Goal: Book appointment/travel/reservation

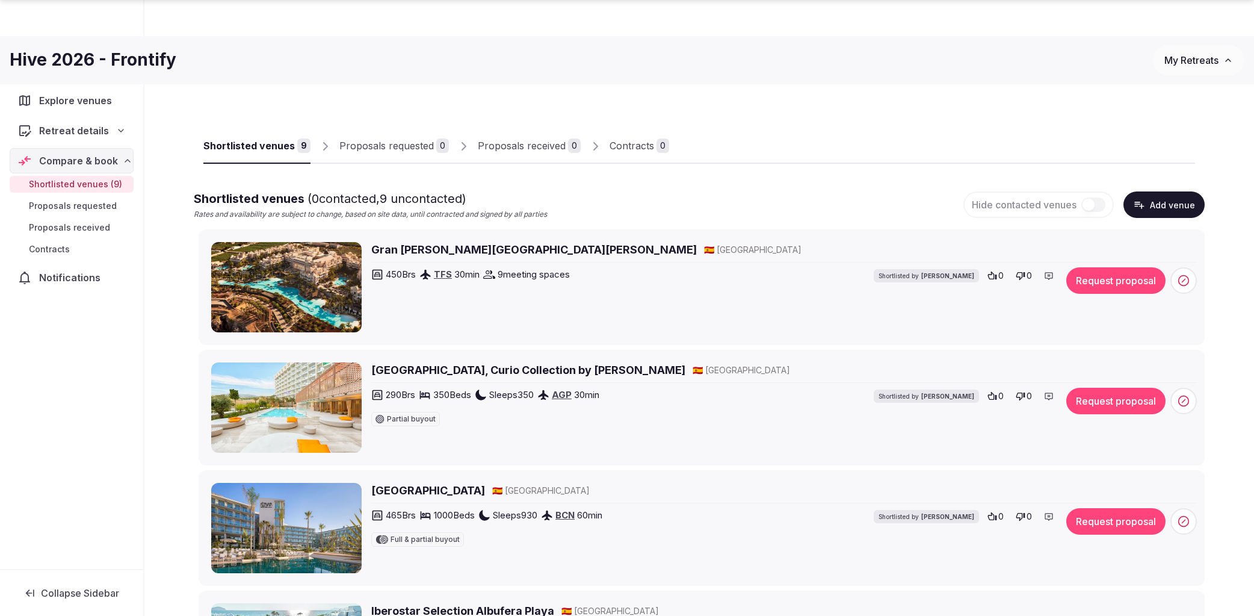
scroll to position [58, 0]
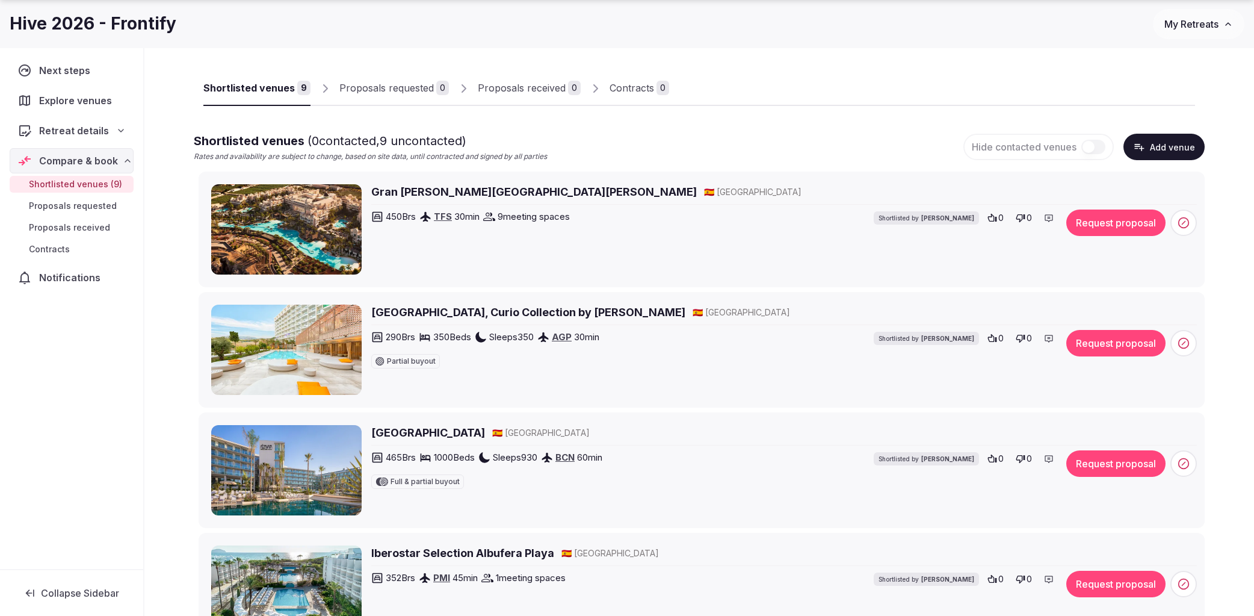
click at [428, 193] on h2 "Gran [PERSON_NAME][GEOGRAPHIC_DATA][PERSON_NAME]" at bounding box center [534, 191] width 326 height 15
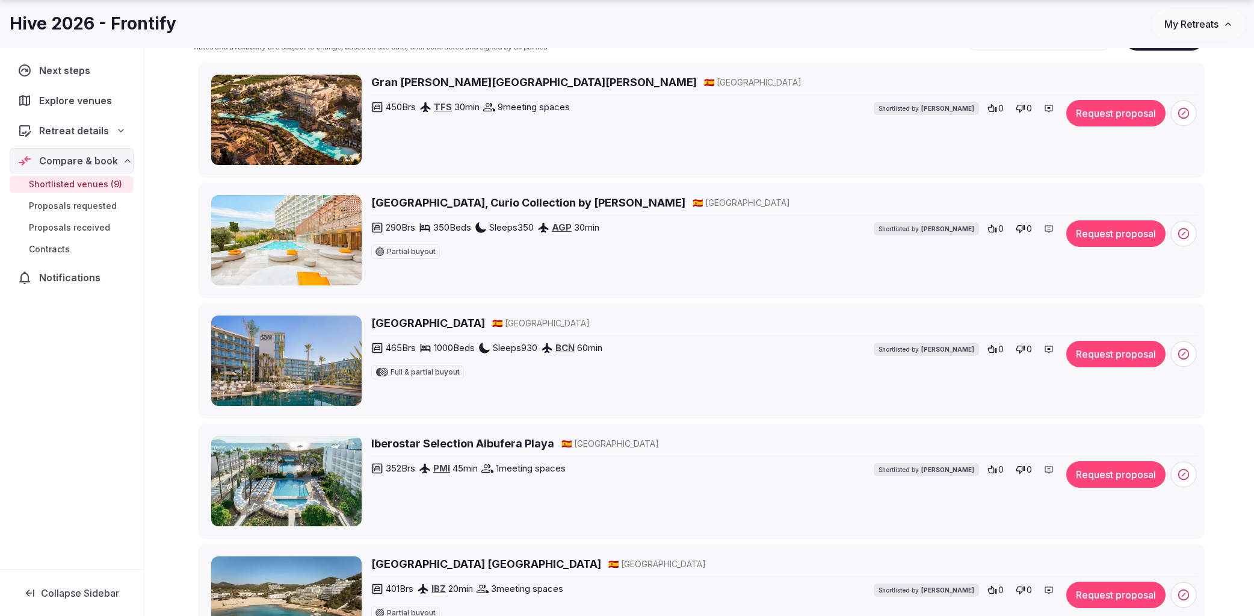
scroll to position [170, 0]
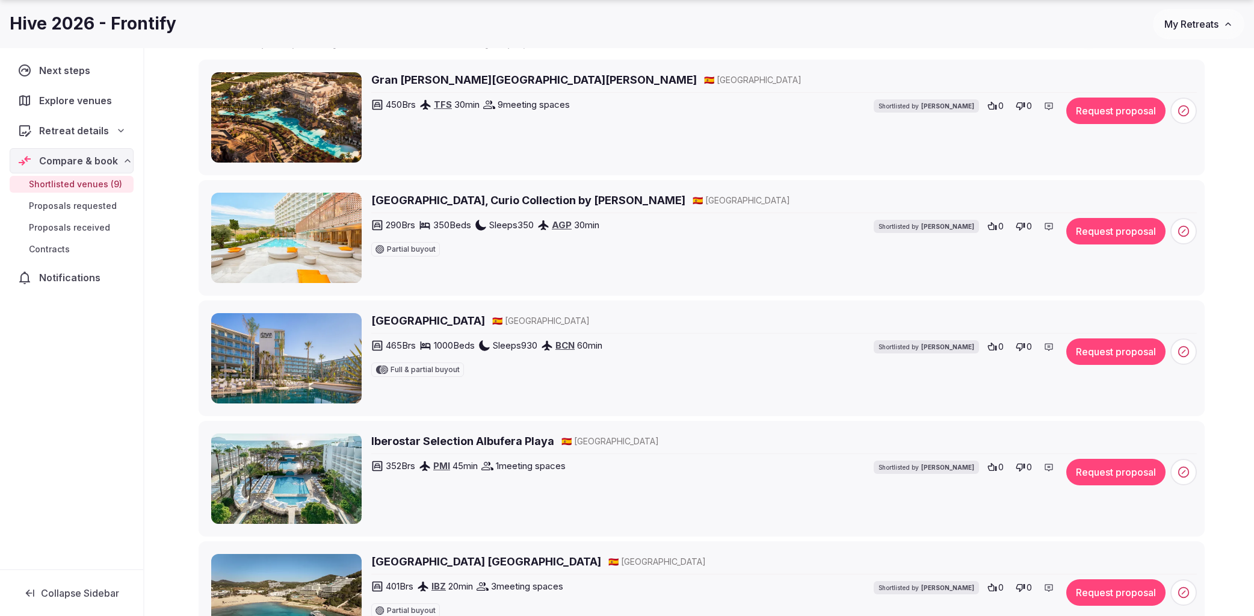
click at [412, 321] on h2 "Atzavara Hotel & Spa" at bounding box center [428, 320] width 114 height 15
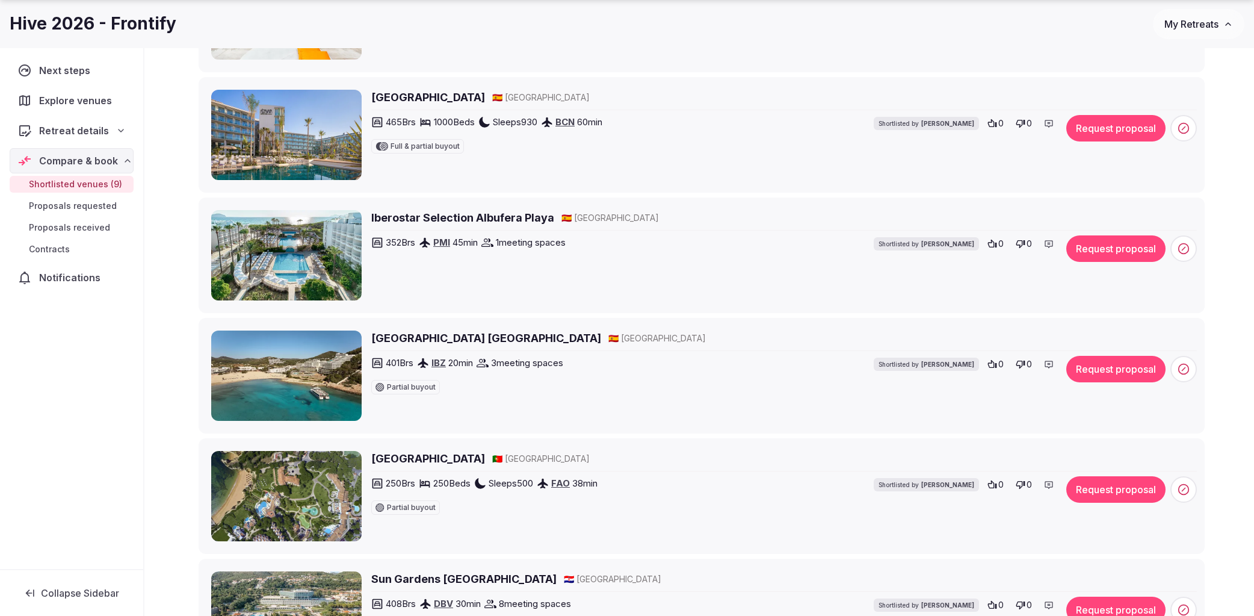
scroll to position [399, 0]
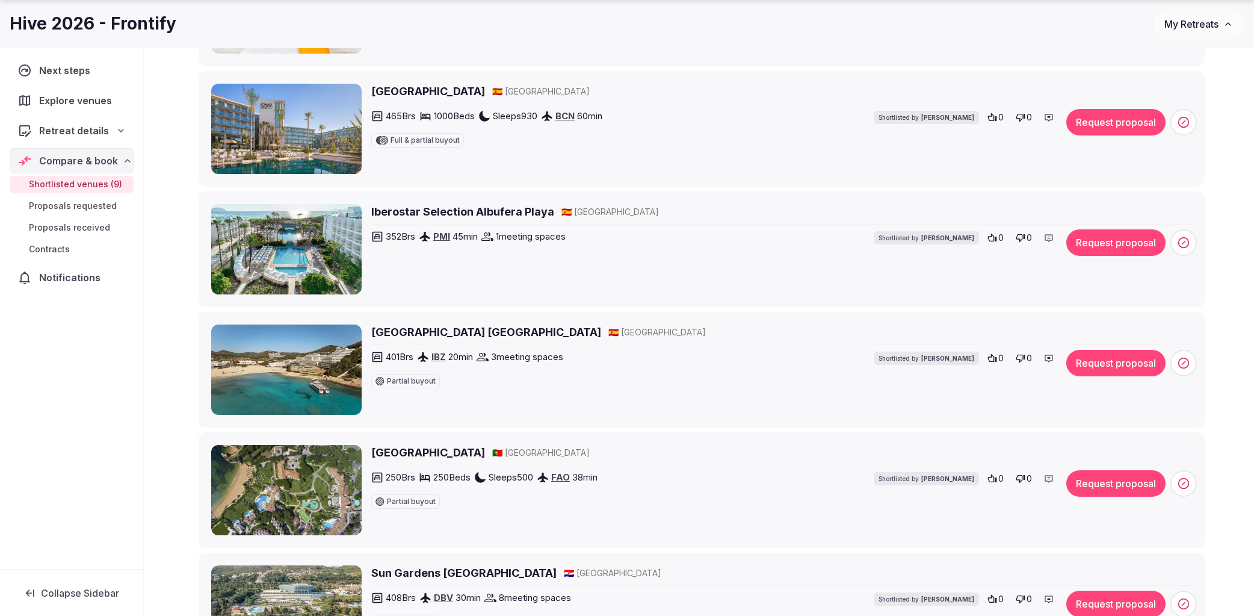
click at [429, 332] on h2 "Hyde Hotel Ibiza" at bounding box center [486, 331] width 230 height 15
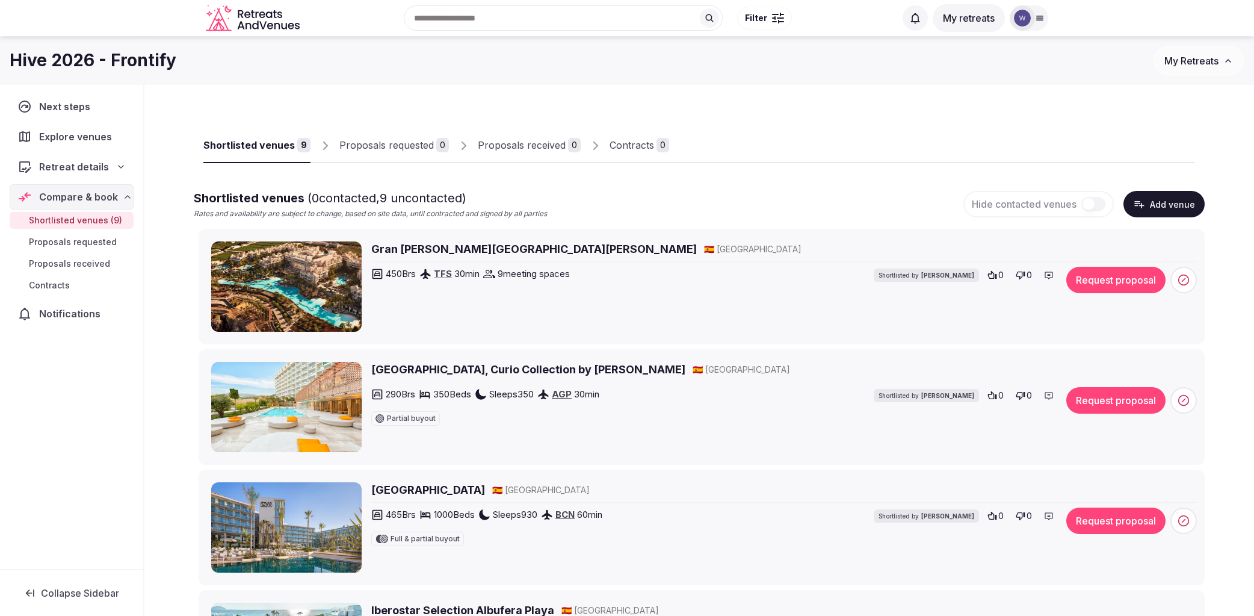
scroll to position [0, 0]
click at [446, 251] on h2 "Gran [PERSON_NAME][GEOGRAPHIC_DATA][PERSON_NAME]" at bounding box center [534, 249] width 326 height 15
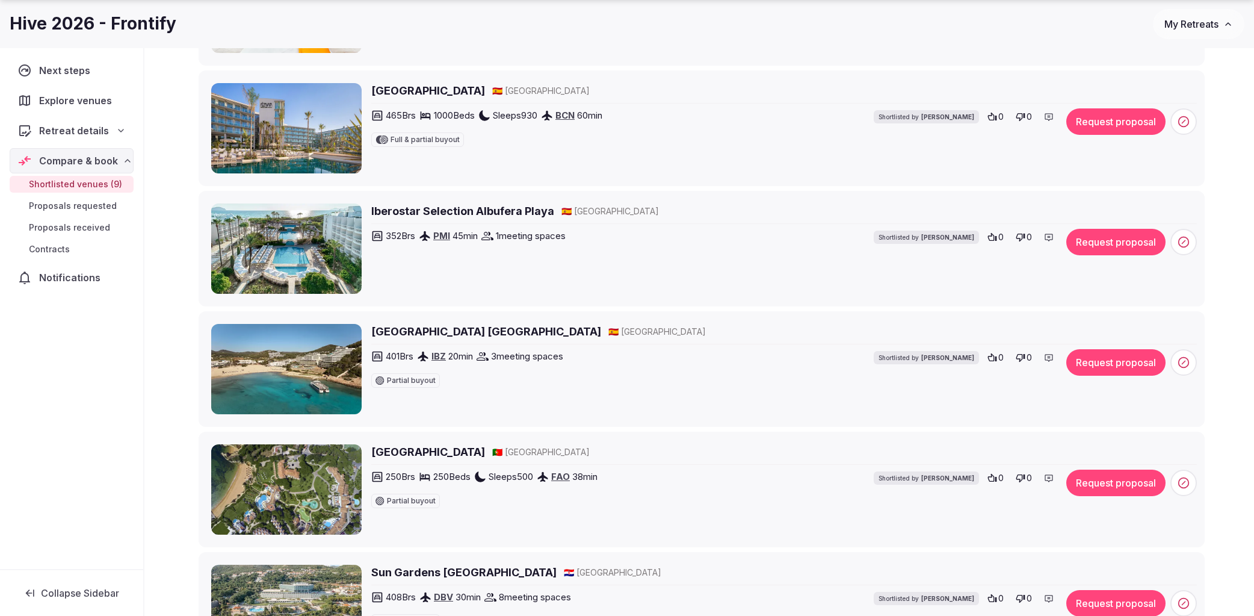
scroll to position [400, 0]
click at [1109, 238] on button "Request proposal" at bounding box center [1115, 241] width 99 height 26
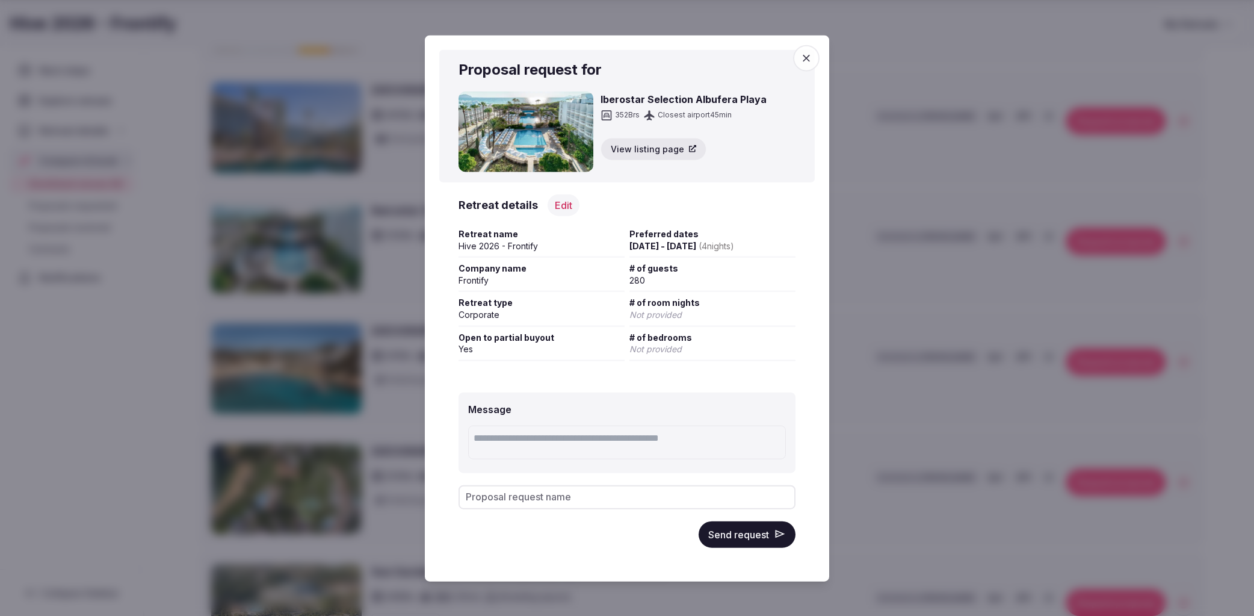
click at [586, 496] on input "Proposal request name" at bounding box center [627, 496] width 337 height 24
click at [539, 496] on input "**********" at bounding box center [627, 496] width 337 height 24
drag, startPoint x: 510, startPoint y: 496, endPoint x: 533, endPoint y: 504, distance: 24.9
click at [518, 499] on input "**********" at bounding box center [627, 496] width 337 height 24
click at [568, 495] on input "**********" at bounding box center [627, 496] width 337 height 24
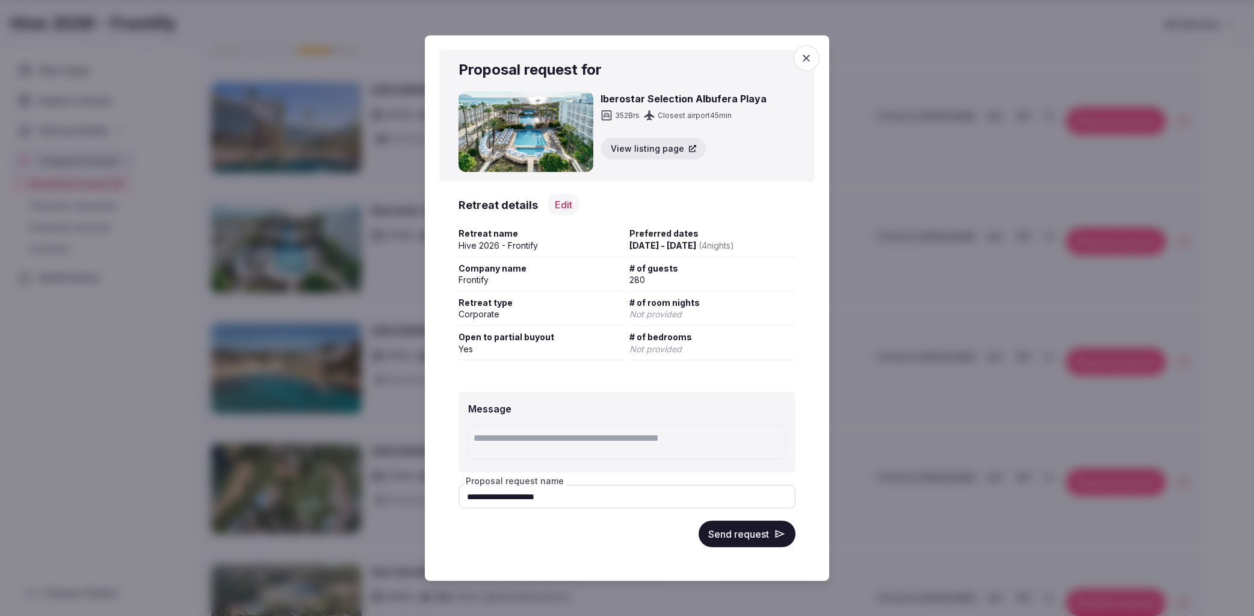
click at [483, 501] on input "**********" at bounding box center [627, 496] width 337 height 24
click at [522, 497] on input "**********" at bounding box center [627, 496] width 337 height 24
type input "**********"
click at [733, 533] on button "Send request" at bounding box center [747, 534] width 97 height 26
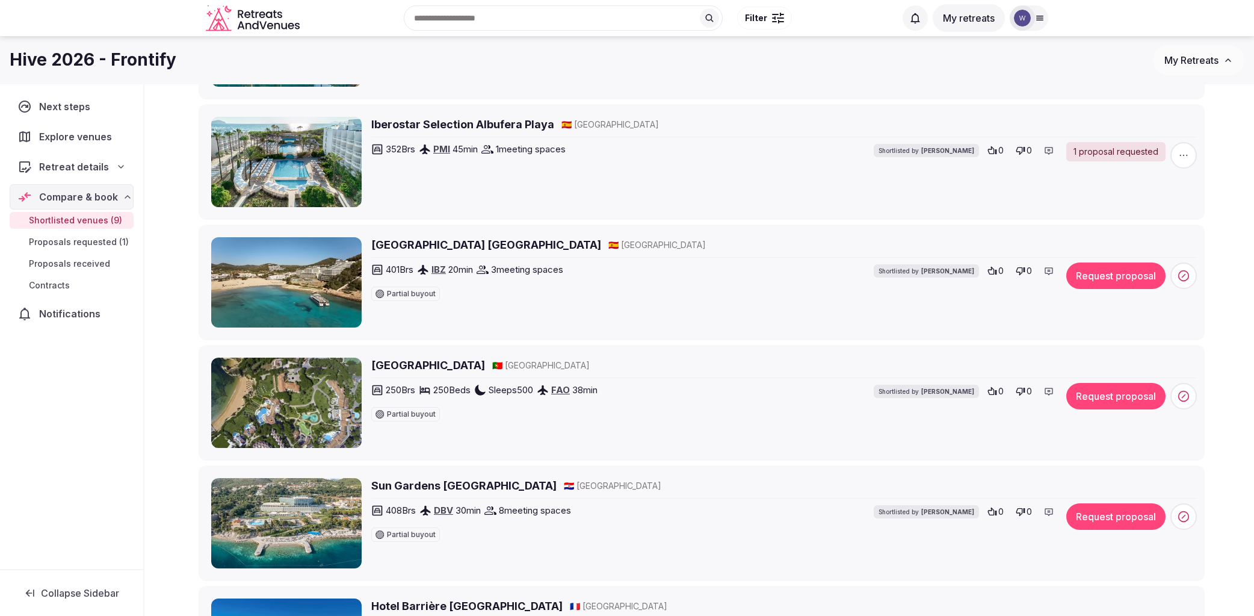
scroll to position [471, 0]
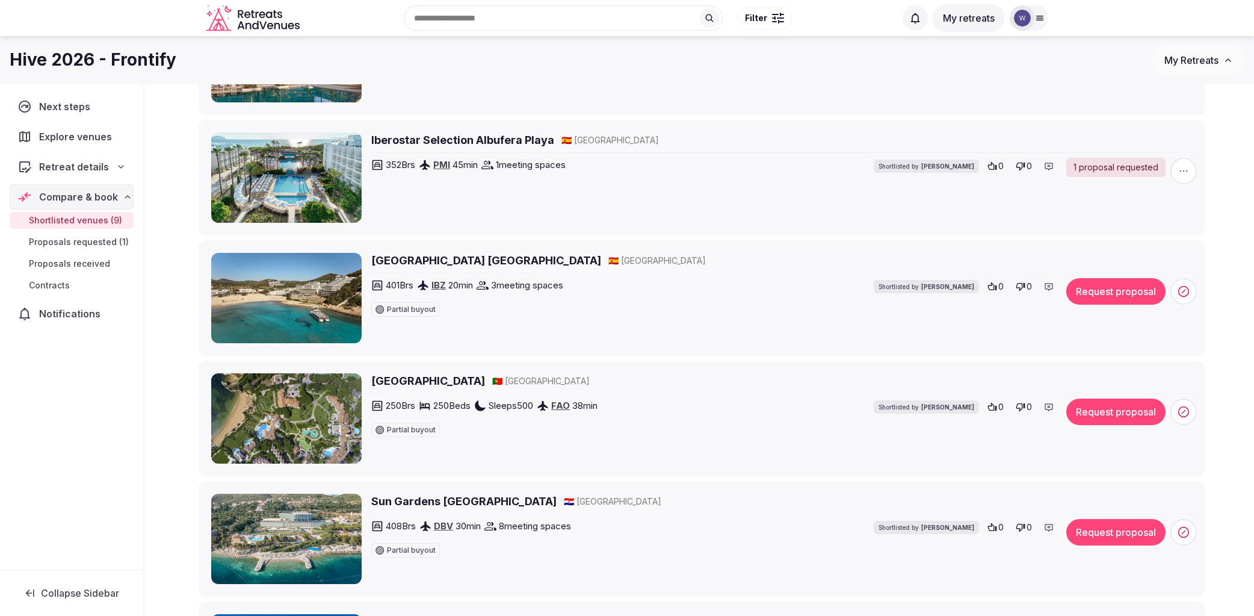
click at [1107, 287] on button "Request proposal" at bounding box center [1115, 291] width 99 height 26
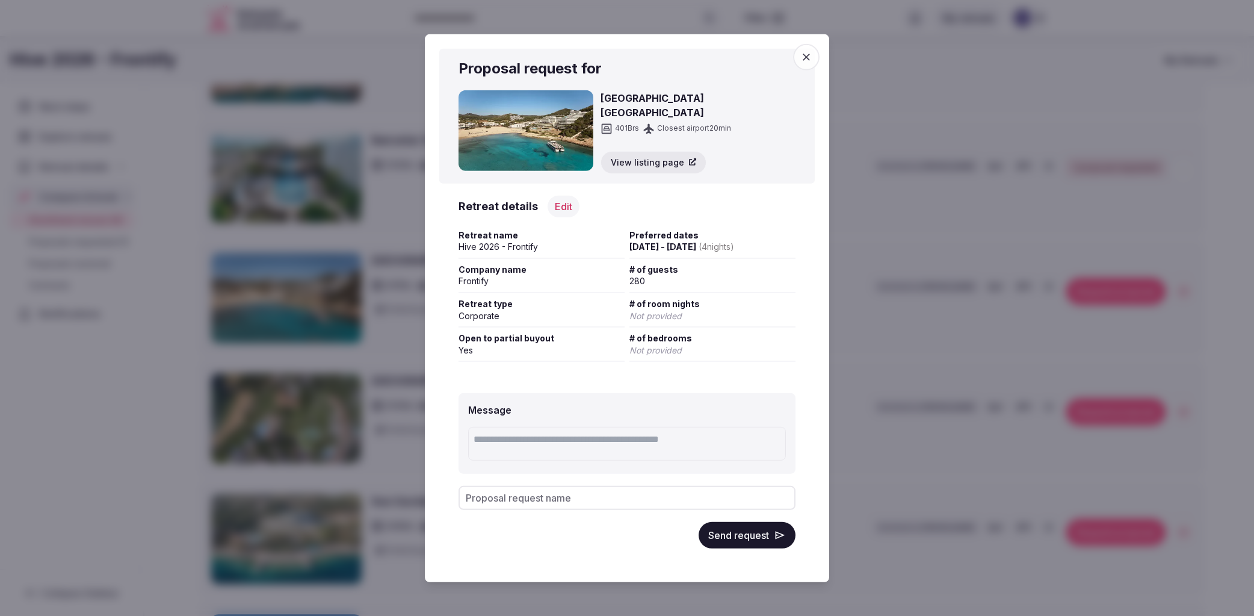
click at [481, 501] on input "Proposal request name" at bounding box center [627, 498] width 337 height 24
type input "*"
click at [488, 496] on input "**********" at bounding box center [627, 498] width 337 height 24
type input "**********"
click at [746, 534] on button "Send request" at bounding box center [747, 535] width 97 height 26
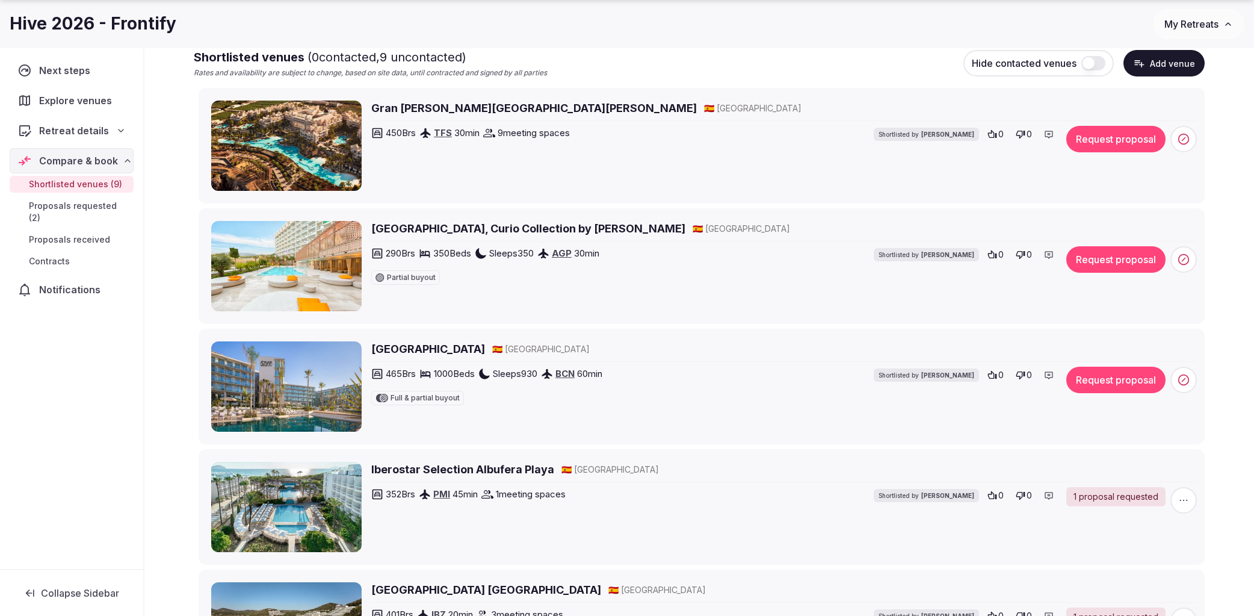
scroll to position [174, 0]
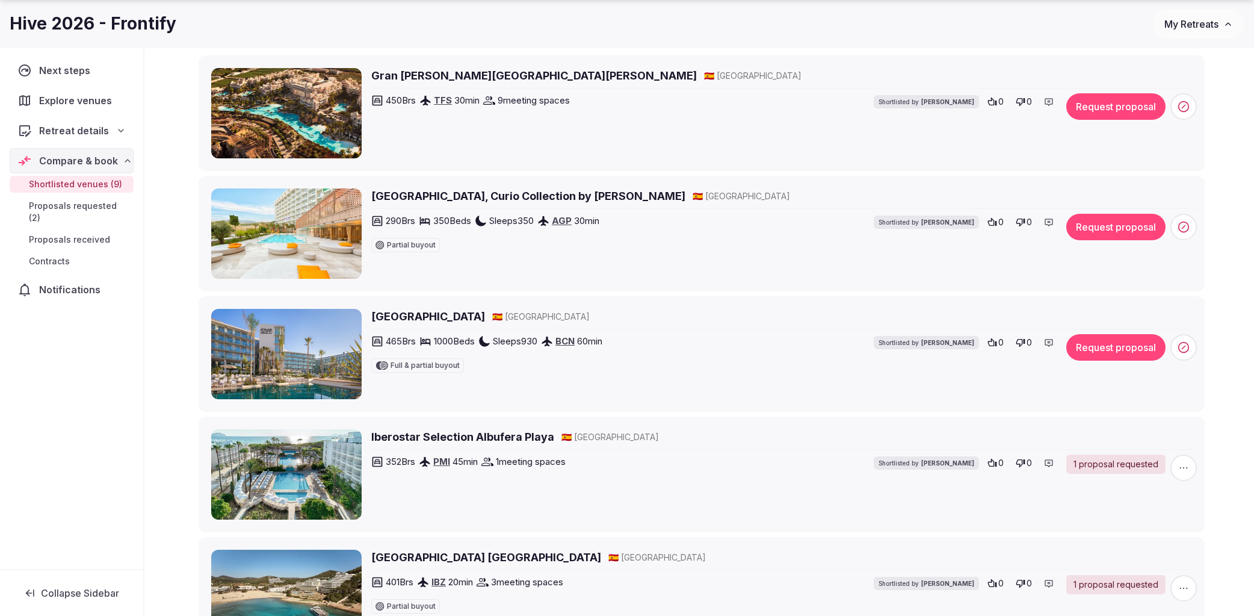
click at [484, 196] on h2 "Higueron Hotel Malaga, Curio Collection by Hilton" at bounding box center [528, 195] width 314 height 15
click at [1102, 229] on button "Request proposal" at bounding box center [1115, 227] width 99 height 26
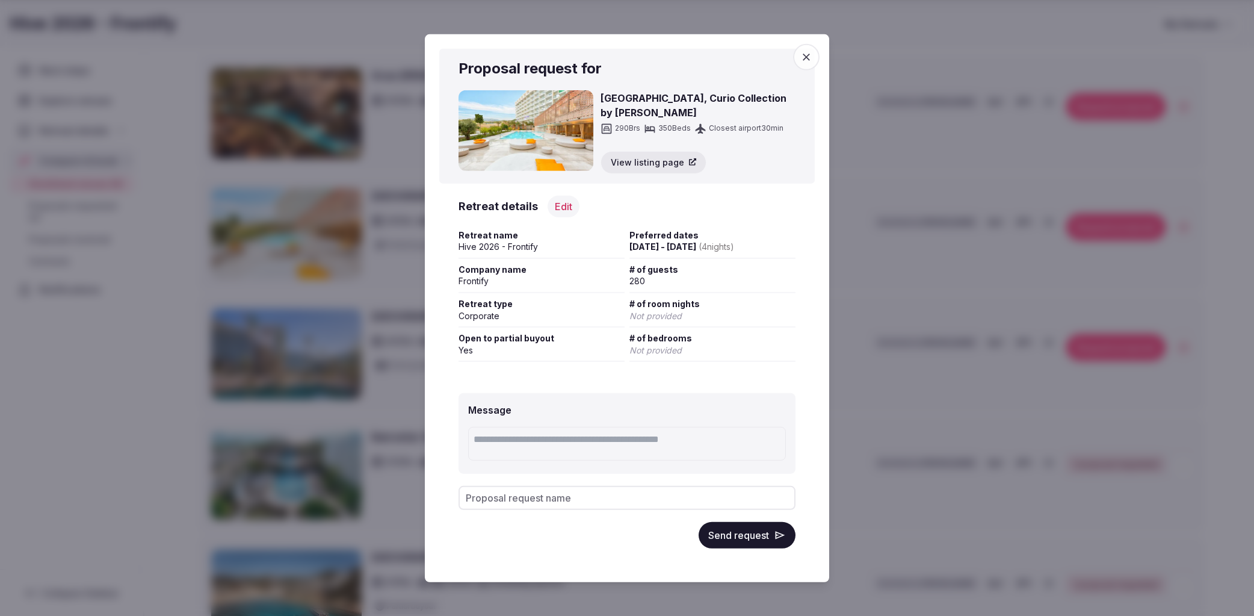
click at [513, 495] on input "Proposal request name" at bounding box center [627, 498] width 337 height 24
type input "**********"
click at [734, 530] on button "Send request" at bounding box center [747, 535] width 97 height 26
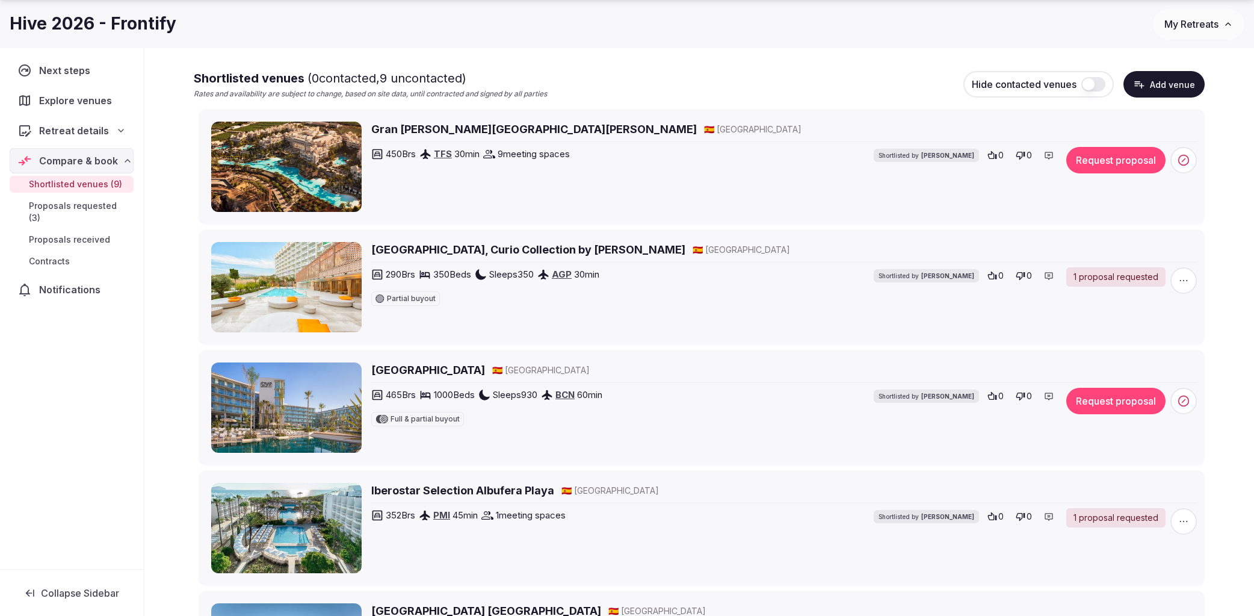
scroll to position [122, 0]
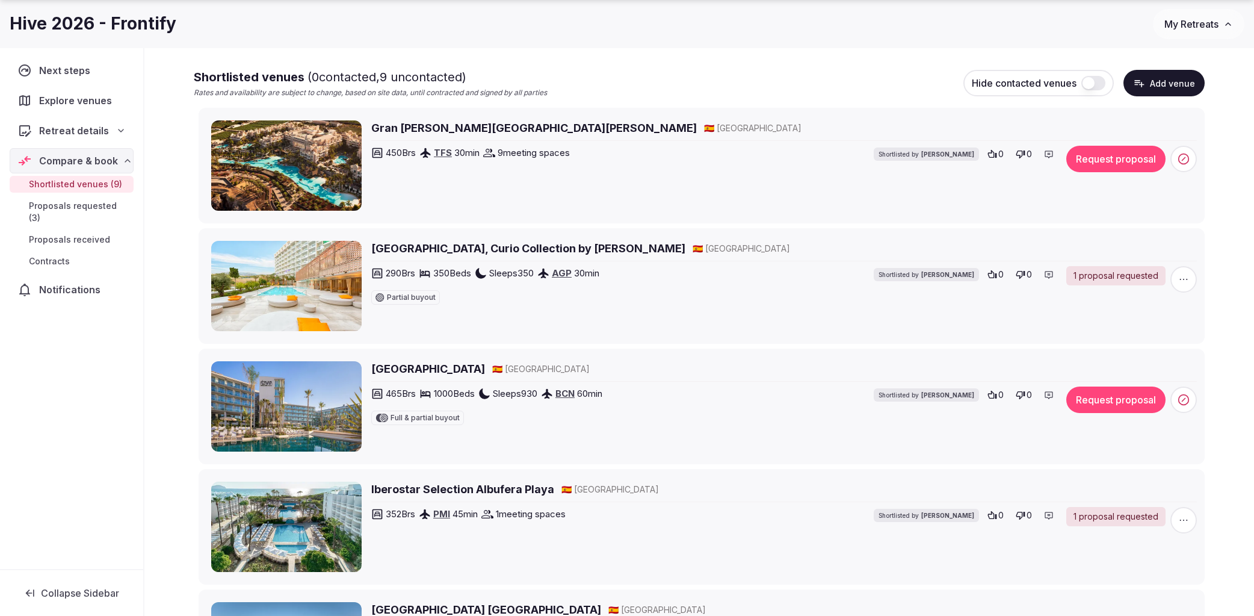
click at [409, 126] on h2 "Gran [PERSON_NAME][GEOGRAPHIC_DATA][PERSON_NAME]" at bounding box center [534, 127] width 326 height 15
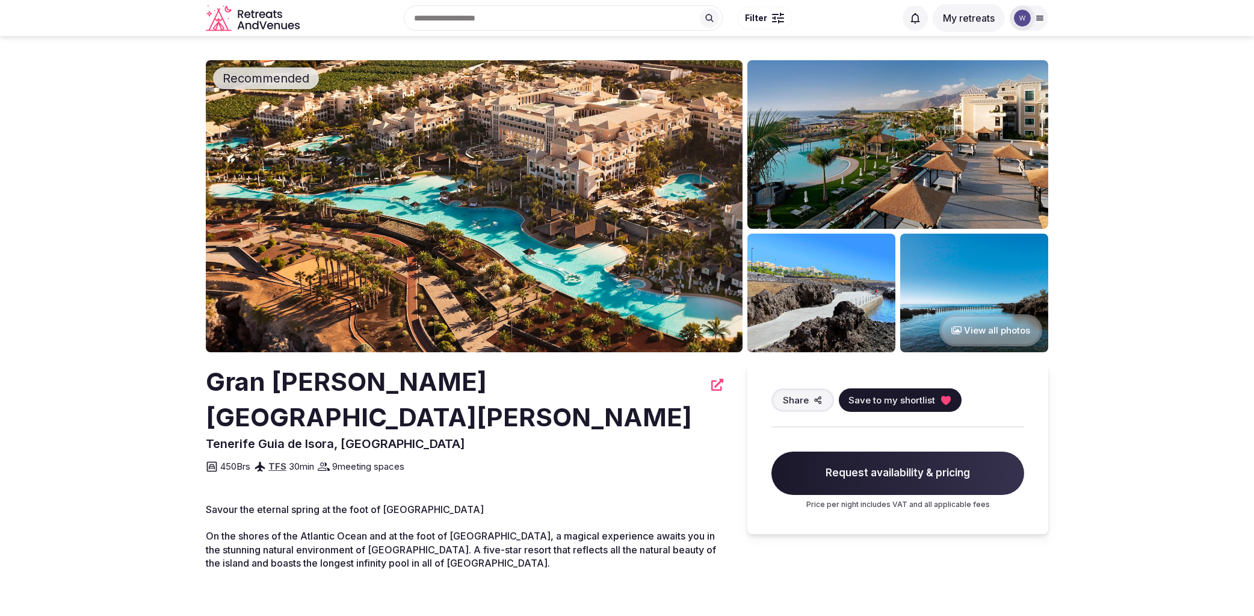
click at [989, 332] on button "View all photos" at bounding box center [990, 330] width 103 height 32
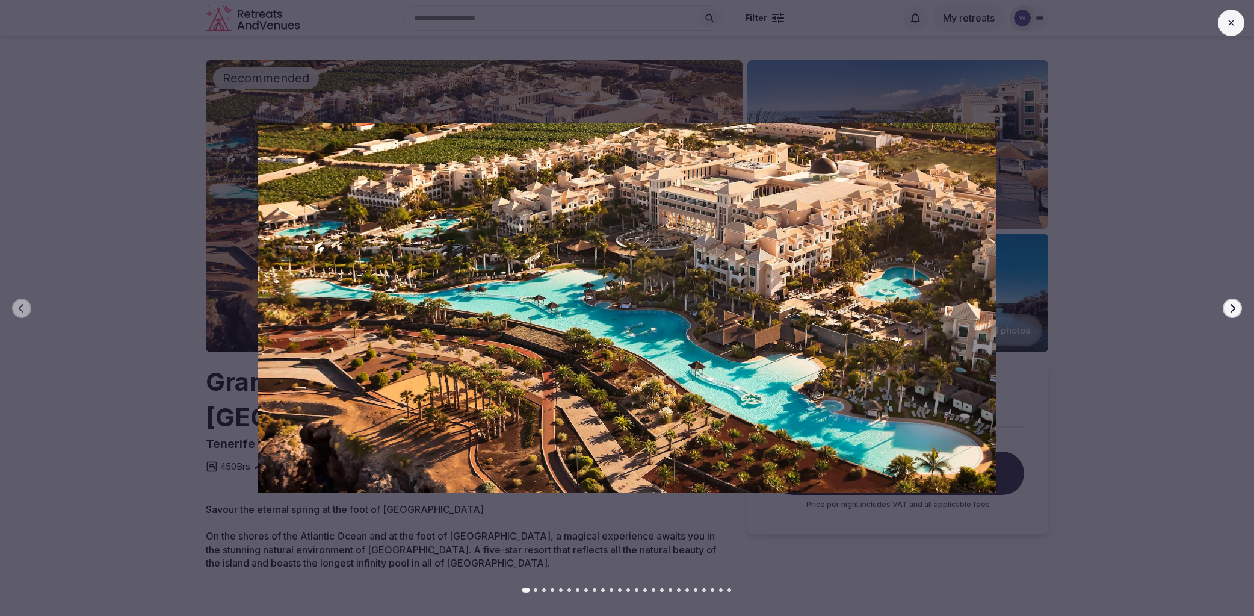
click at [1229, 308] on icon "button" at bounding box center [1233, 308] width 10 height 10
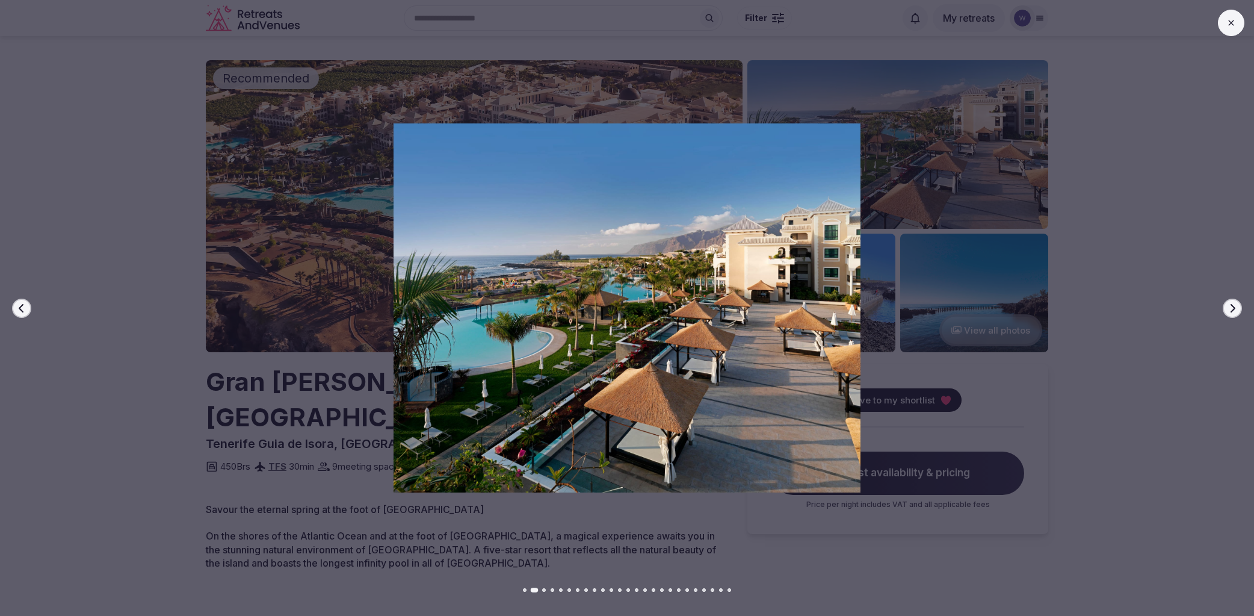
click at [1229, 308] on icon "button" at bounding box center [1233, 308] width 10 height 10
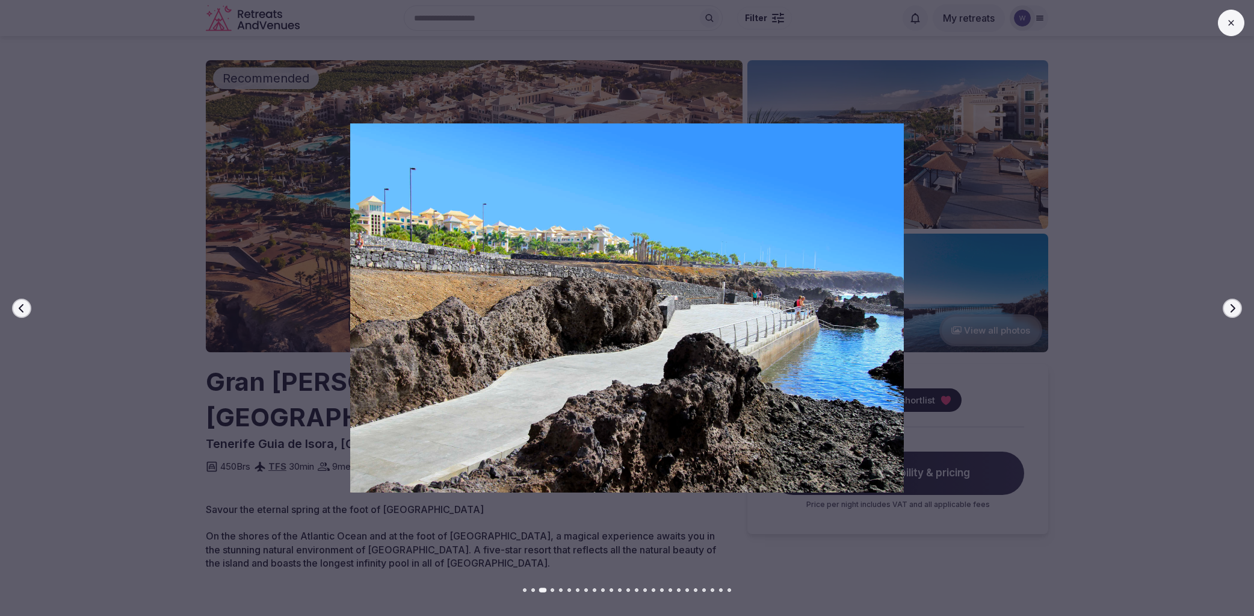
click at [1229, 308] on icon "button" at bounding box center [1233, 308] width 10 height 10
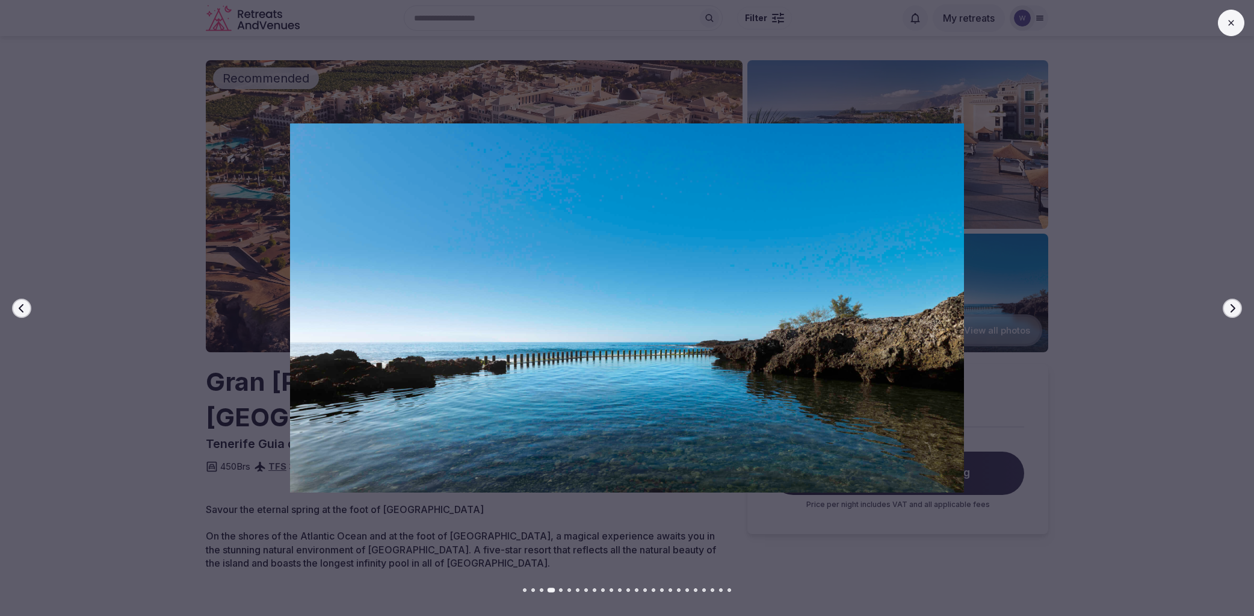
click at [1242, 311] on div at bounding box center [622, 307] width 1264 height 369
click at [1235, 311] on icon "button" at bounding box center [1233, 308] width 10 height 10
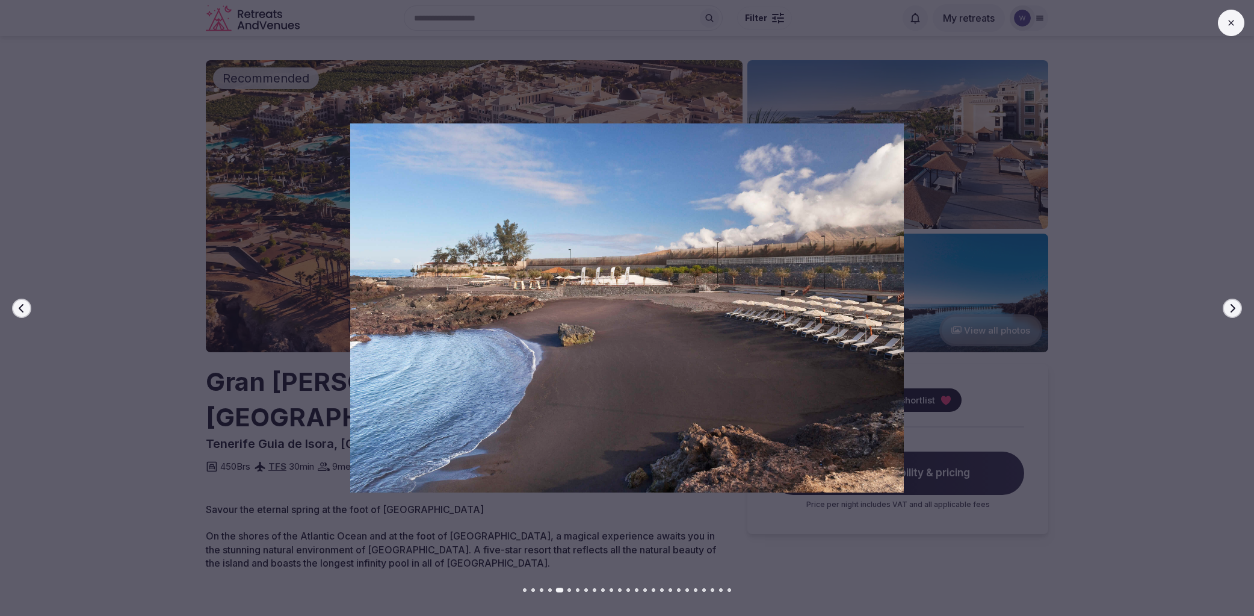
click at [1235, 311] on icon "button" at bounding box center [1233, 308] width 10 height 10
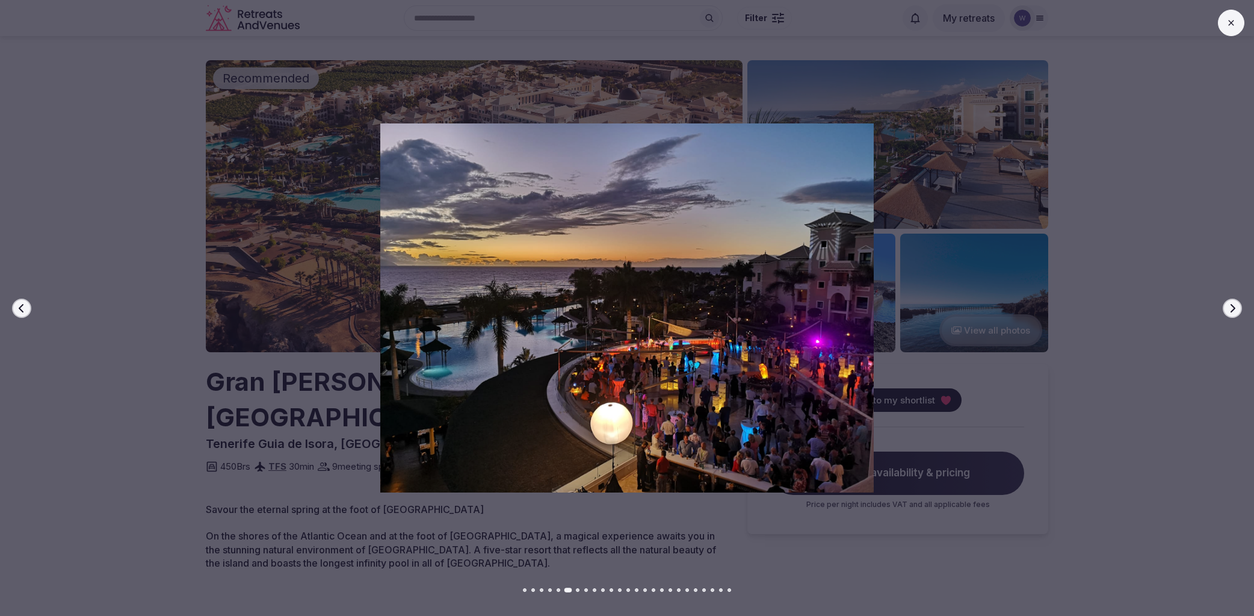
click at [1235, 311] on icon "button" at bounding box center [1233, 308] width 10 height 10
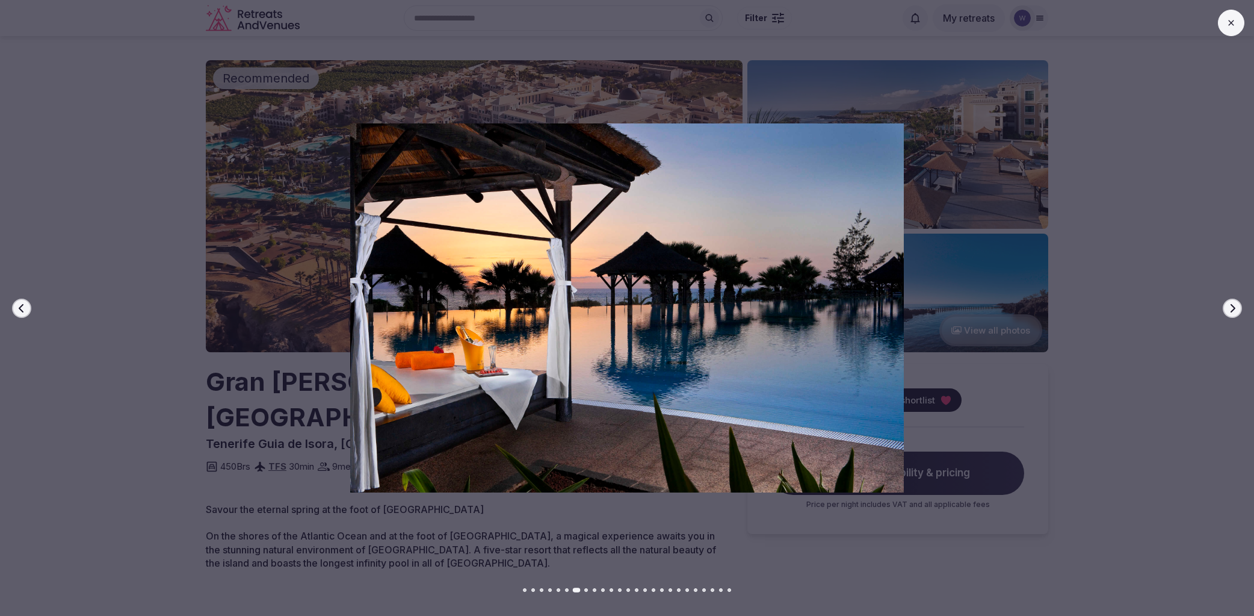
click at [1235, 311] on icon "button" at bounding box center [1233, 308] width 10 height 10
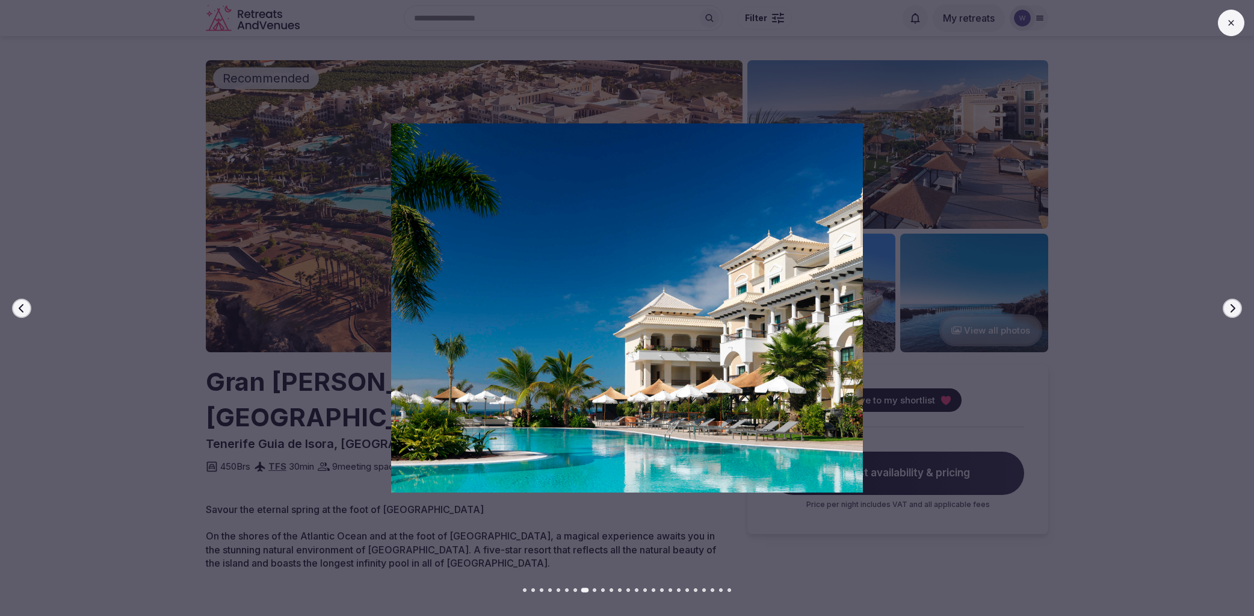
click at [1235, 311] on icon "button" at bounding box center [1233, 308] width 10 height 10
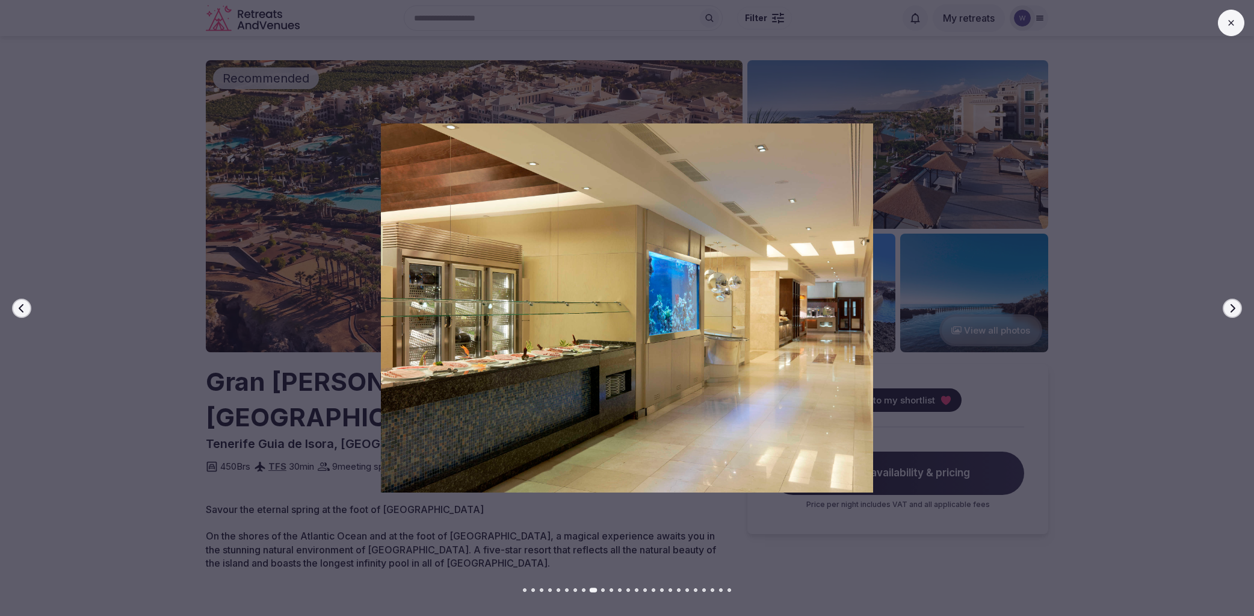
click at [1235, 310] on icon "button" at bounding box center [1233, 308] width 10 height 10
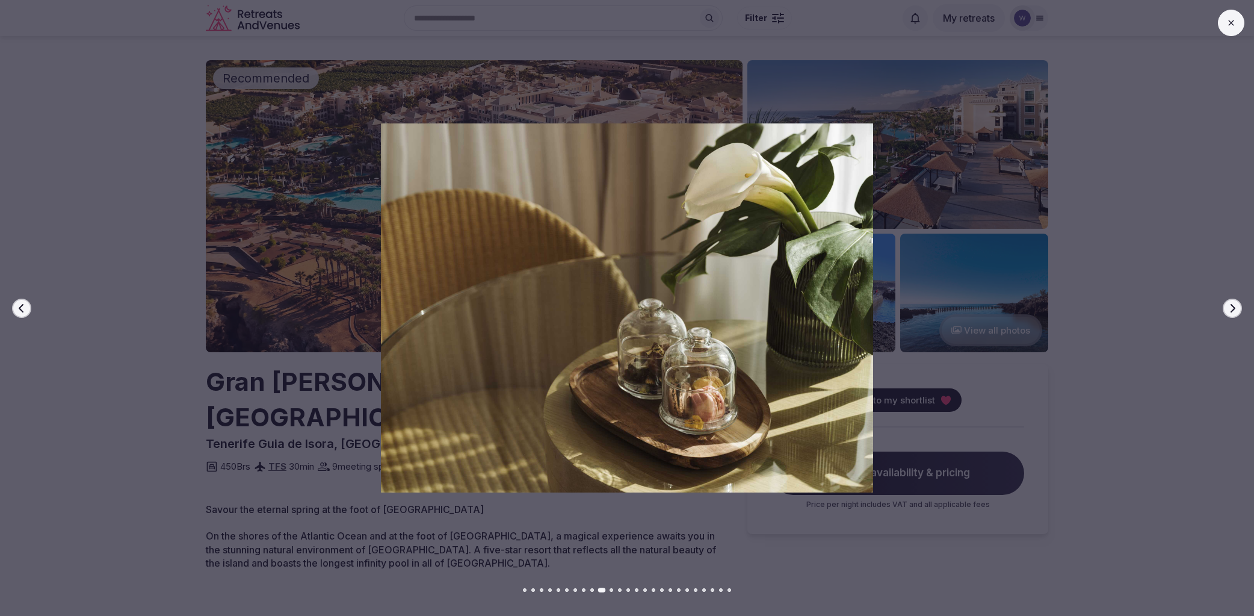
click at [1235, 311] on icon "button" at bounding box center [1233, 308] width 10 height 10
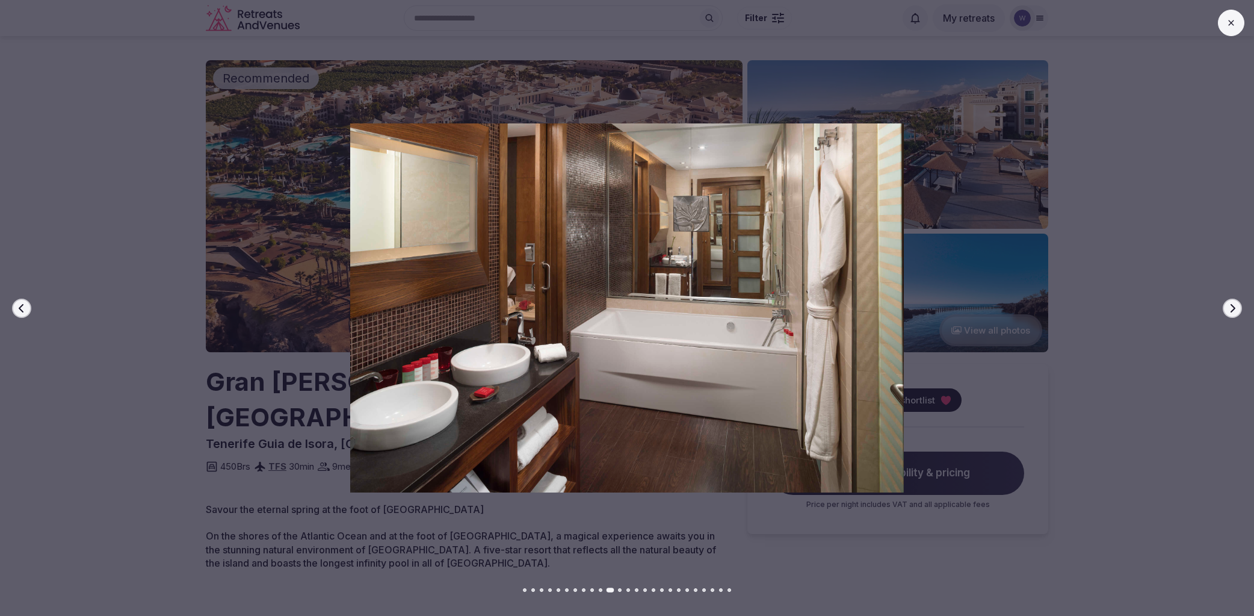
click at [1235, 311] on icon "button" at bounding box center [1233, 308] width 10 height 10
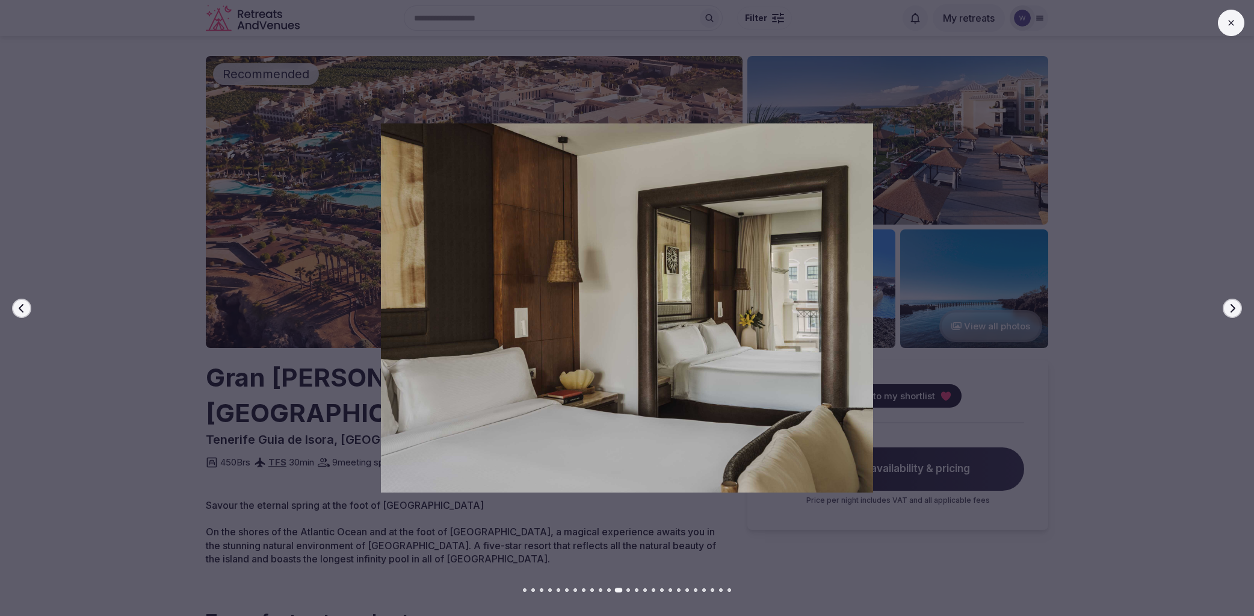
click at [1235, 311] on icon "button" at bounding box center [1233, 308] width 10 height 10
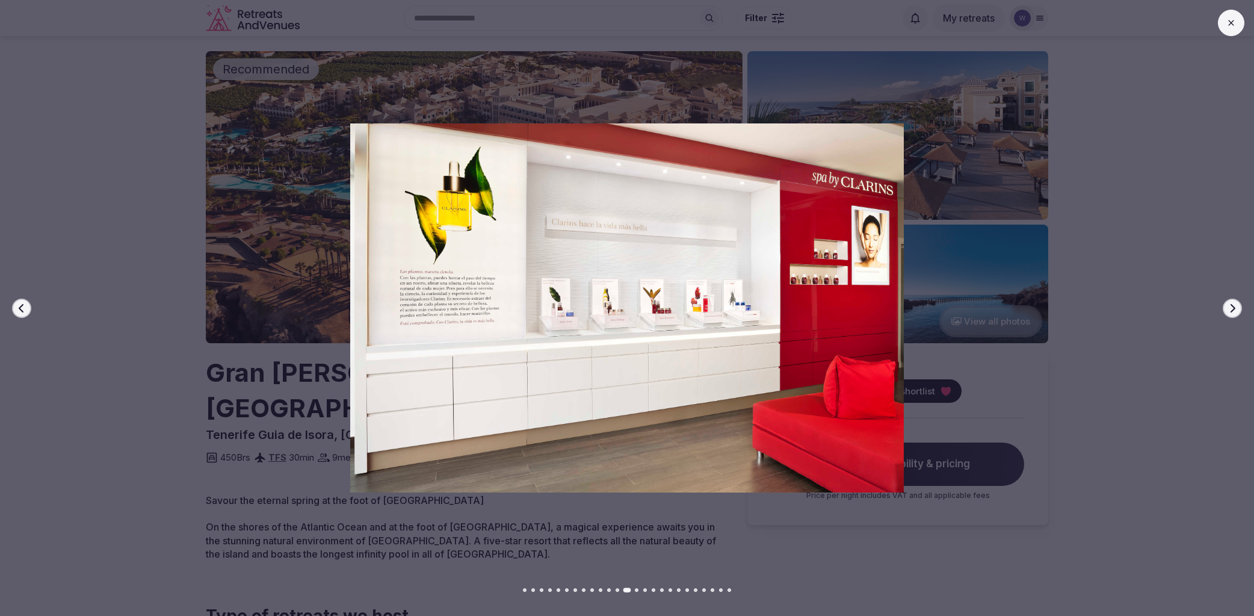
click at [1235, 311] on icon "button" at bounding box center [1233, 308] width 10 height 10
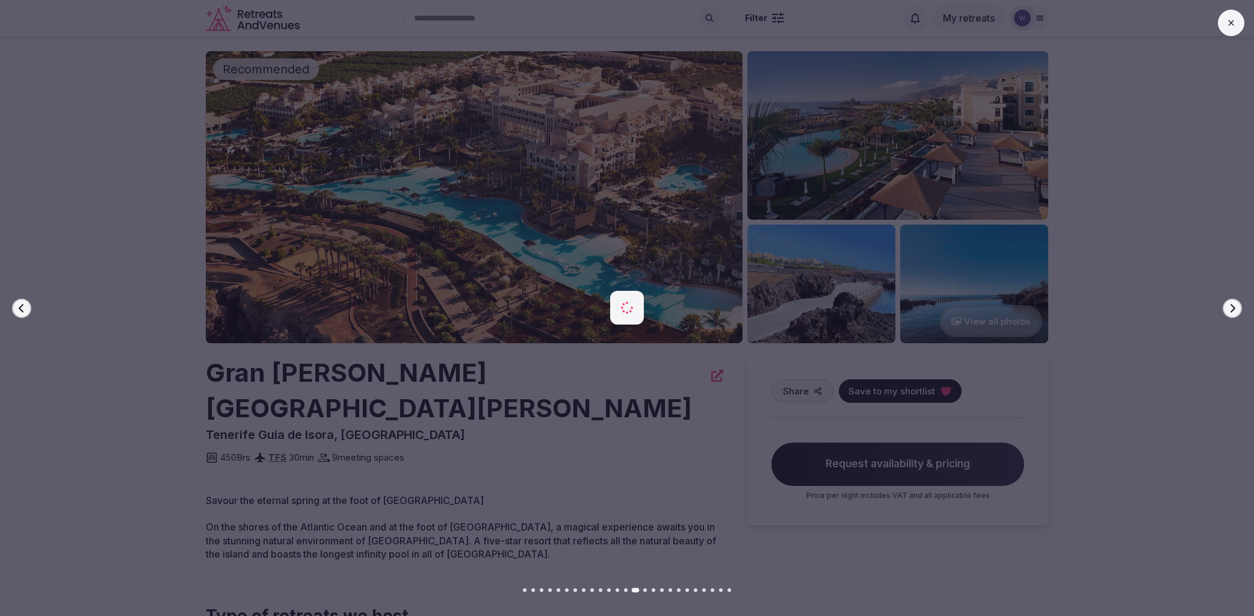
click at [1235, 311] on icon "button" at bounding box center [1233, 308] width 10 height 10
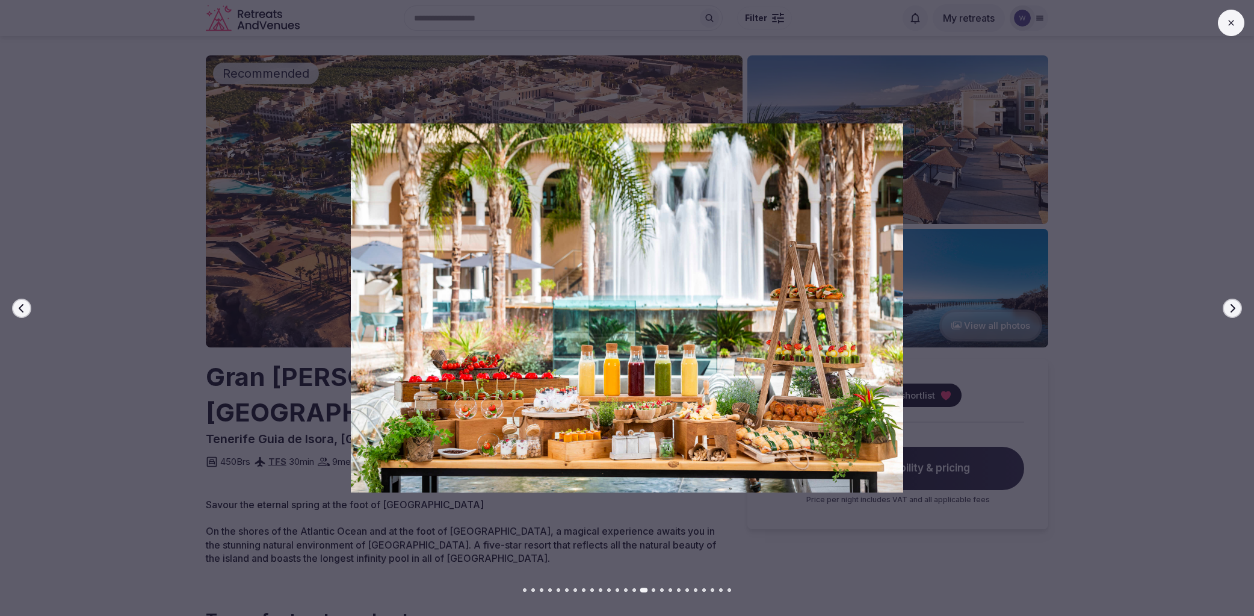
click at [1235, 311] on icon "button" at bounding box center [1233, 308] width 10 height 10
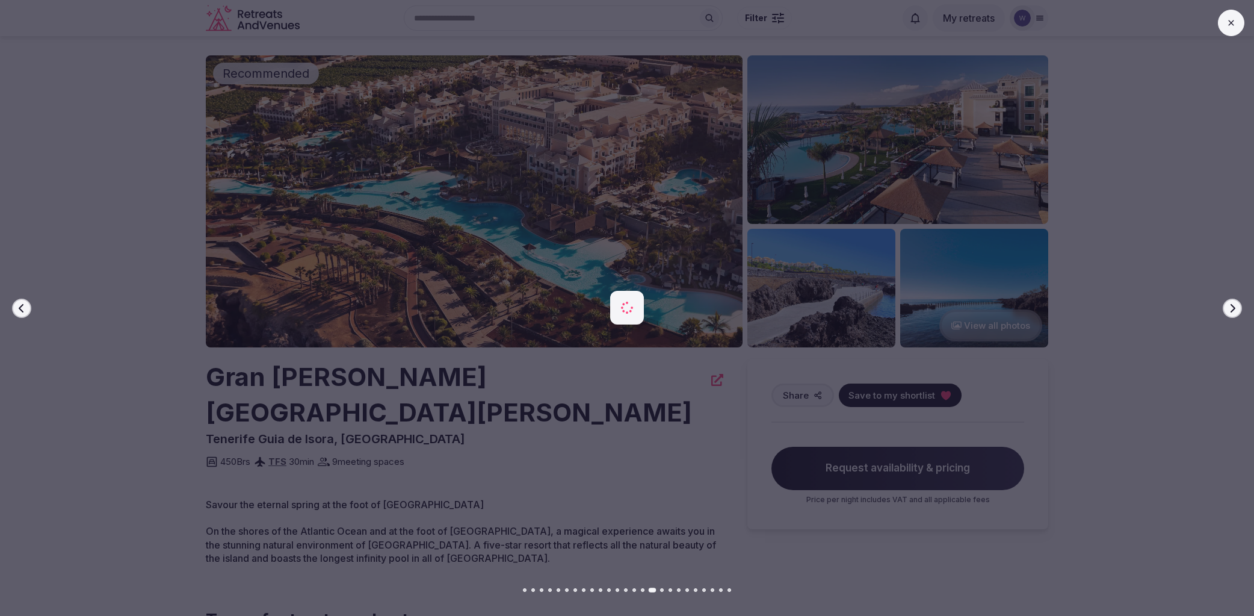
click at [1235, 311] on icon "button" at bounding box center [1233, 308] width 10 height 10
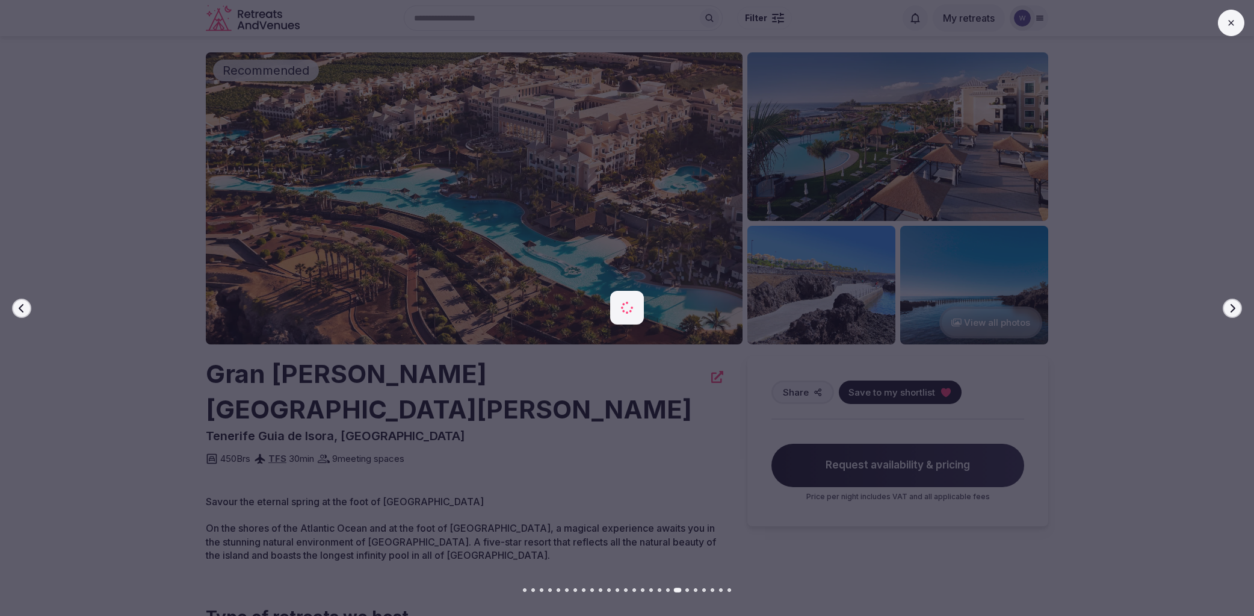
scroll to position [7, 0]
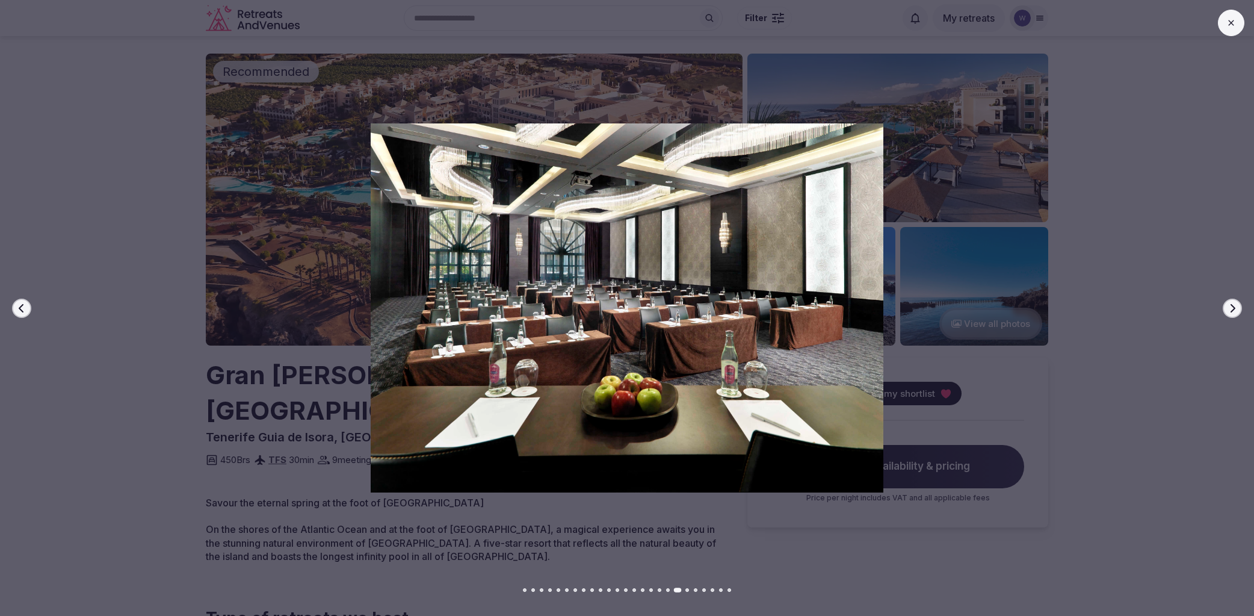
click at [1235, 311] on icon "button" at bounding box center [1233, 308] width 10 height 10
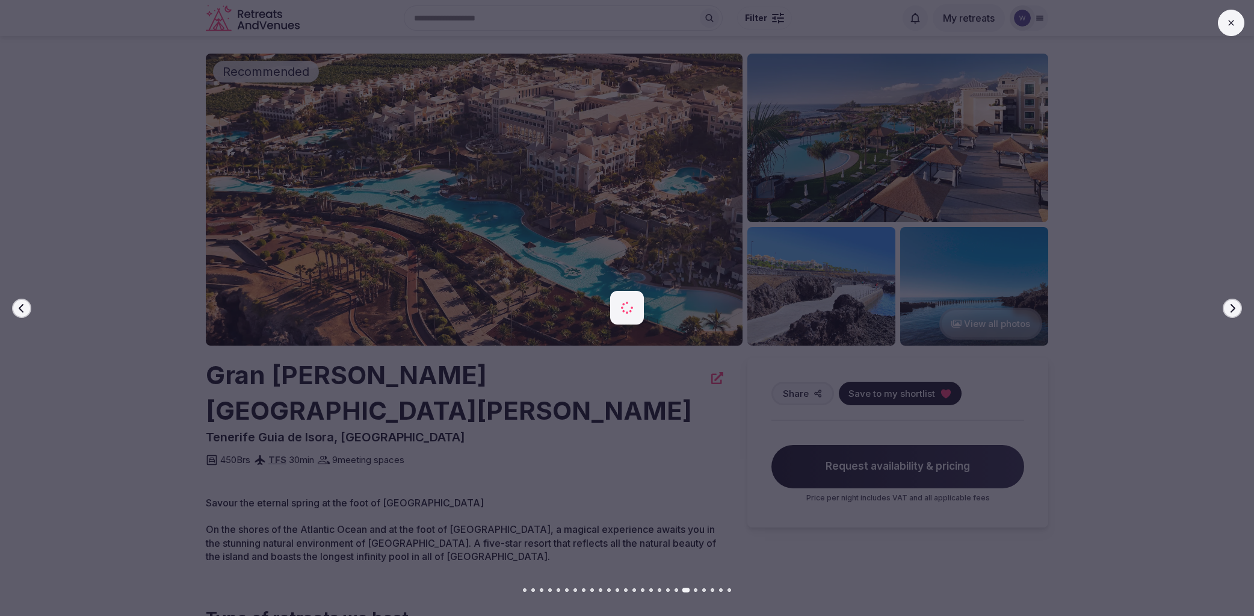
click at [1235, 311] on icon "button" at bounding box center [1233, 308] width 10 height 10
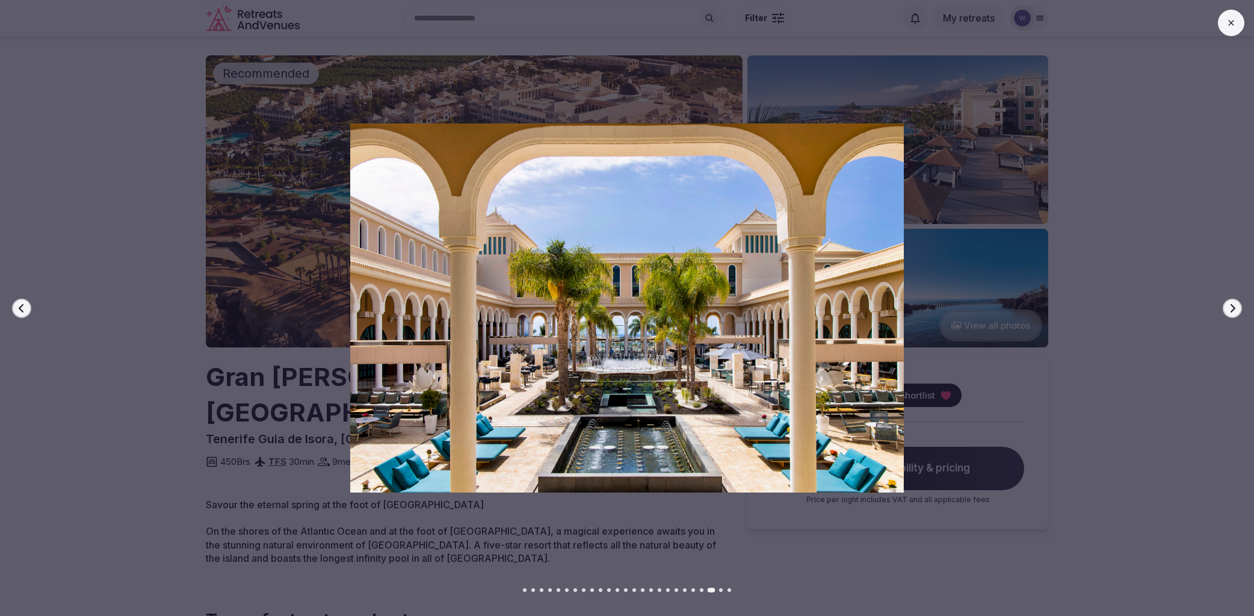
scroll to position [4, 0]
click at [1235, 311] on icon "button" at bounding box center [1233, 308] width 10 height 10
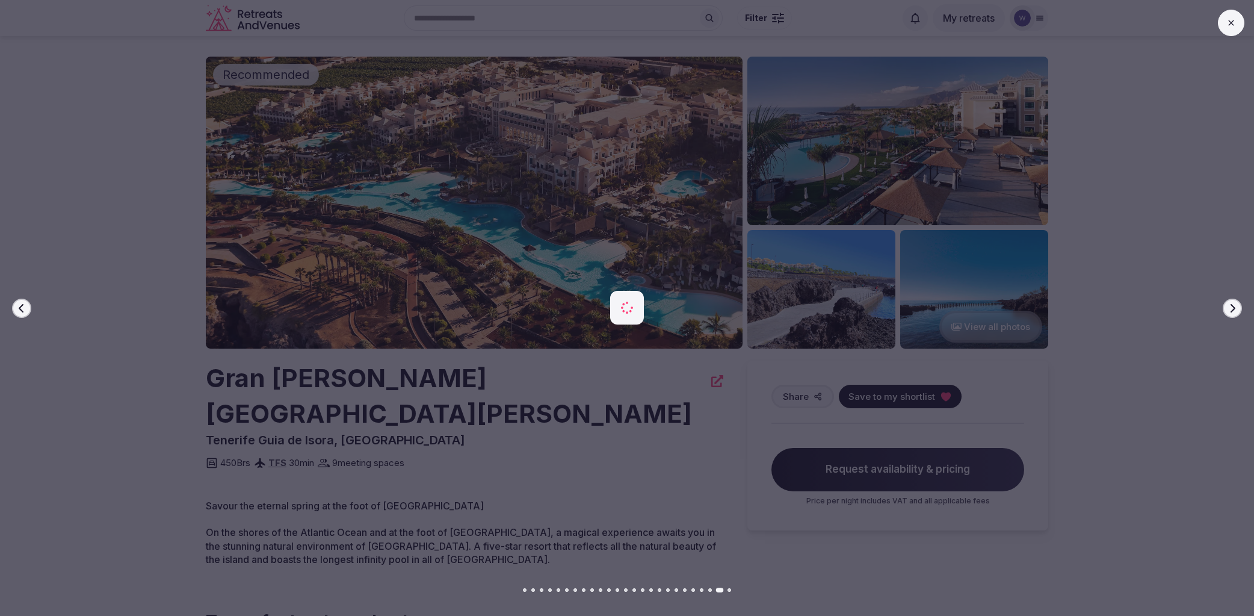
scroll to position [2, 0]
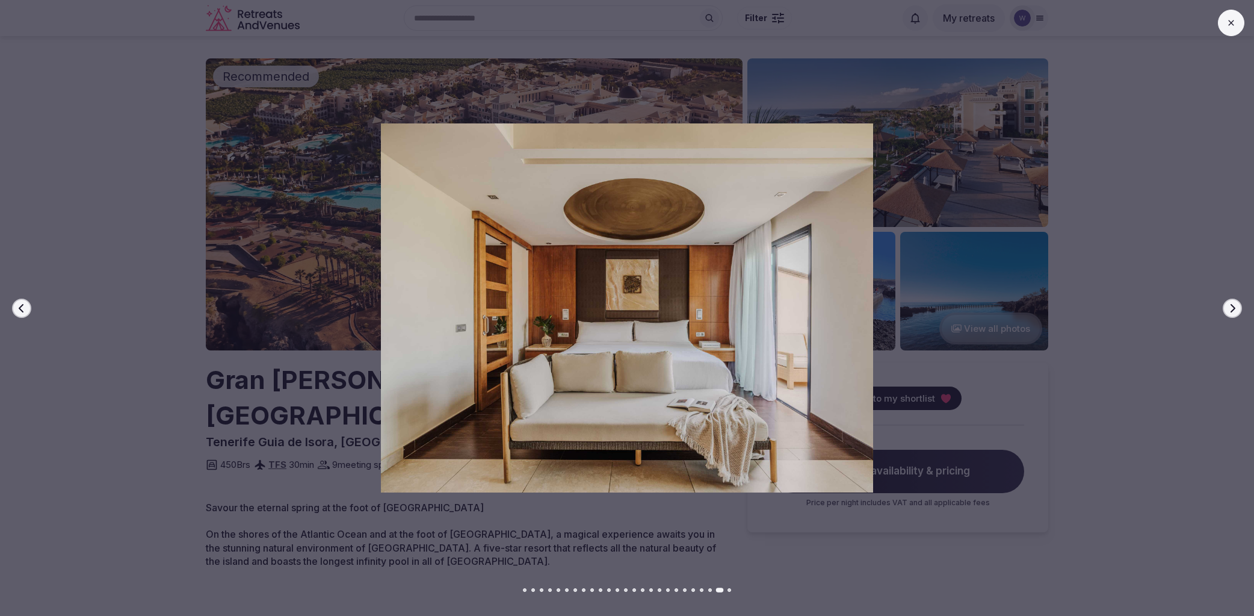
click at [1235, 311] on icon "button" at bounding box center [1233, 308] width 10 height 10
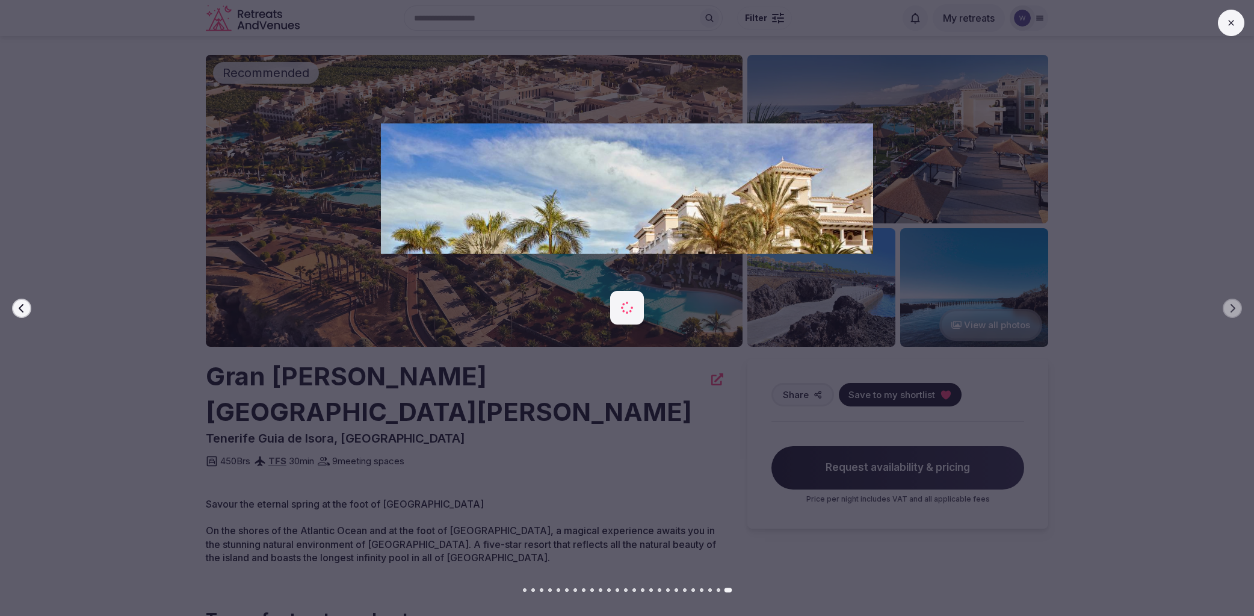
scroll to position [4, 0]
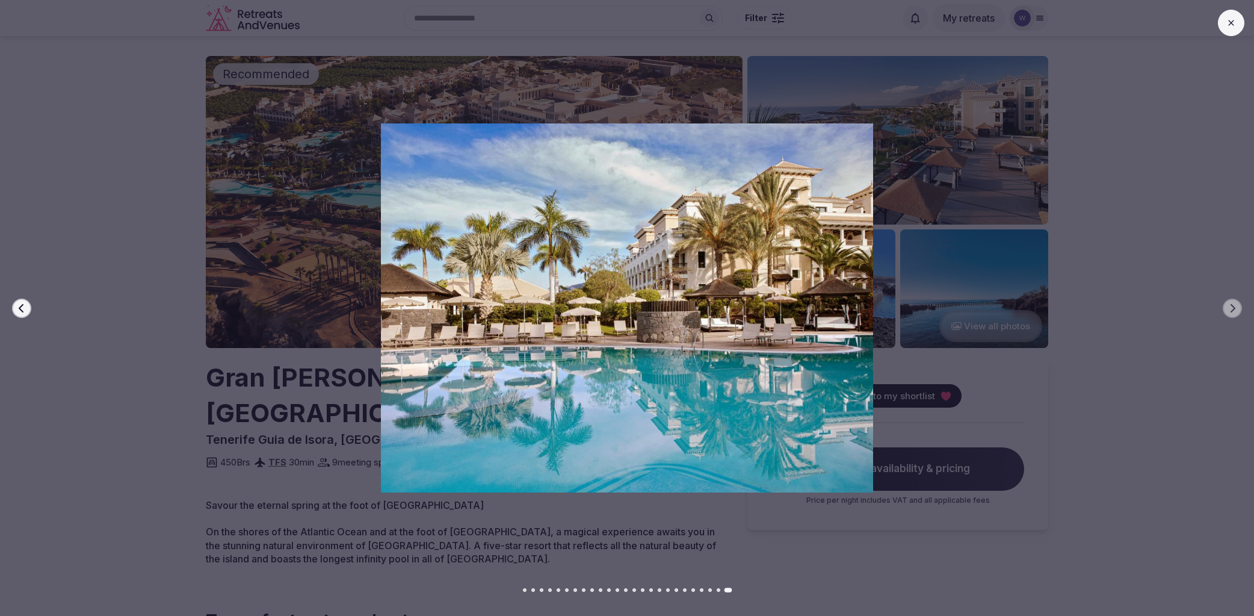
click at [1232, 24] on icon at bounding box center [1230, 22] width 5 height 5
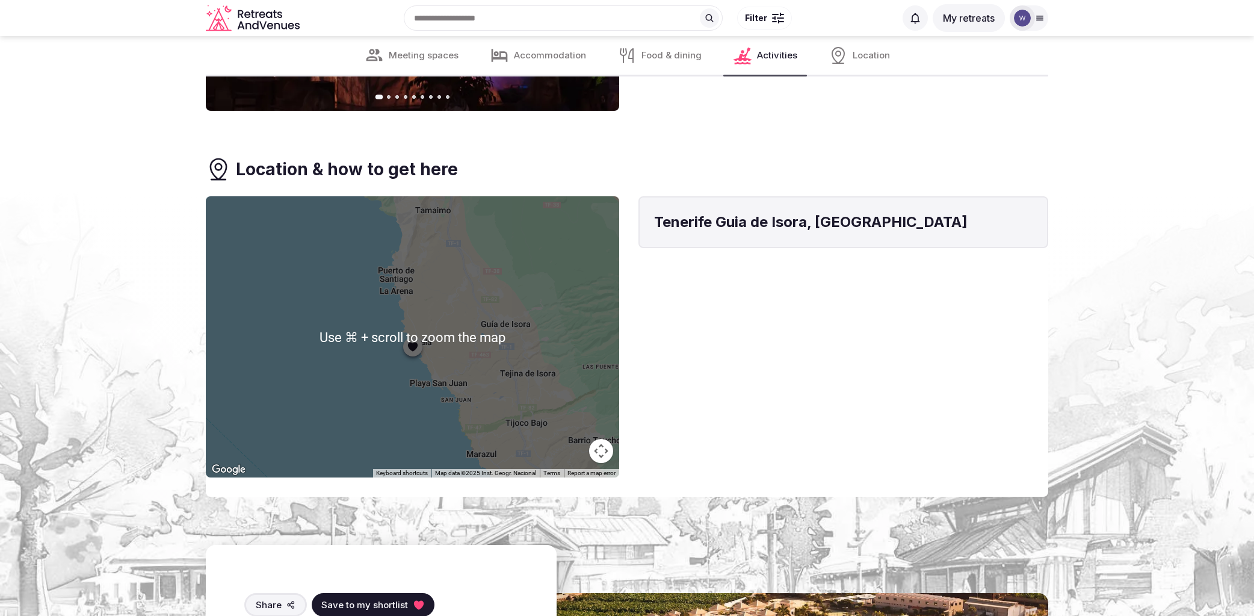
scroll to position [6152, 0]
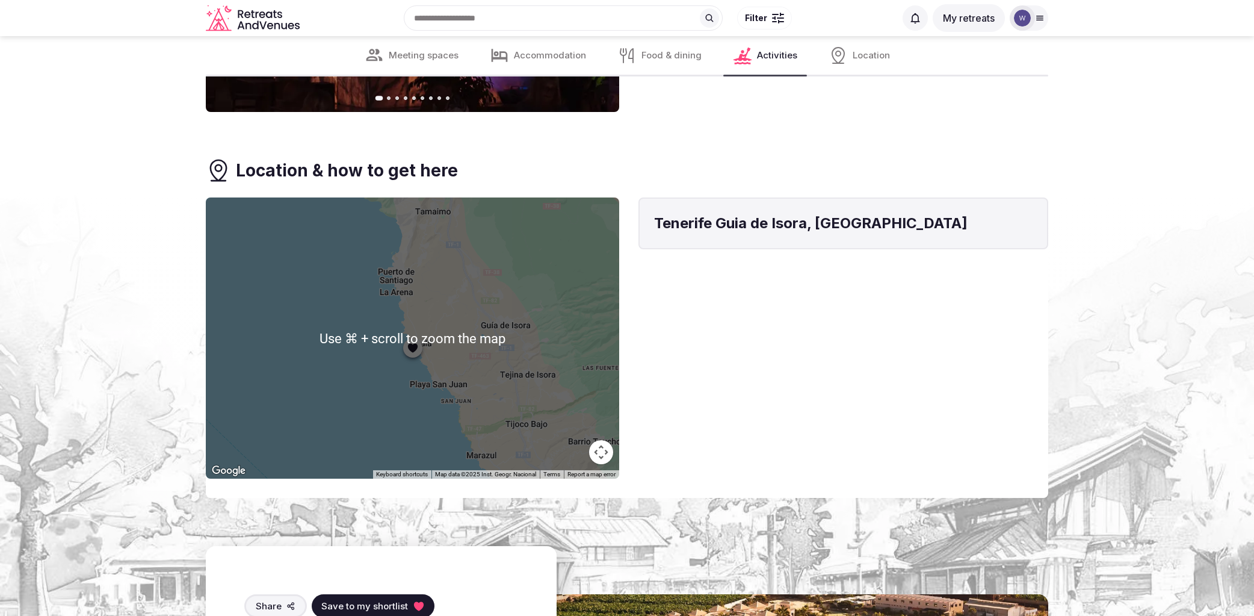
click at [601, 440] on button "Map camera controls" at bounding box center [601, 452] width 24 height 24
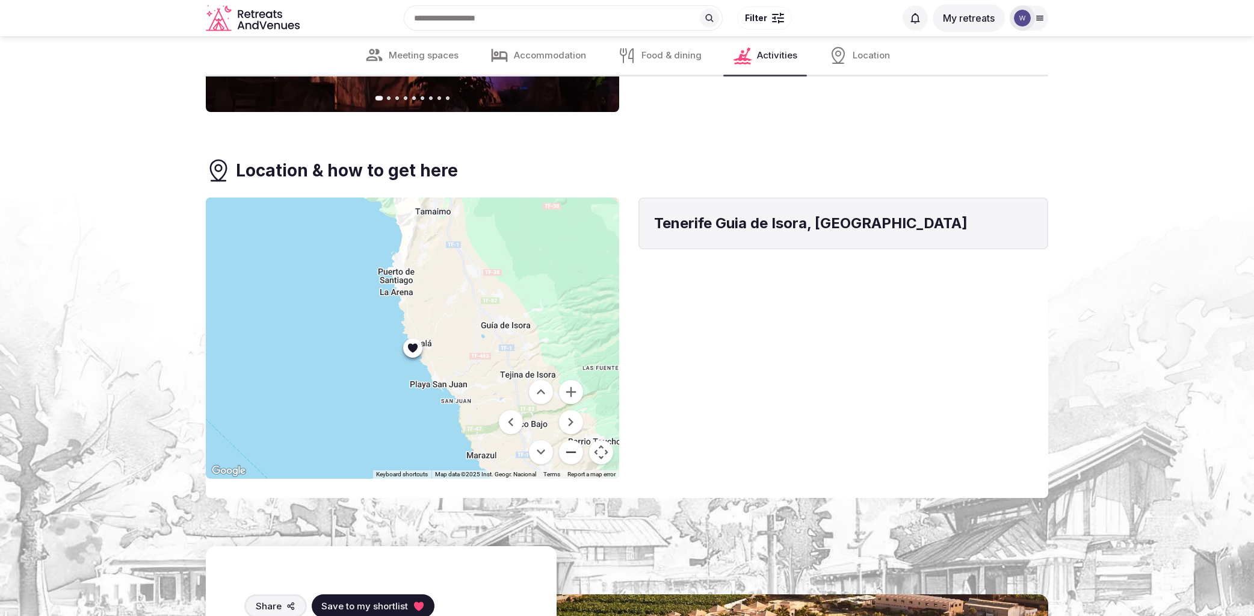
click at [566, 440] on button "Zoom out" at bounding box center [571, 452] width 24 height 24
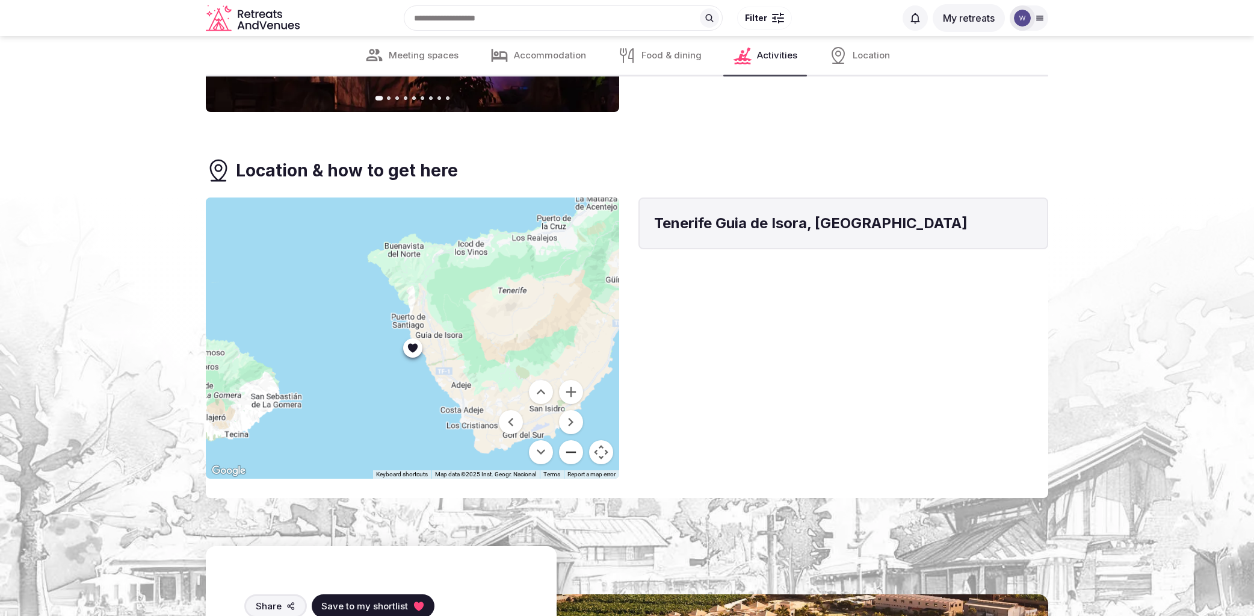
click at [566, 440] on button "Zoom out" at bounding box center [571, 452] width 24 height 24
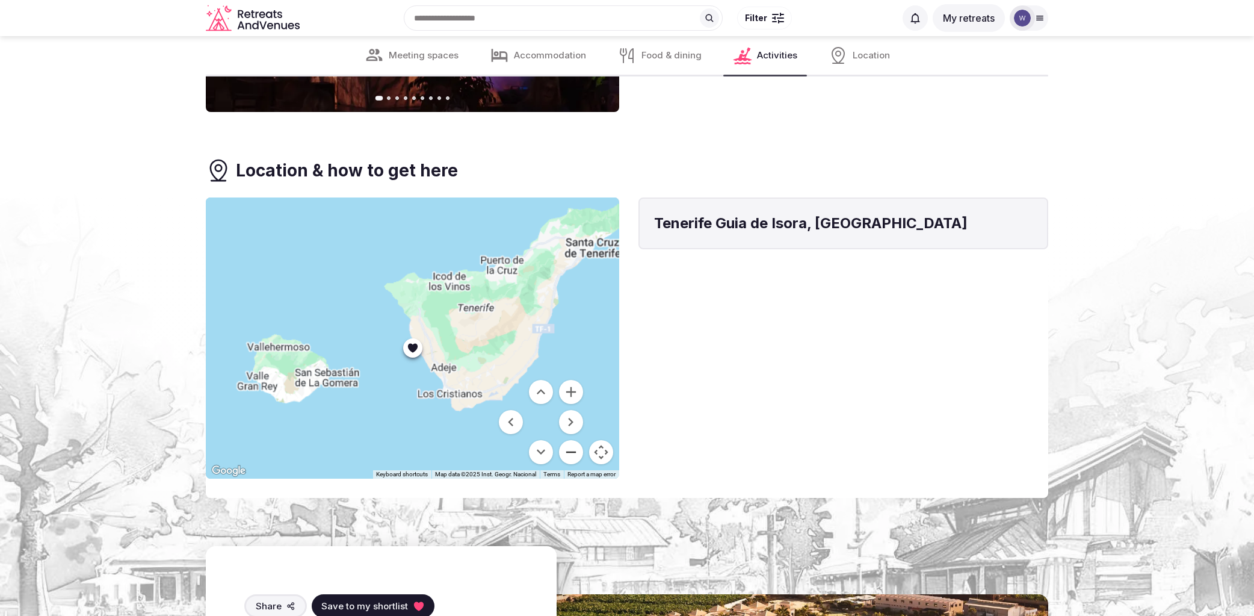
click at [566, 440] on button "Zoom out" at bounding box center [571, 452] width 24 height 24
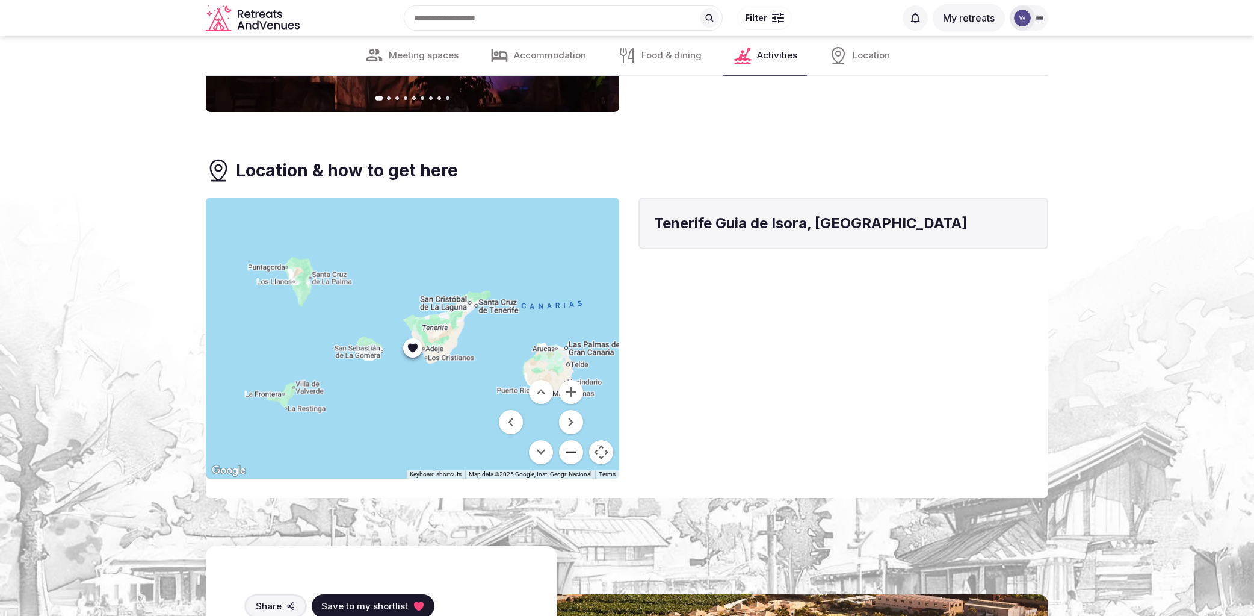
click at [566, 440] on button "Zoom out" at bounding box center [571, 452] width 24 height 24
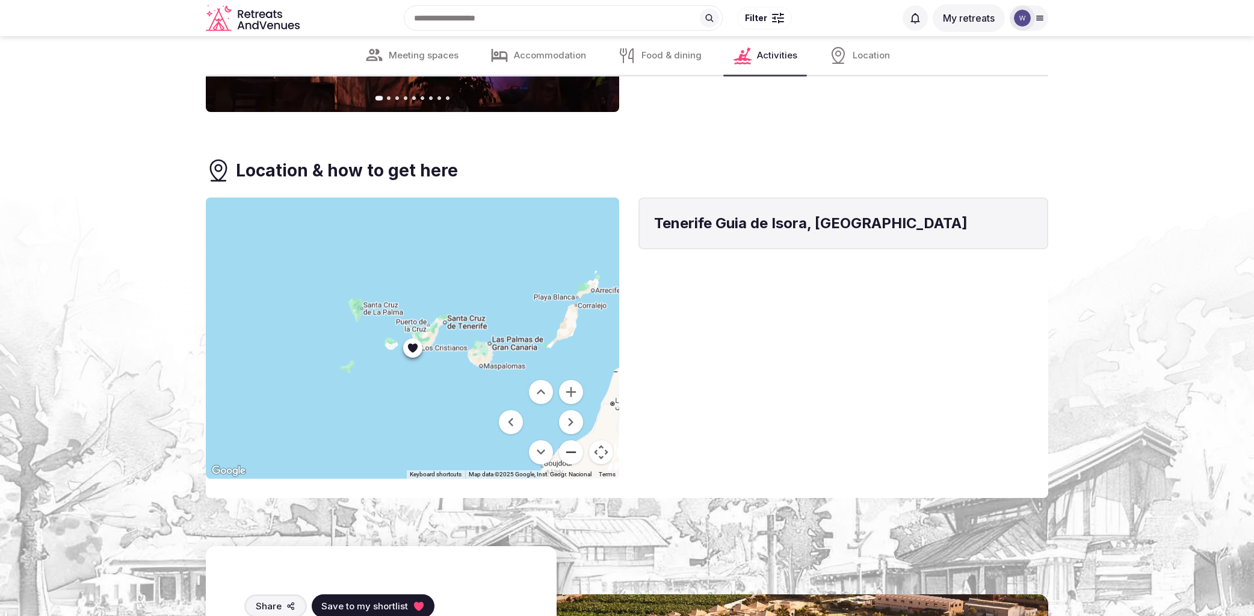
click at [566, 440] on button "Zoom out" at bounding box center [571, 452] width 24 height 24
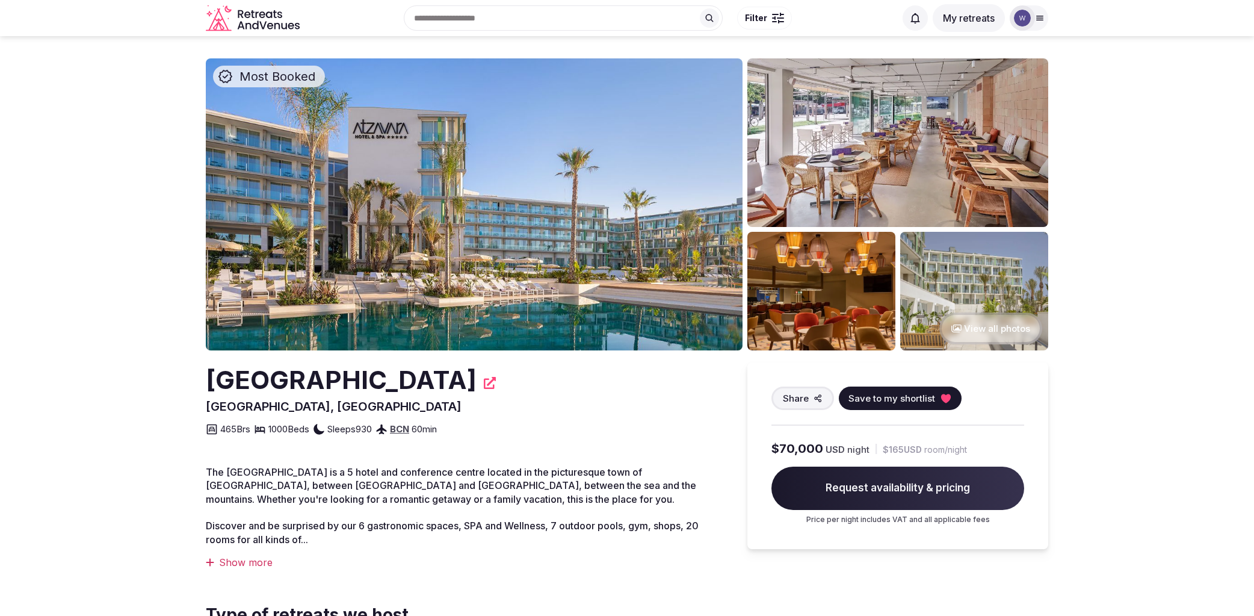
click at [981, 328] on button "View all photos" at bounding box center [990, 328] width 103 height 32
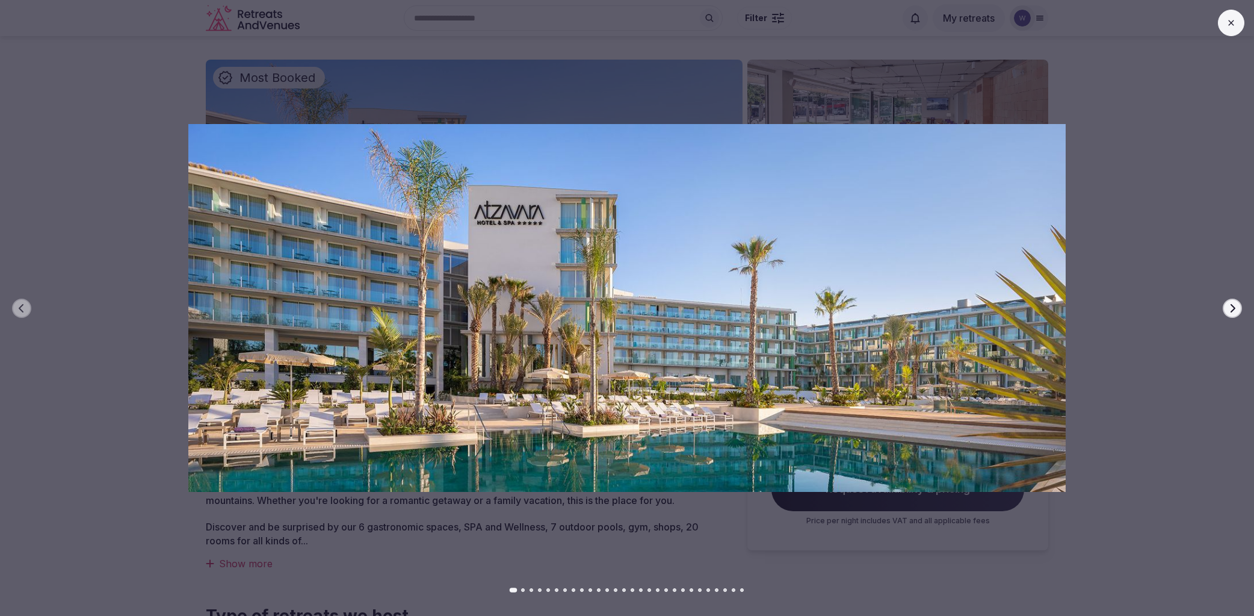
click at [1235, 310] on icon "button" at bounding box center [1233, 308] width 10 height 10
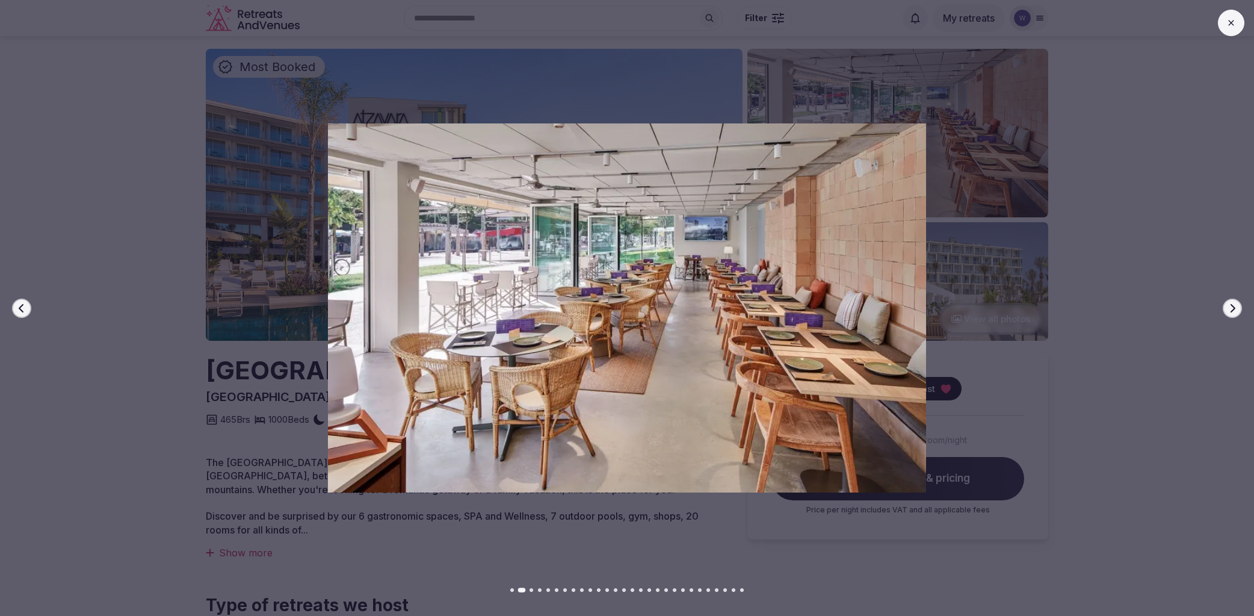
click at [1235, 310] on icon "button" at bounding box center [1233, 308] width 10 height 10
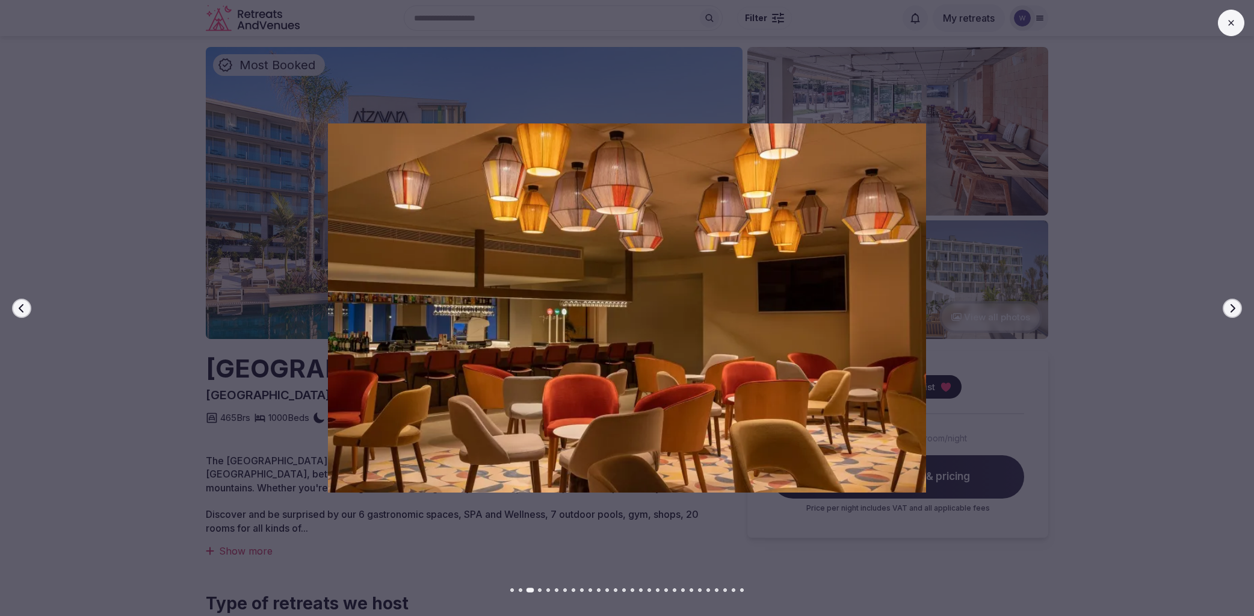
scroll to position [14, 0]
click at [1235, 310] on icon "button" at bounding box center [1233, 308] width 10 height 10
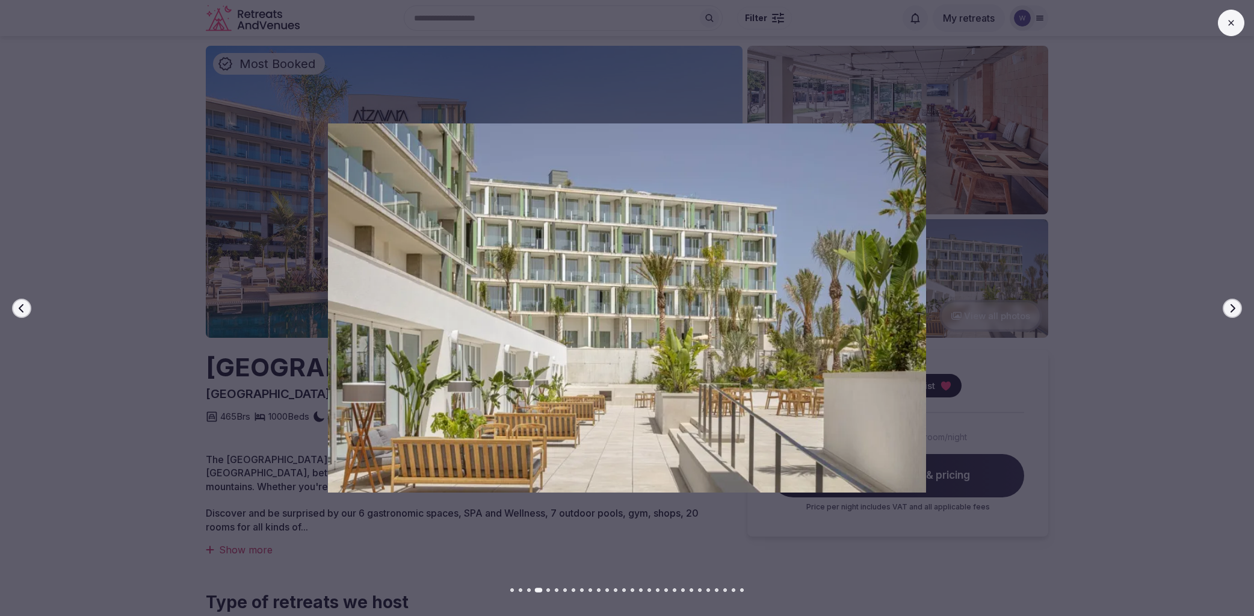
click at [1235, 310] on icon "button" at bounding box center [1233, 308] width 10 height 10
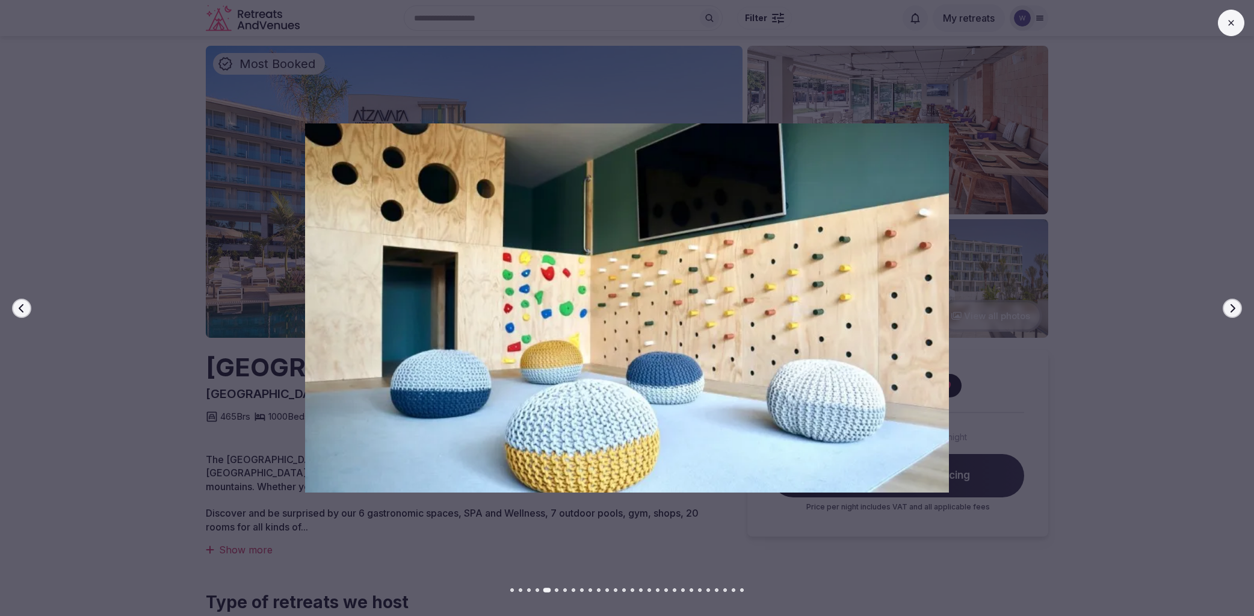
click at [1235, 310] on icon "button" at bounding box center [1233, 308] width 10 height 10
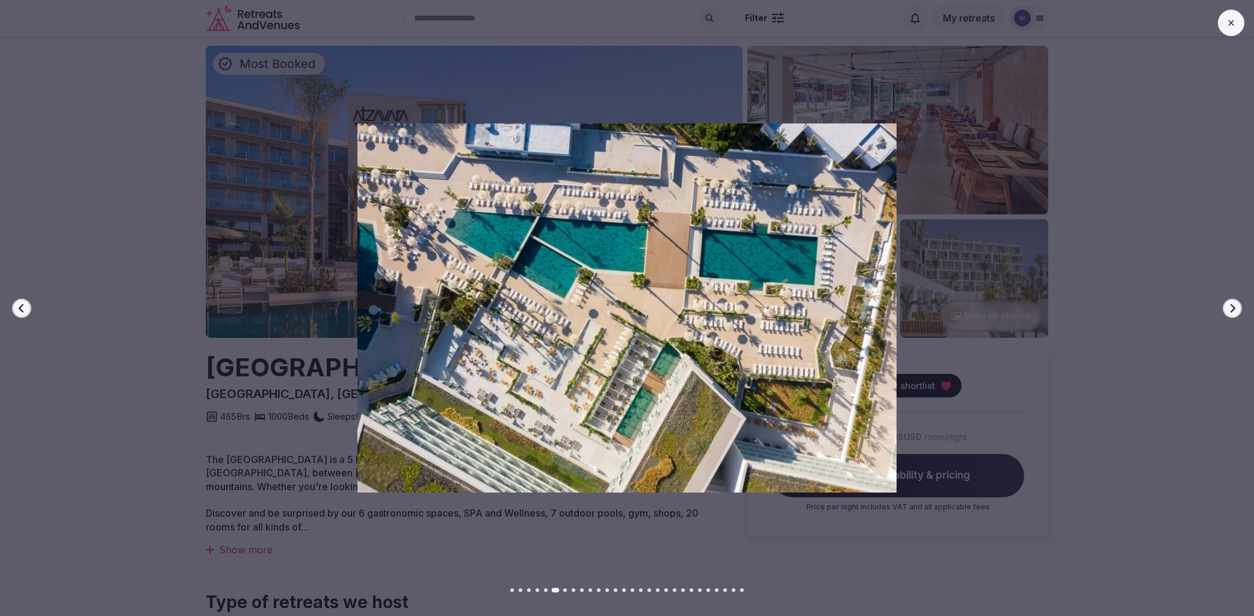
click at [1235, 310] on icon "button" at bounding box center [1233, 308] width 10 height 10
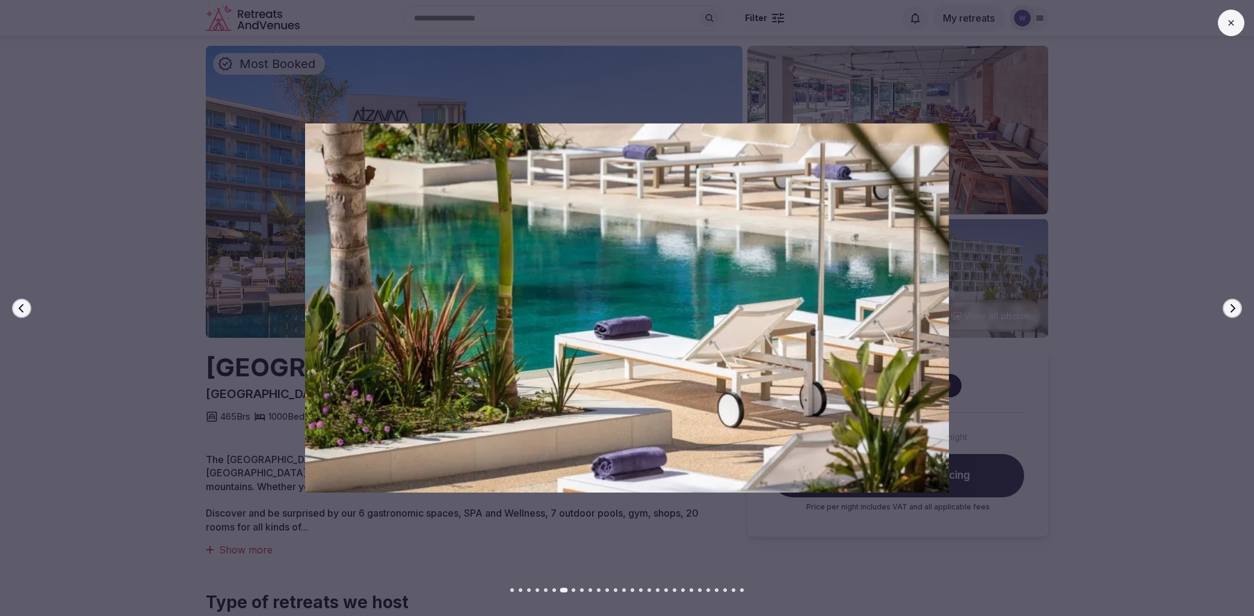
click at [1235, 310] on icon "button" at bounding box center [1233, 308] width 10 height 10
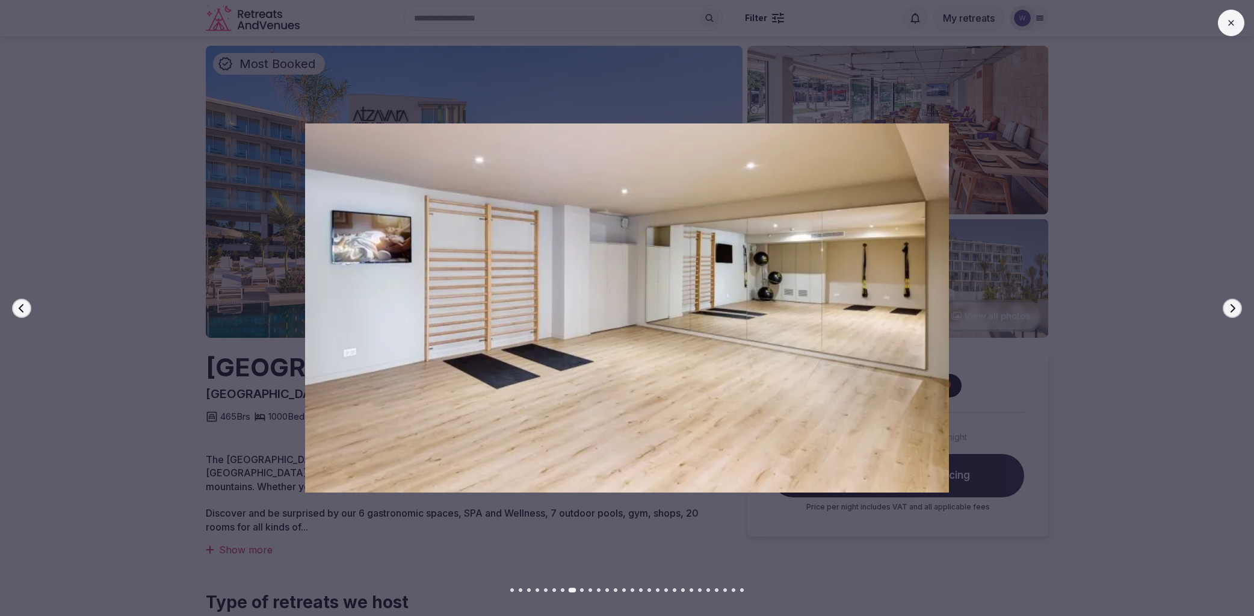
click at [1235, 310] on icon "button" at bounding box center [1233, 308] width 10 height 10
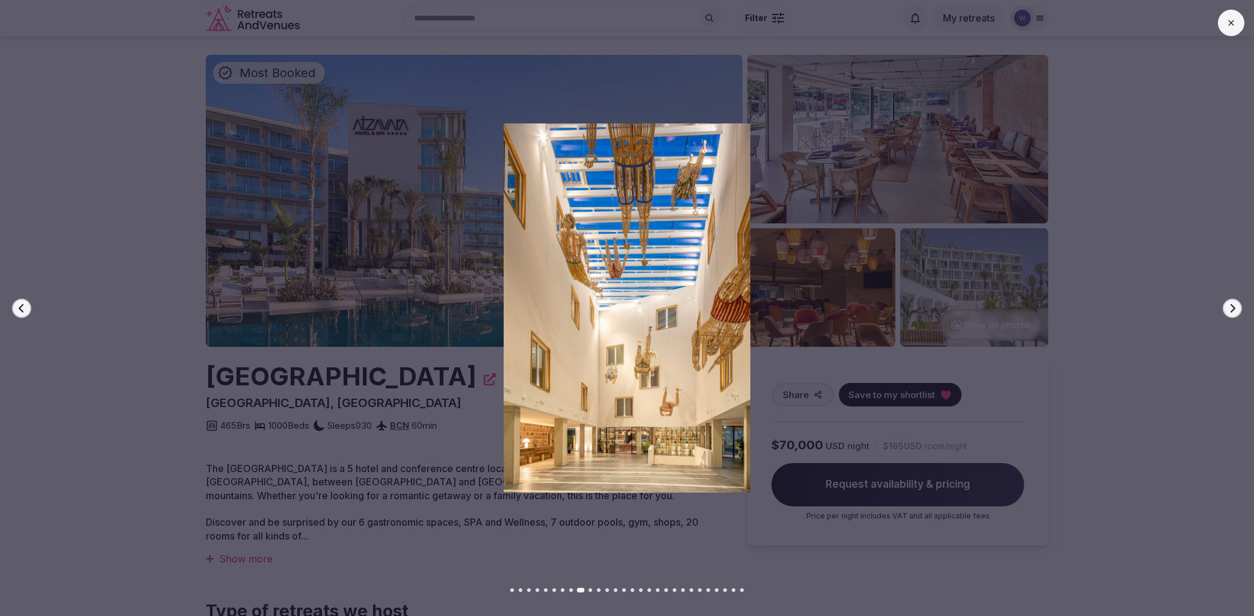
click at [1235, 310] on icon "button" at bounding box center [1233, 308] width 10 height 10
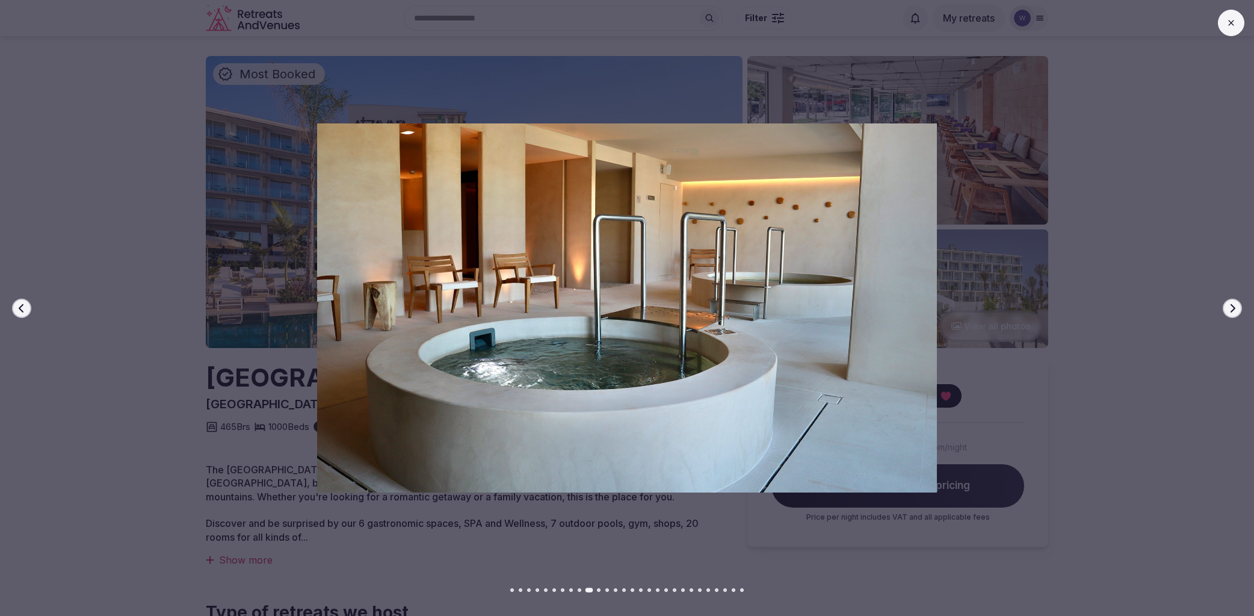
scroll to position [2, 0]
click at [1235, 310] on icon "button" at bounding box center [1233, 308] width 10 height 10
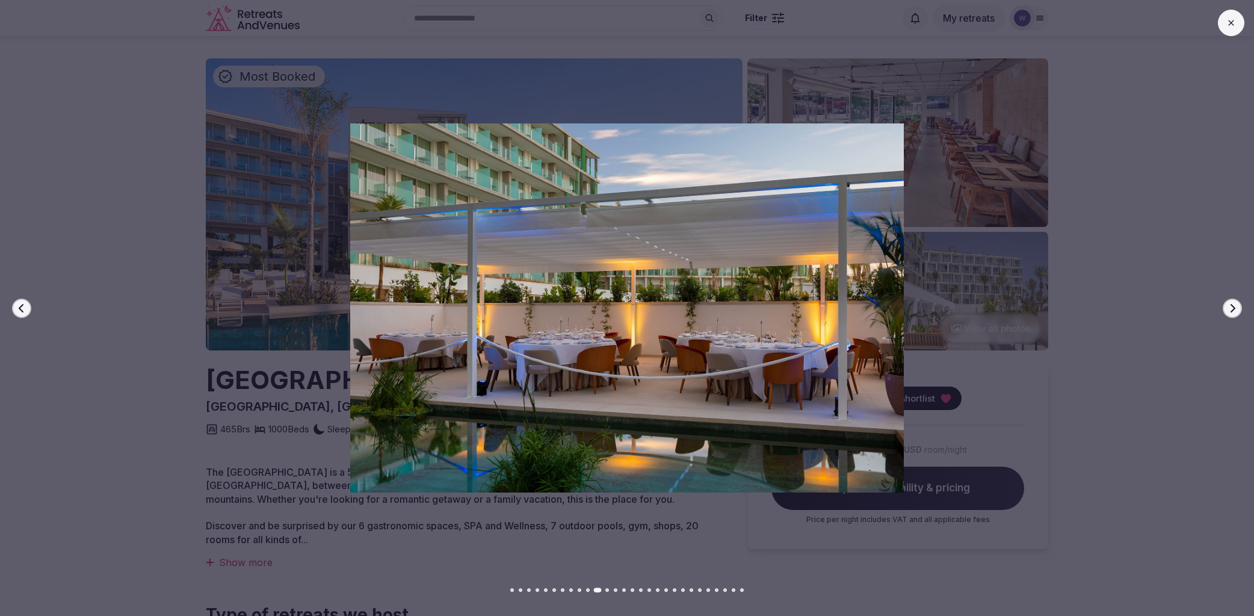
scroll to position [0, 0]
click at [1234, 310] on icon "button" at bounding box center [1233, 308] width 10 height 10
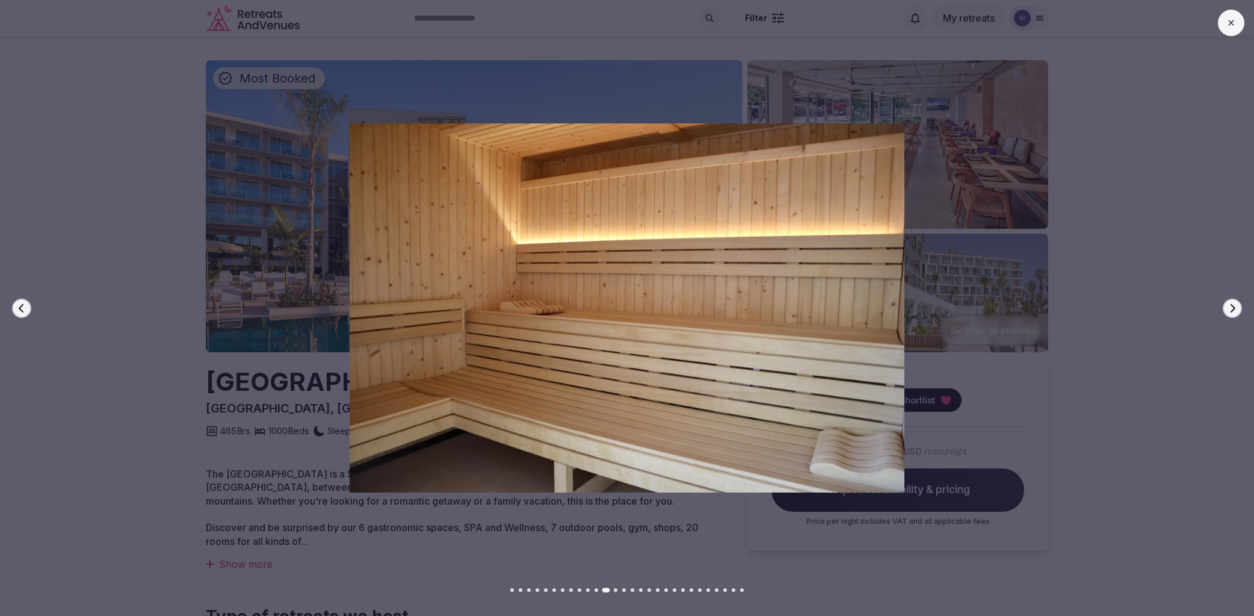
click at [1234, 310] on icon "button" at bounding box center [1233, 308] width 10 height 10
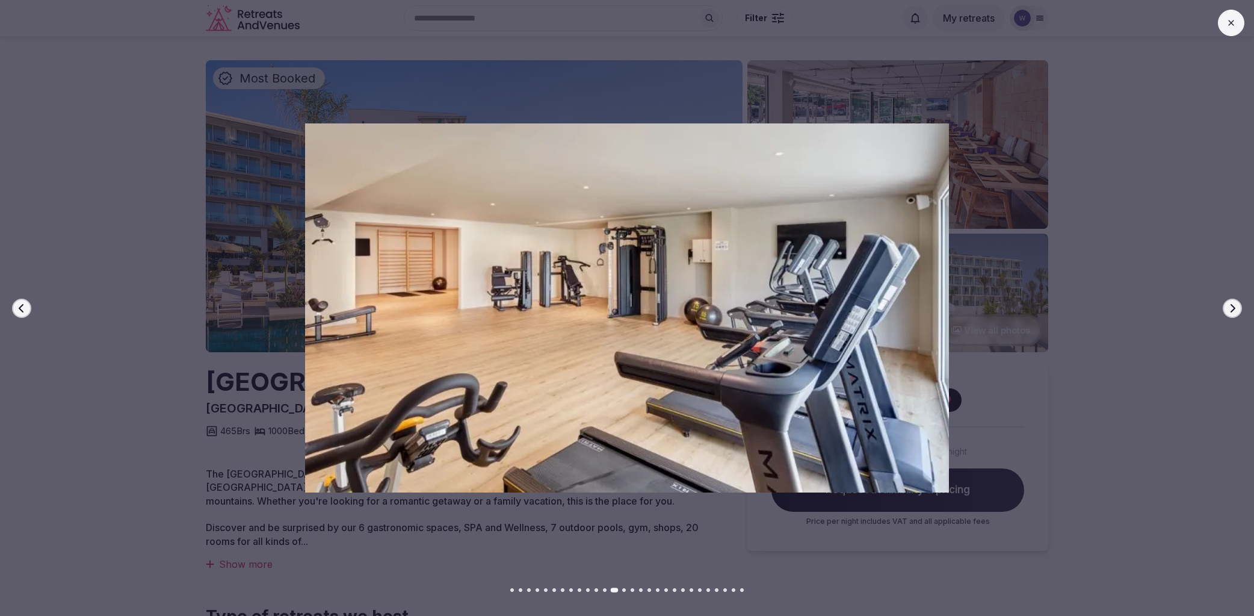
click at [1235, 310] on icon "button" at bounding box center [1233, 308] width 10 height 10
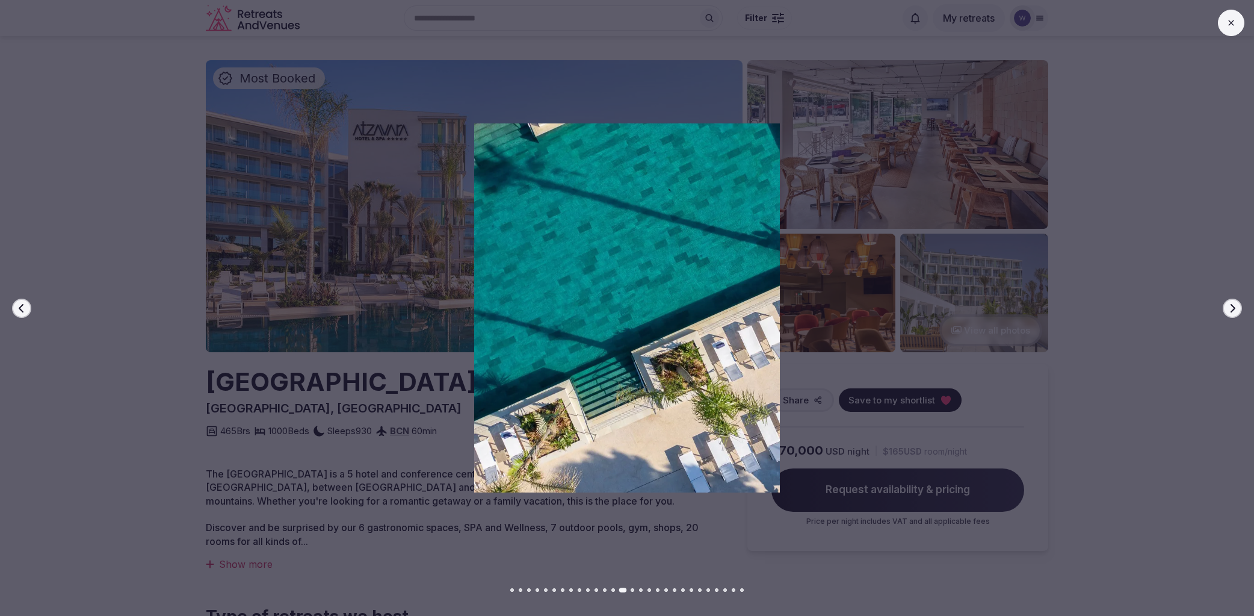
click at [1235, 310] on icon "button" at bounding box center [1233, 308] width 10 height 10
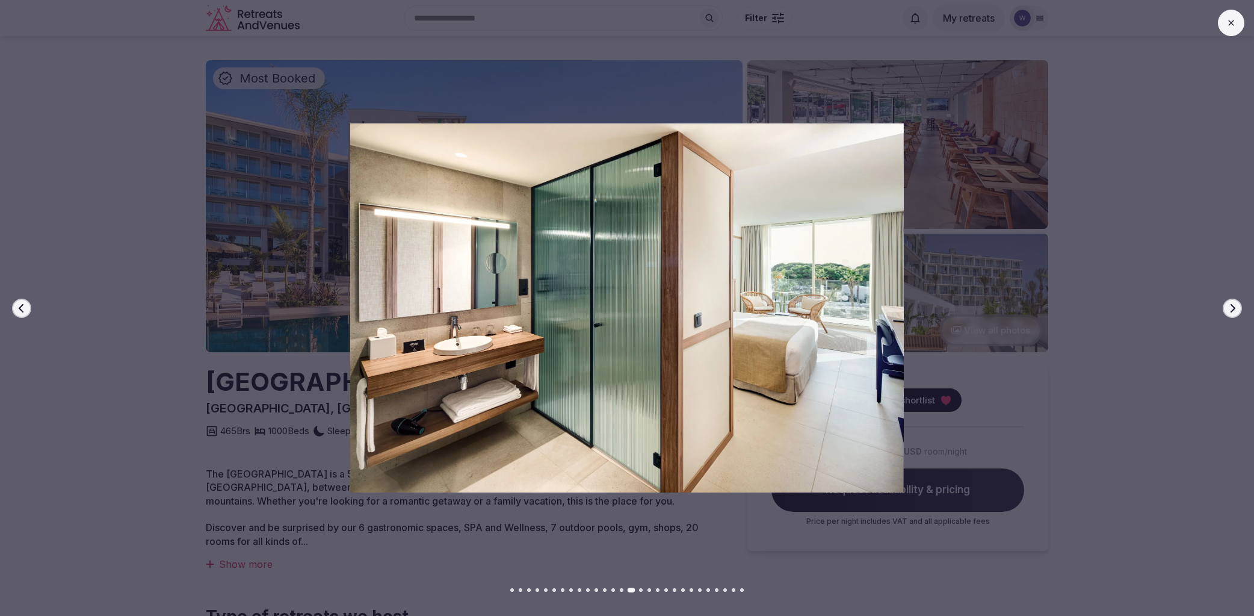
click at [1235, 310] on icon "button" at bounding box center [1233, 308] width 10 height 10
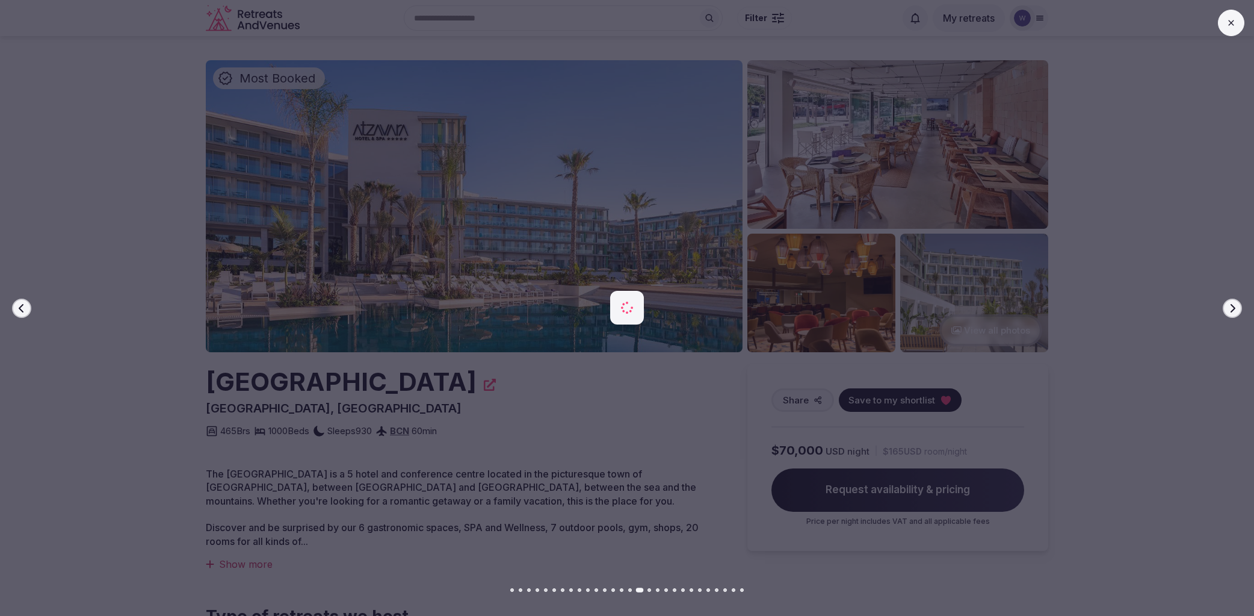
click at [1235, 310] on icon "button" at bounding box center [1233, 308] width 10 height 10
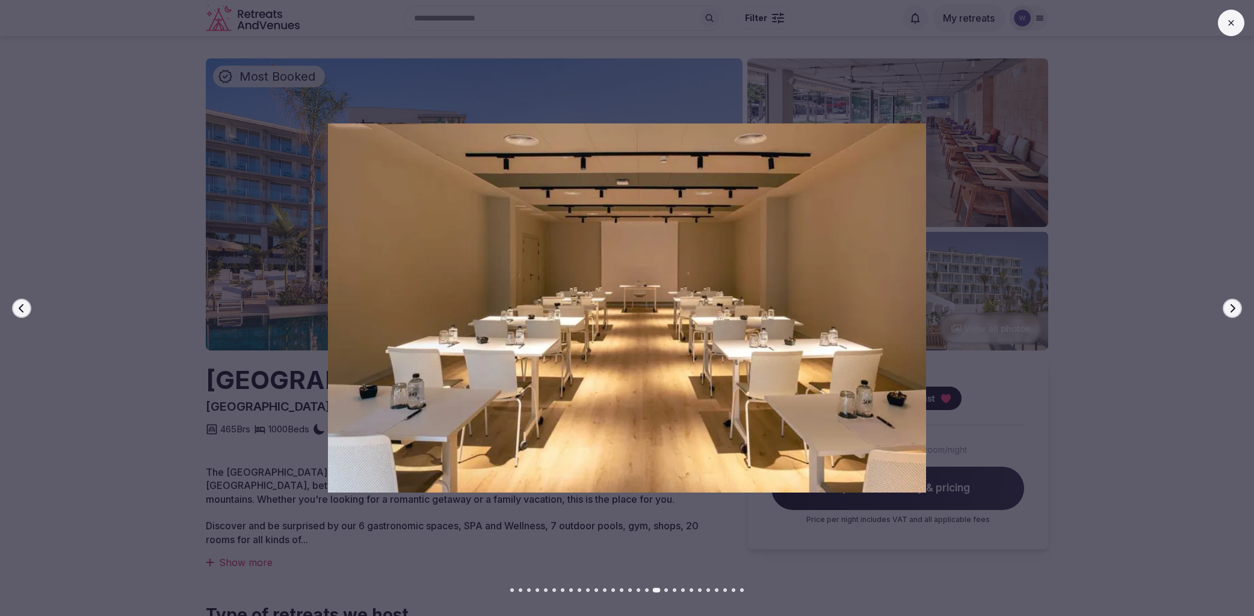
click at [1235, 310] on icon "button" at bounding box center [1233, 308] width 10 height 10
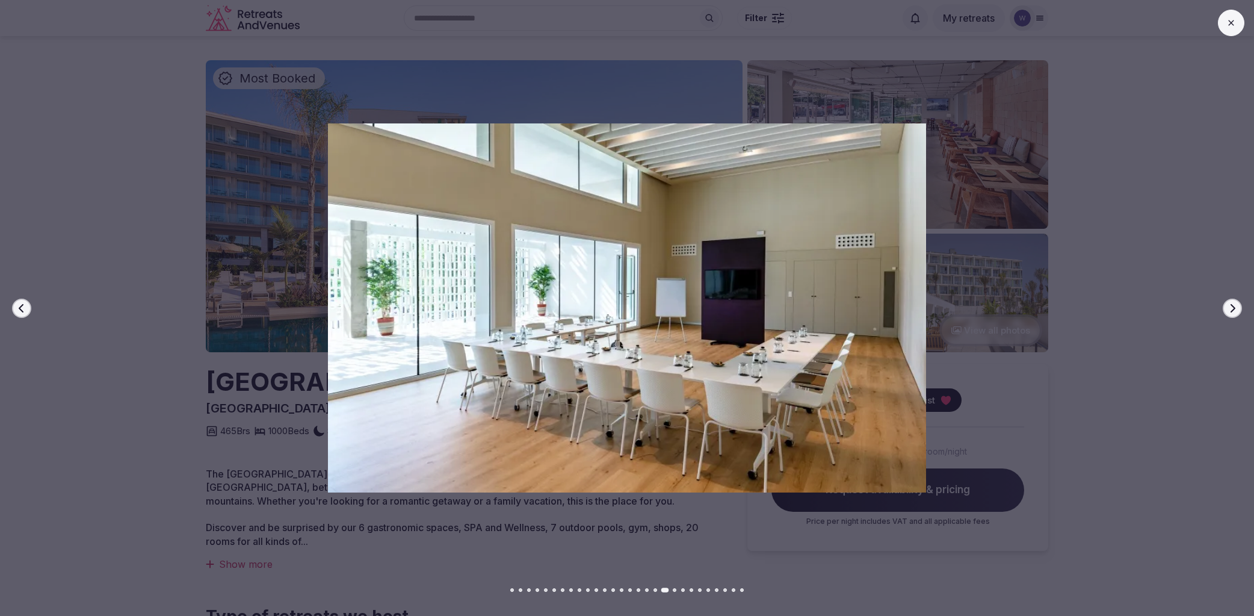
click at [1234, 310] on icon "button" at bounding box center [1233, 308] width 10 height 10
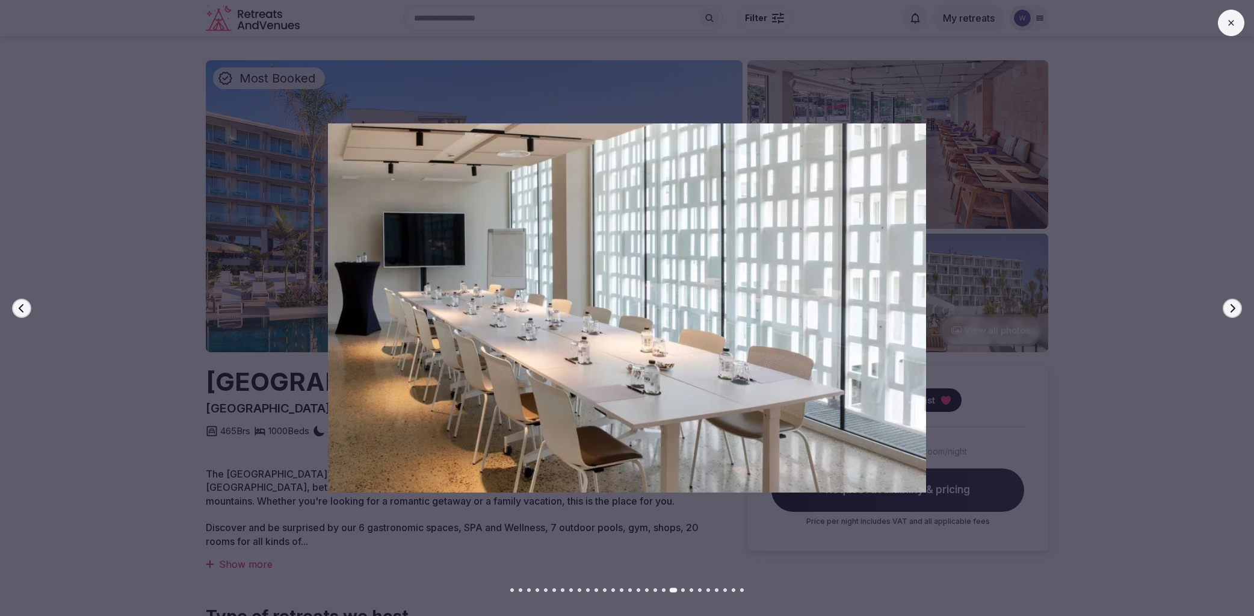
click at [1235, 310] on icon "button" at bounding box center [1233, 308] width 10 height 10
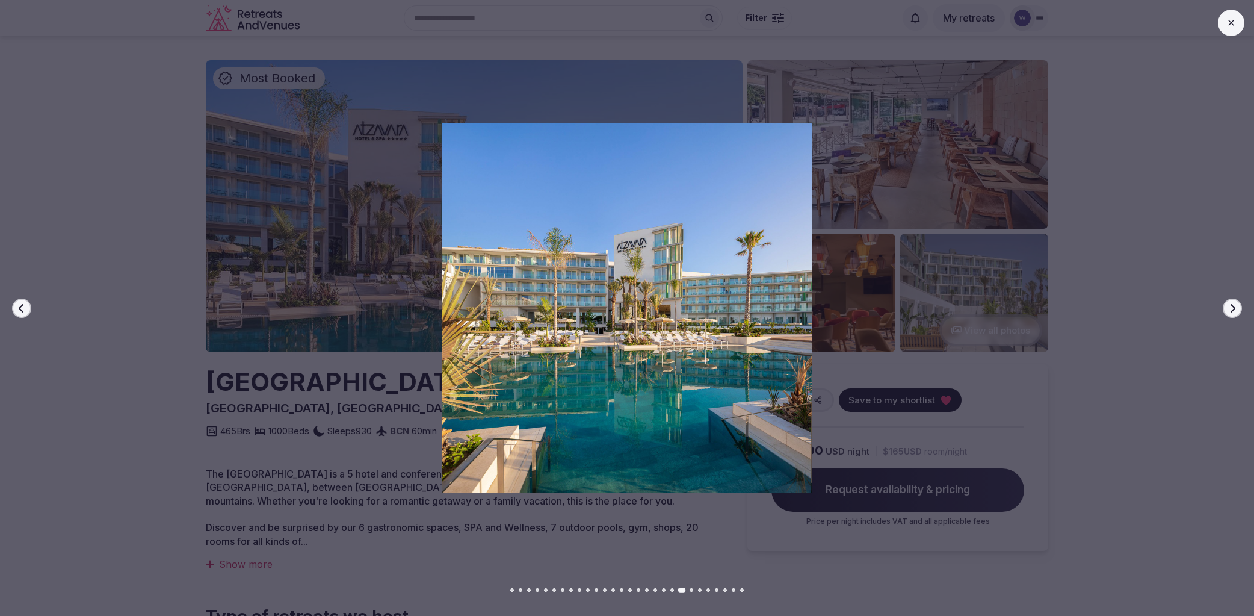
click at [1235, 310] on icon "button" at bounding box center [1233, 308] width 10 height 10
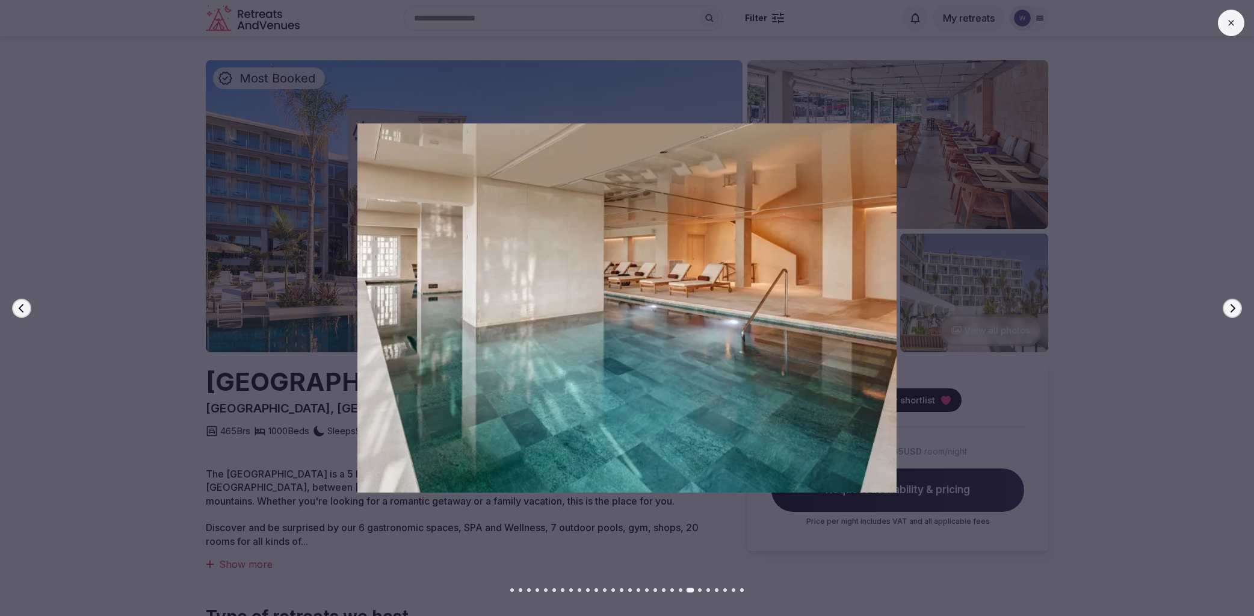
click at [1235, 310] on icon "button" at bounding box center [1233, 308] width 10 height 10
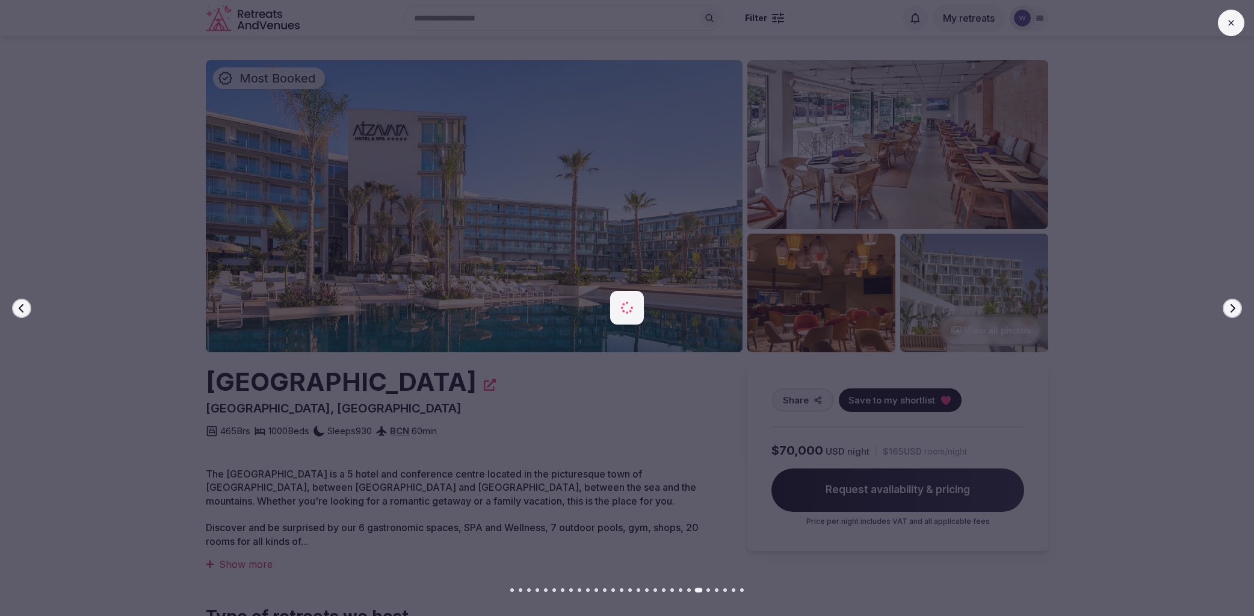
click at [1234, 310] on icon "button" at bounding box center [1233, 308] width 10 height 10
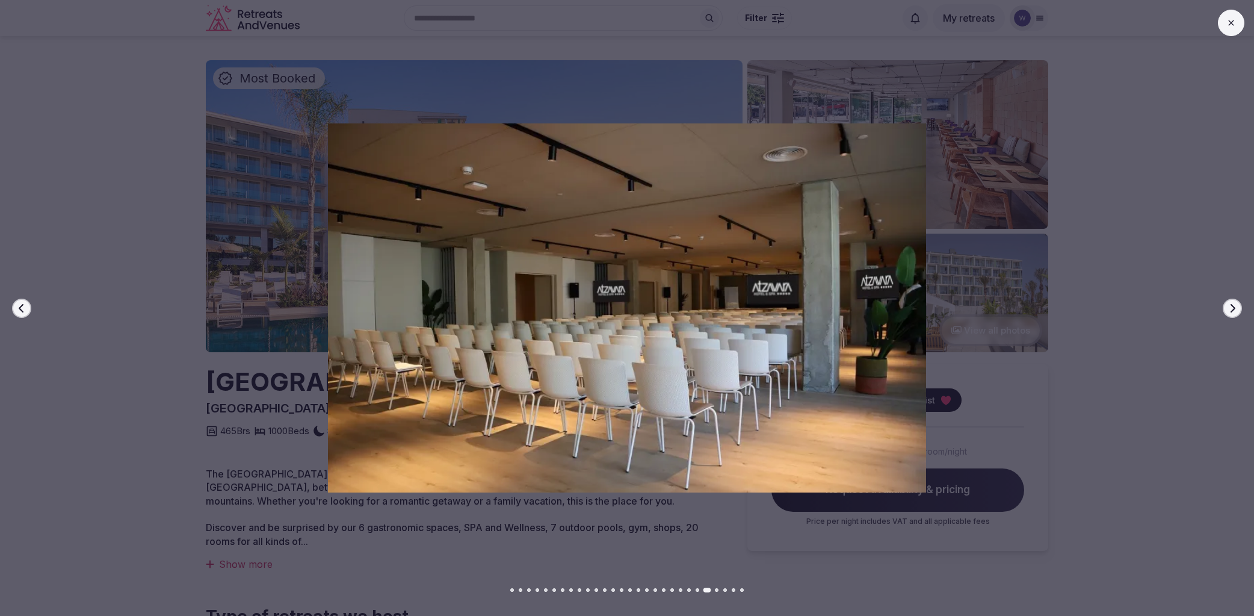
click at [1234, 310] on icon "button" at bounding box center [1233, 308] width 10 height 10
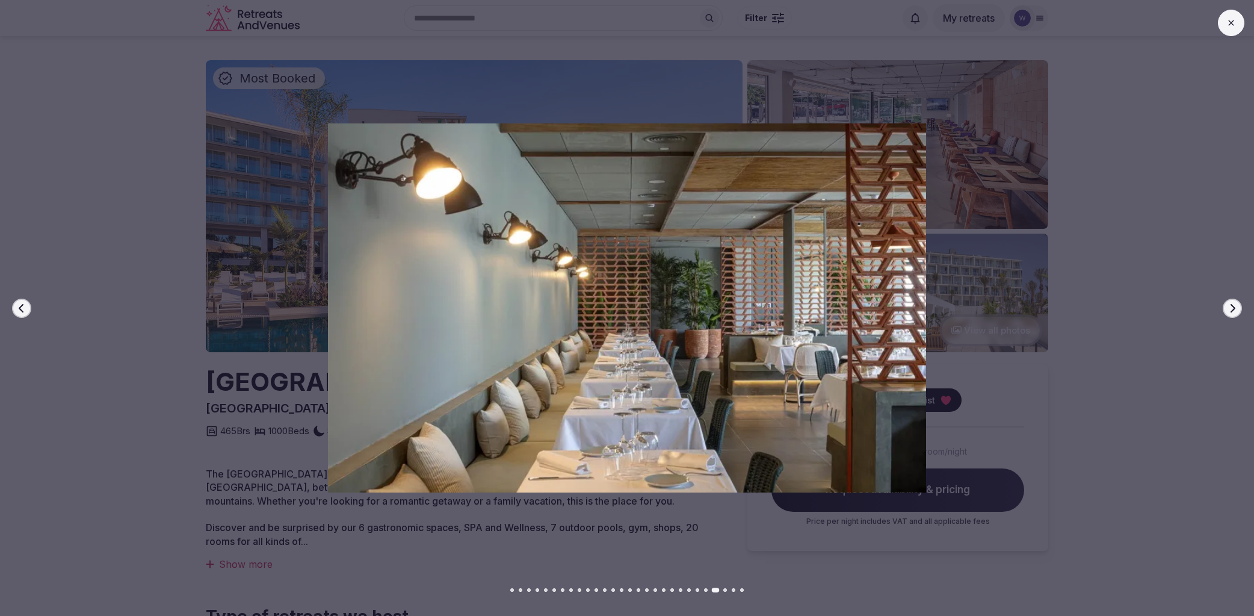
scroll to position [1, 0]
click at [1234, 310] on icon "button" at bounding box center [1233, 308] width 10 height 10
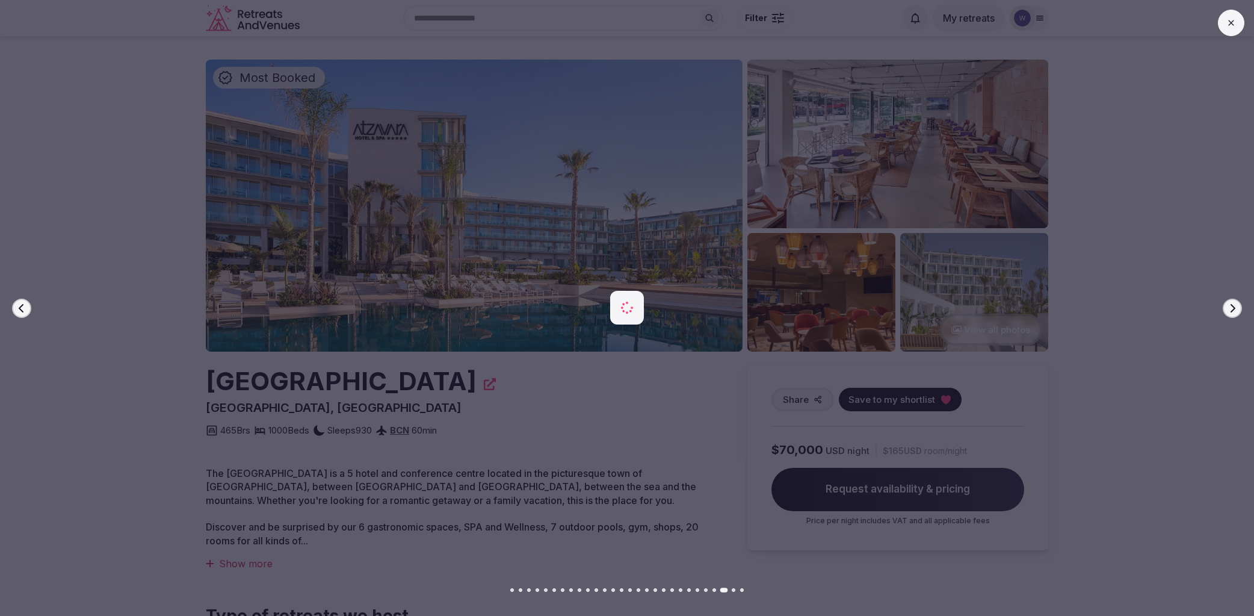
click at [1234, 310] on icon "button" at bounding box center [1233, 308] width 10 height 10
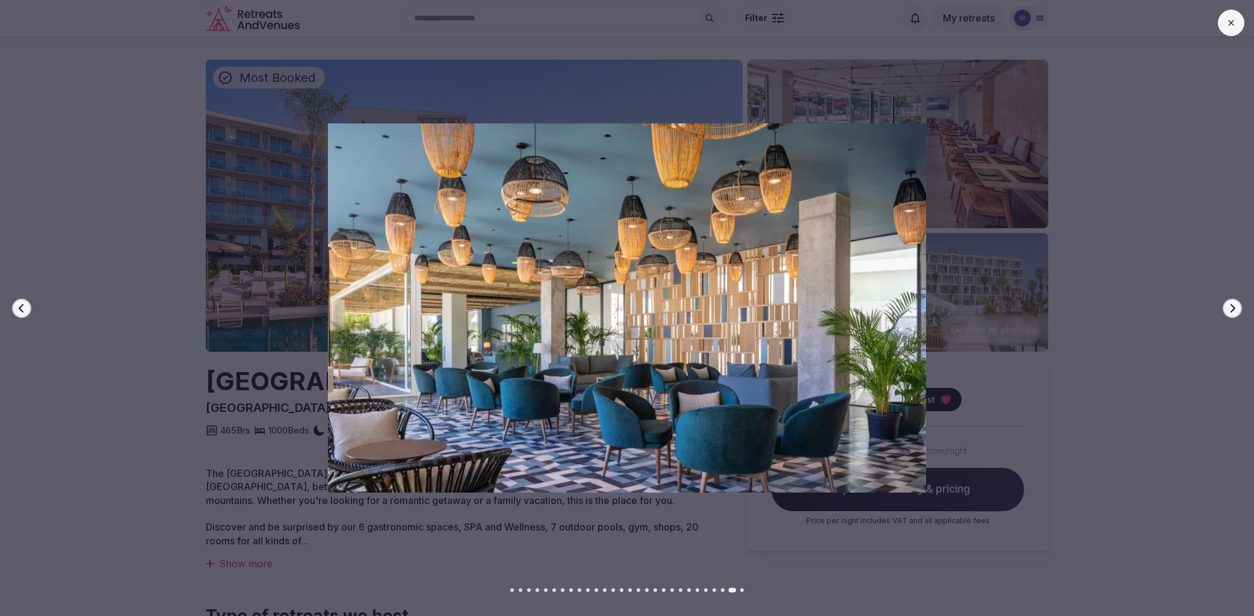
click at [1234, 310] on icon "button" at bounding box center [1233, 308] width 10 height 10
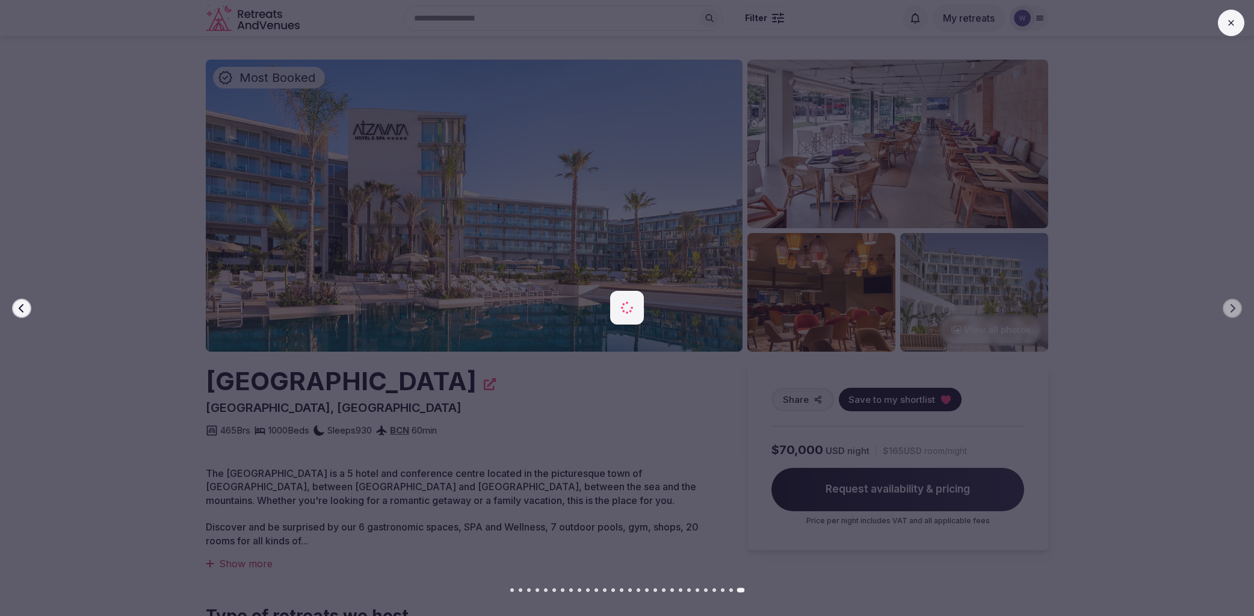
scroll to position [0, 0]
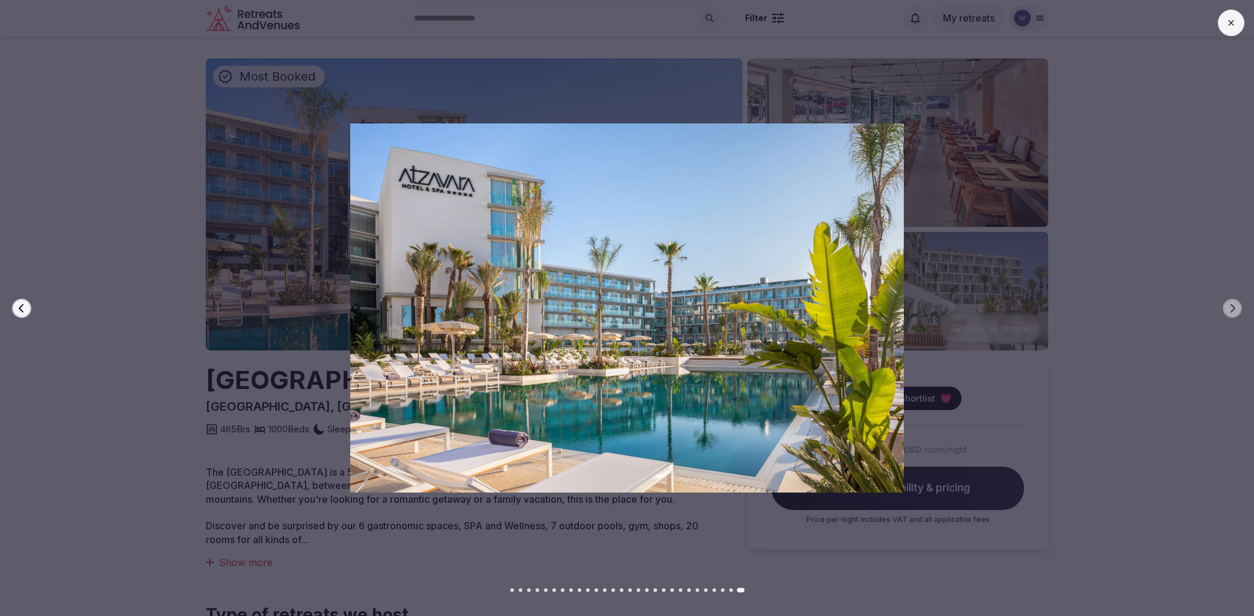
click at [1227, 24] on icon at bounding box center [1231, 23] width 10 height 10
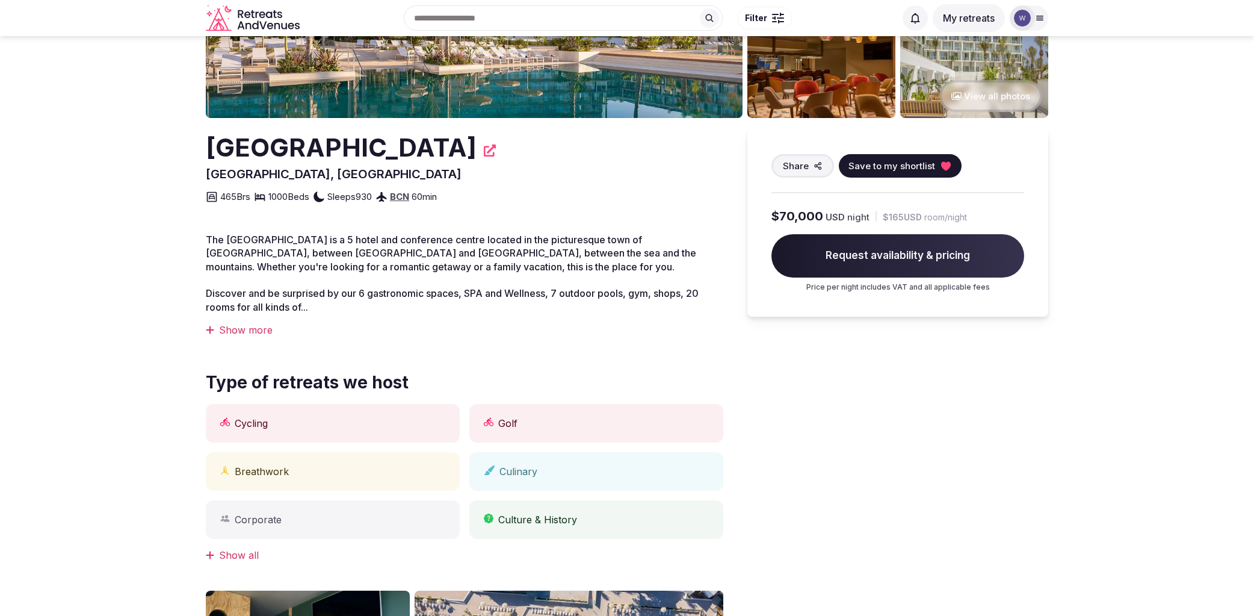
scroll to position [204, 0]
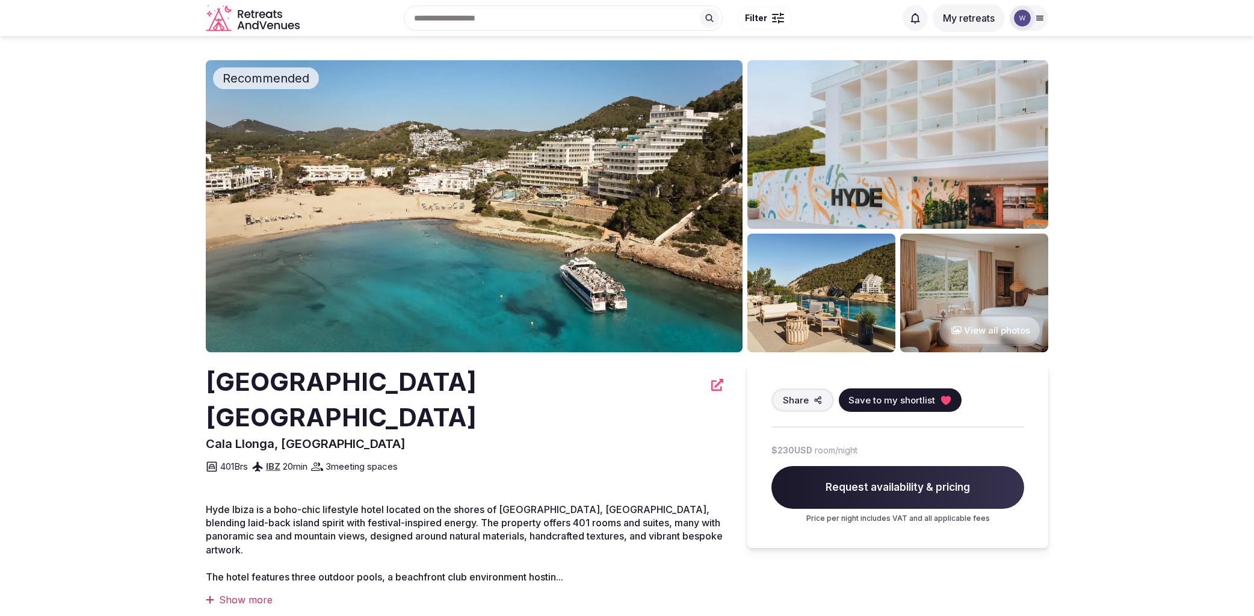
click at [1024, 328] on button "View all photos" at bounding box center [990, 330] width 103 height 32
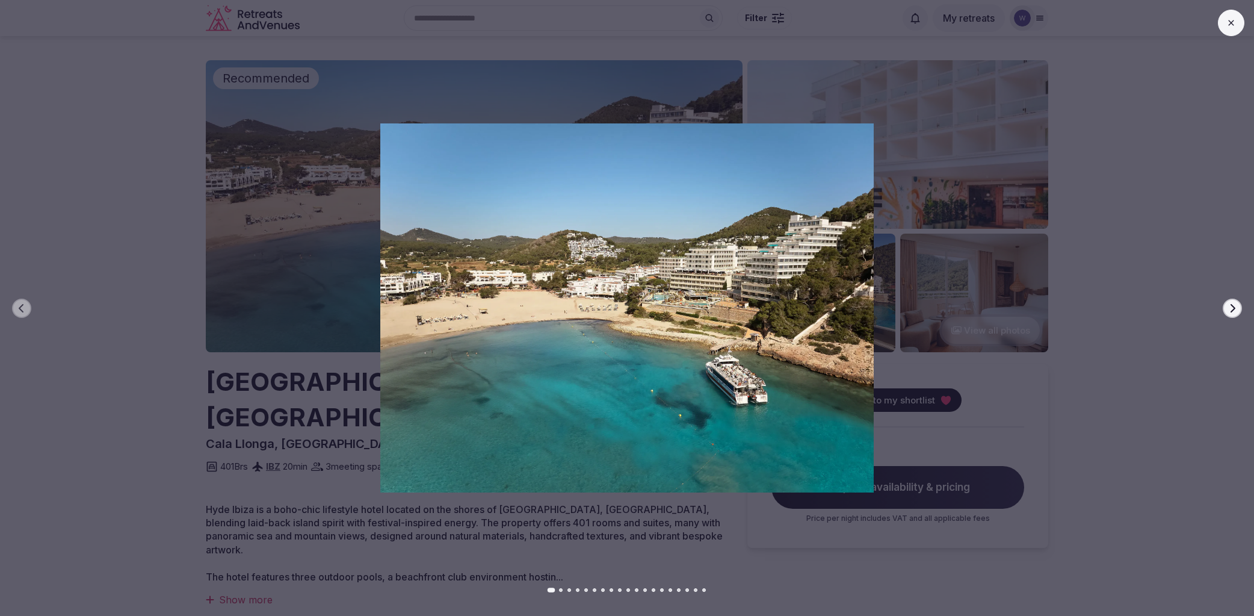
scroll to position [1, 0]
click at [1231, 309] on icon "button" at bounding box center [1233, 308] width 10 height 10
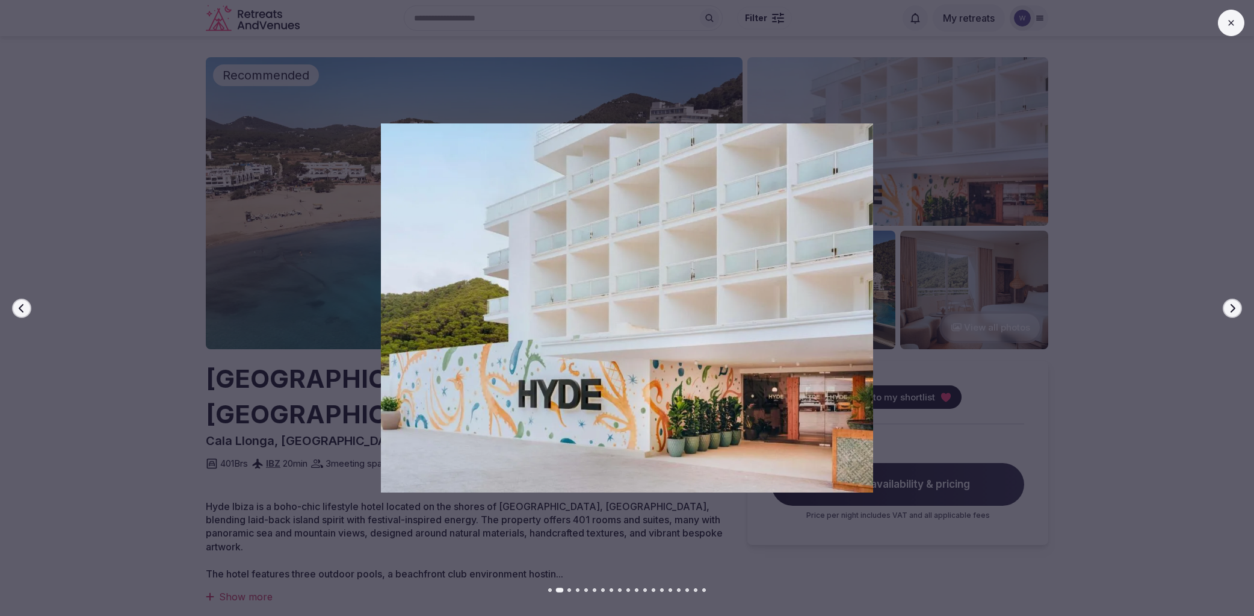
scroll to position [4, 0]
click at [1231, 309] on icon "button" at bounding box center [1233, 308] width 10 height 10
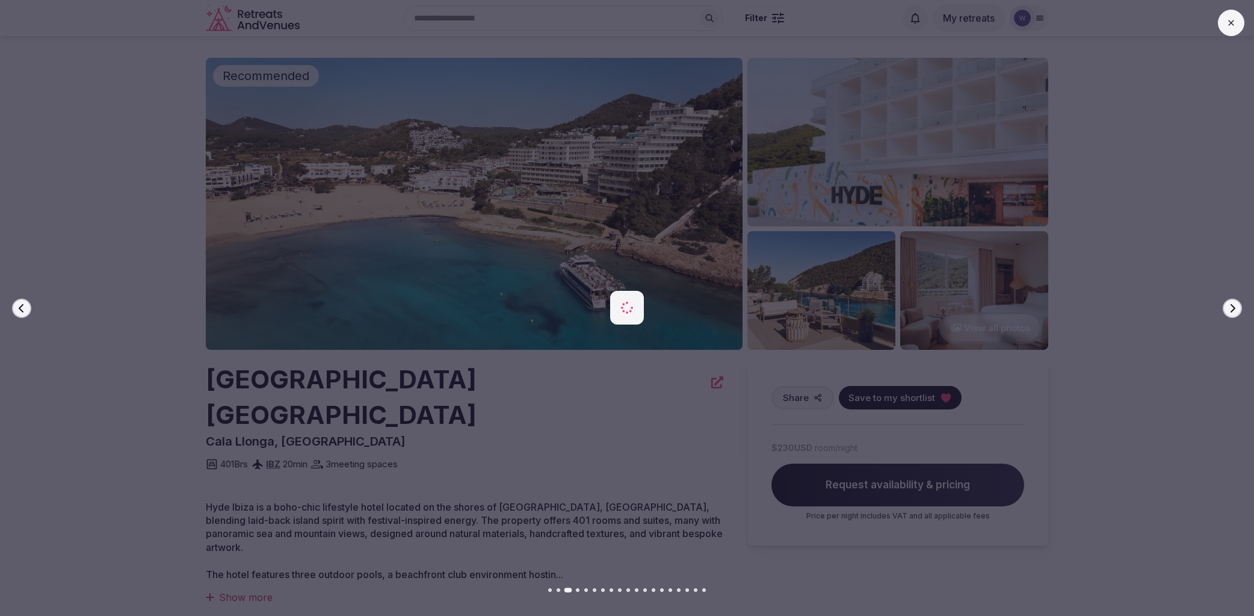
scroll to position [4, 0]
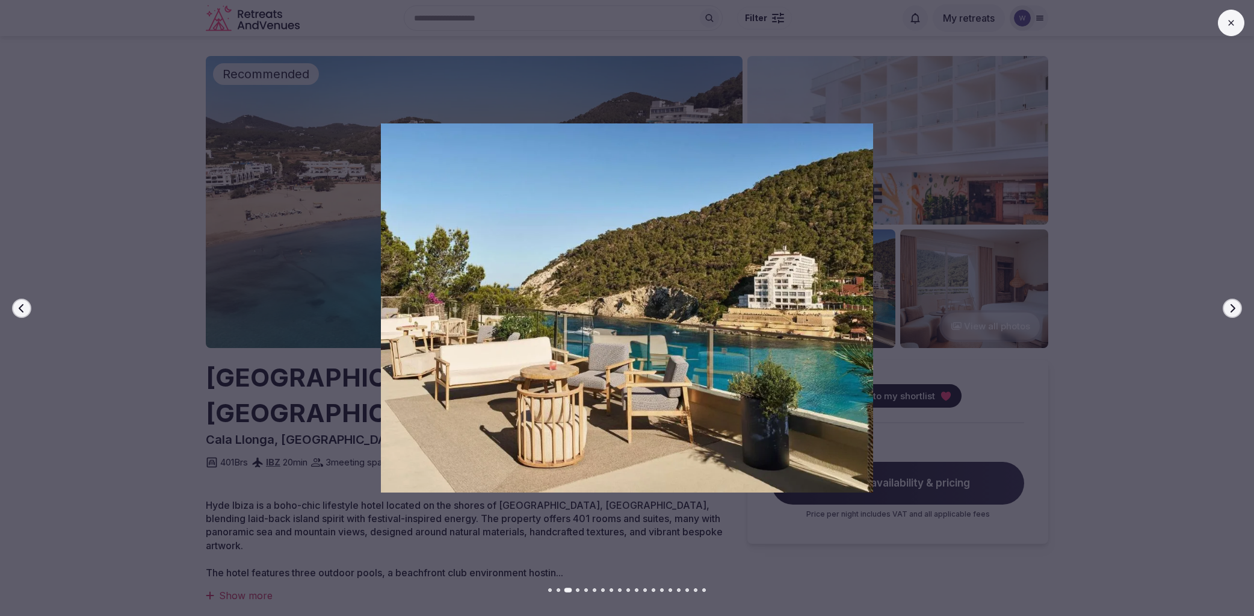
click at [1231, 309] on icon "button" at bounding box center [1233, 308] width 10 height 10
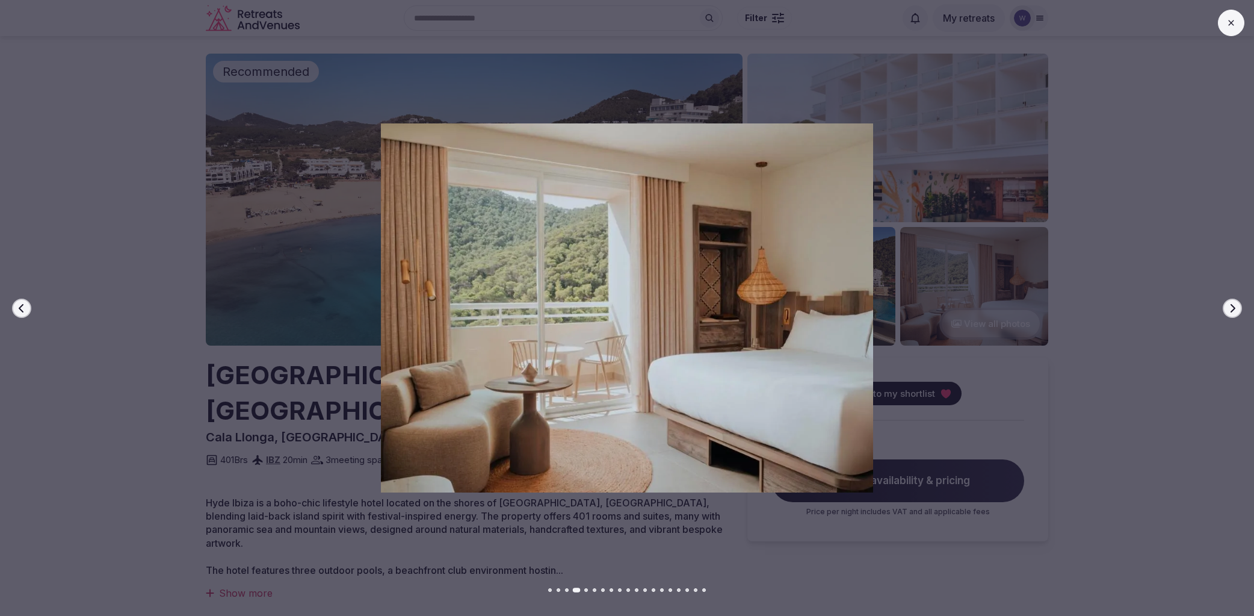
click at [1231, 309] on icon "button" at bounding box center [1233, 308] width 10 height 10
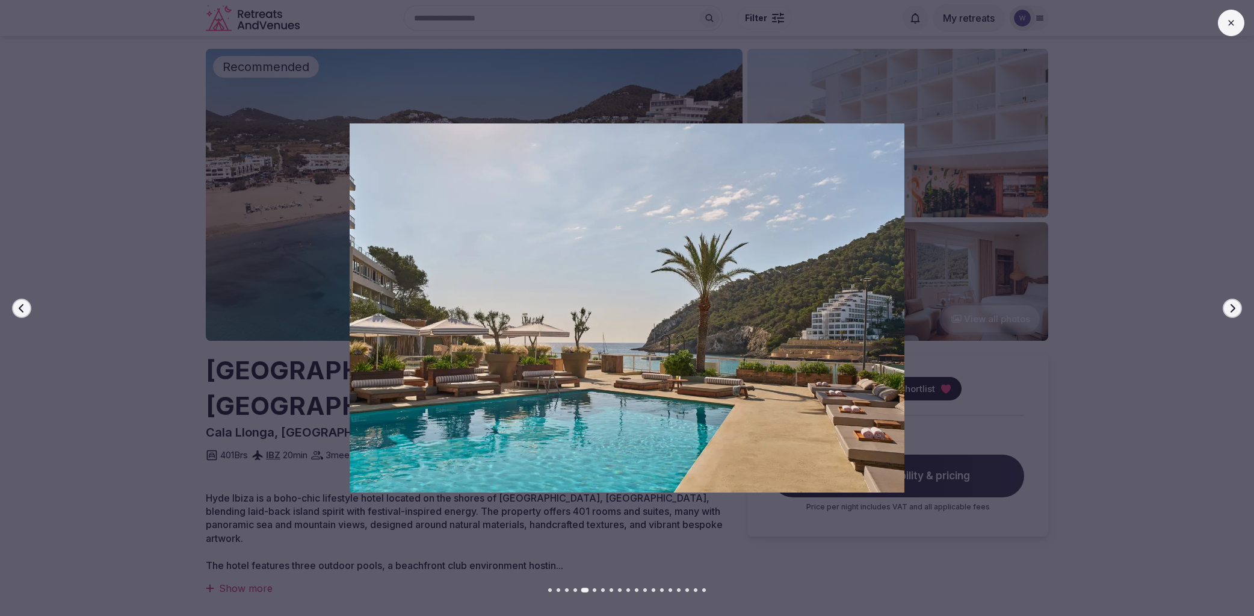
click at [1231, 309] on icon "button" at bounding box center [1233, 308] width 10 height 10
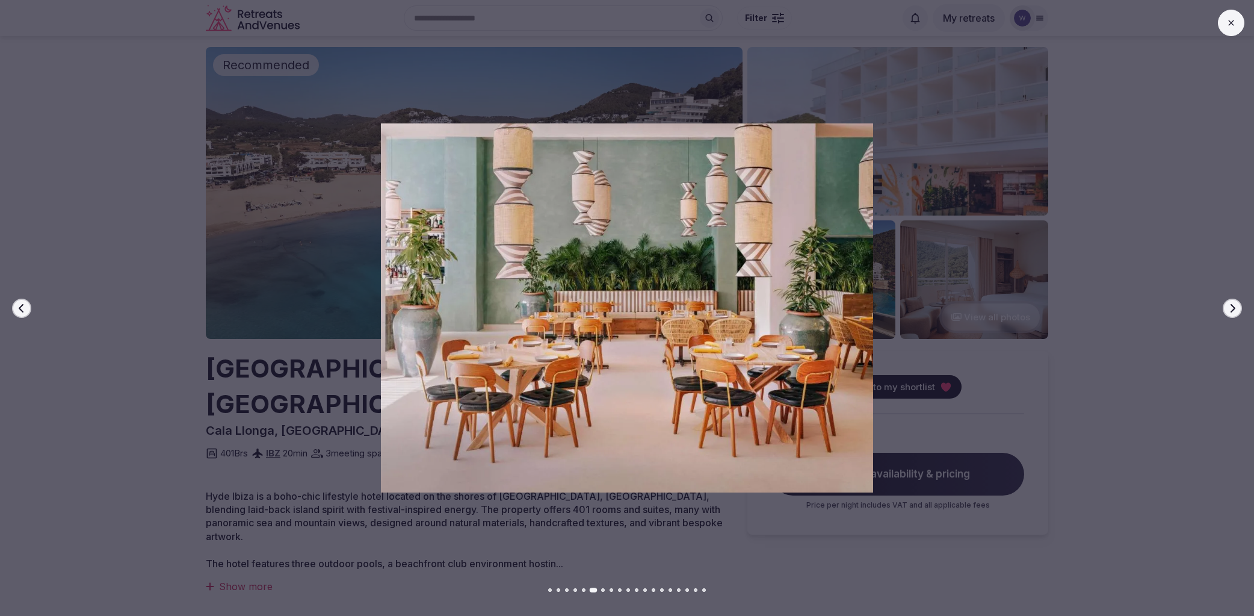
click at [1231, 309] on icon "button" at bounding box center [1233, 308] width 10 height 10
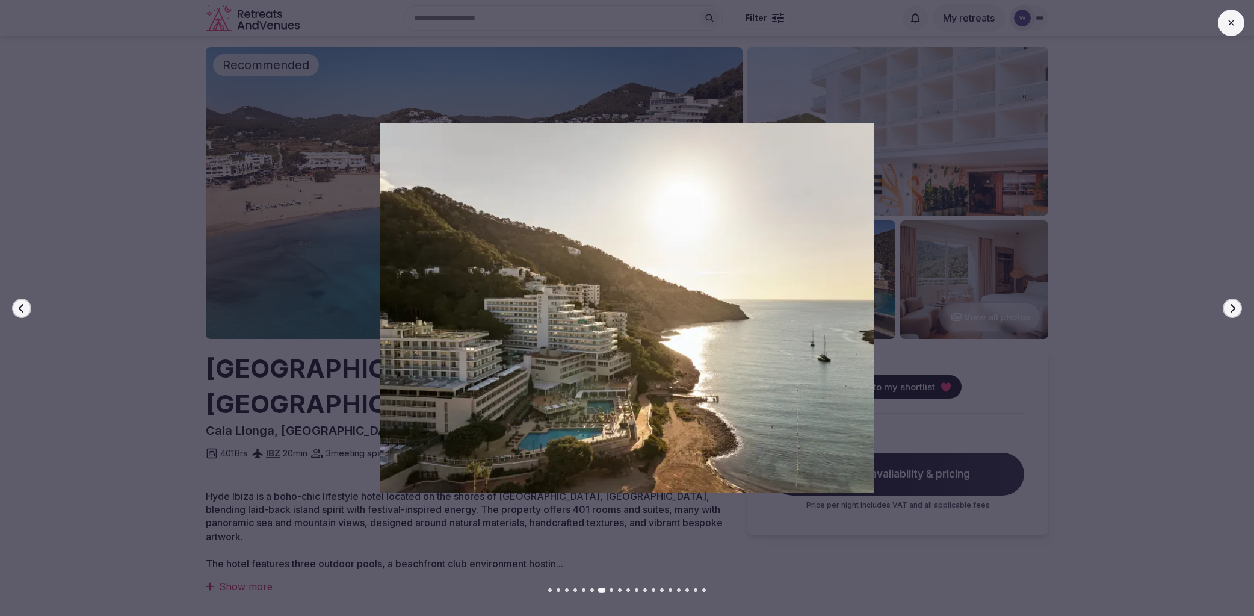
click at [1231, 309] on icon "button" at bounding box center [1233, 308] width 10 height 10
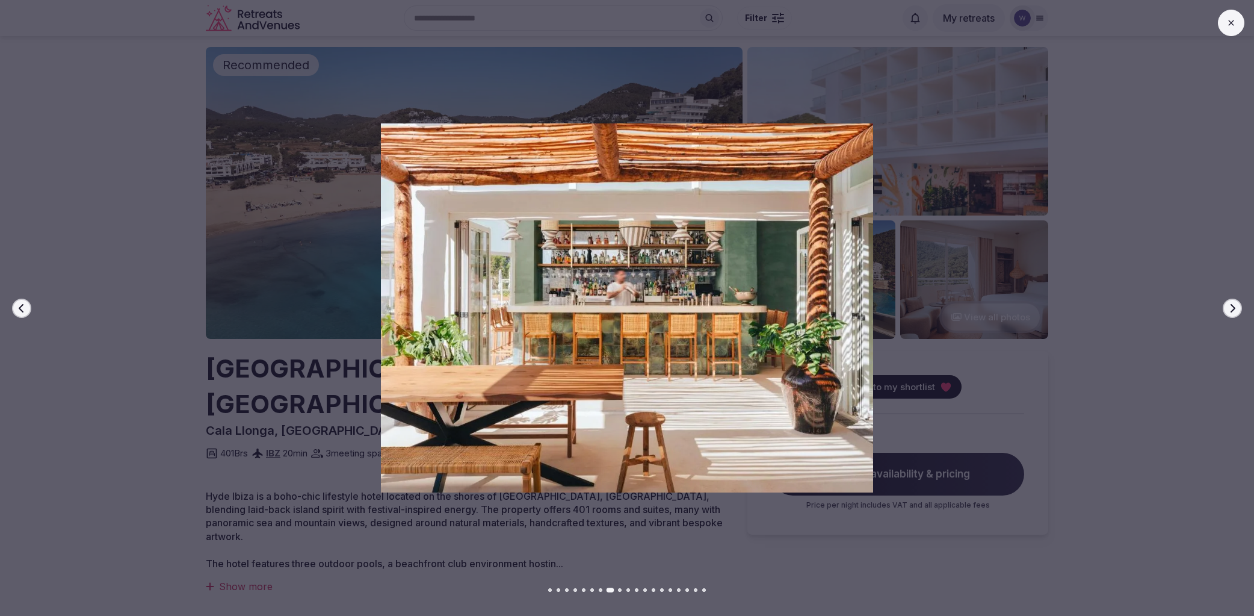
click at [1231, 309] on icon "button" at bounding box center [1233, 308] width 10 height 10
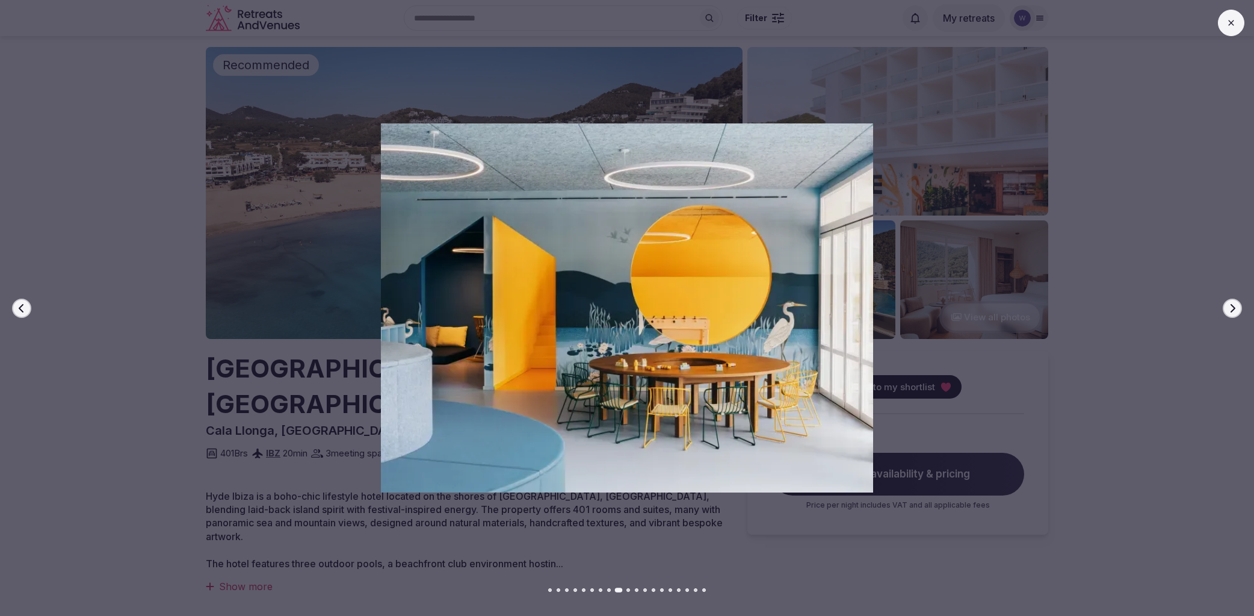
click at [1231, 309] on icon "button" at bounding box center [1233, 308] width 10 height 10
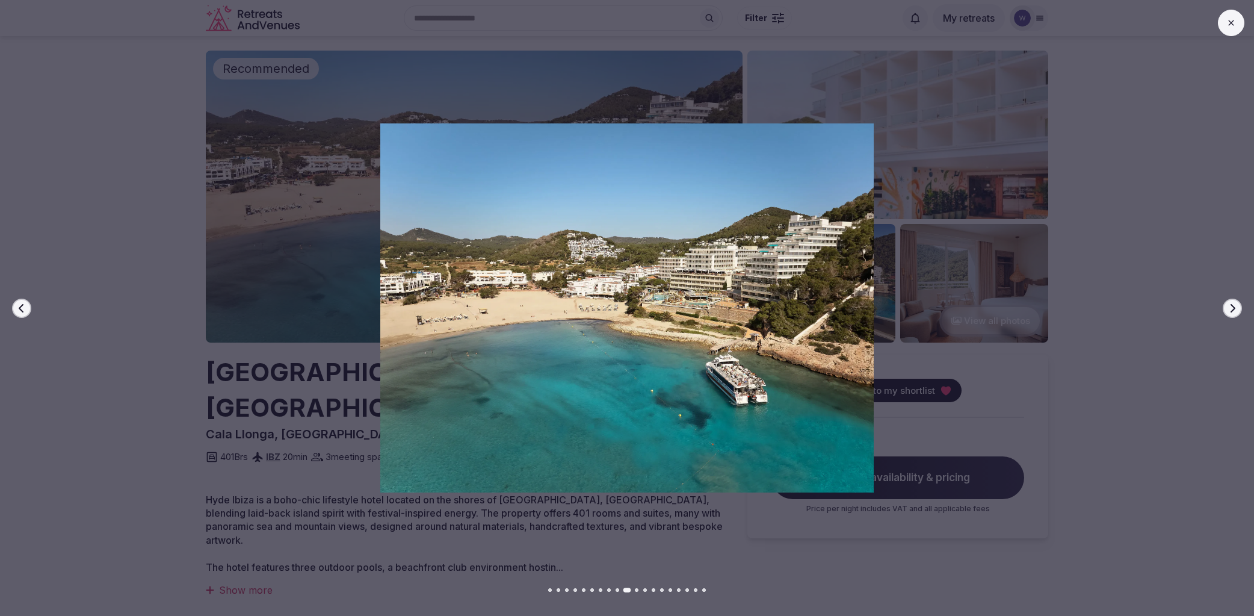
click at [1231, 309] on icon "button" at bounding box center [1233, 308] width 10 height 10
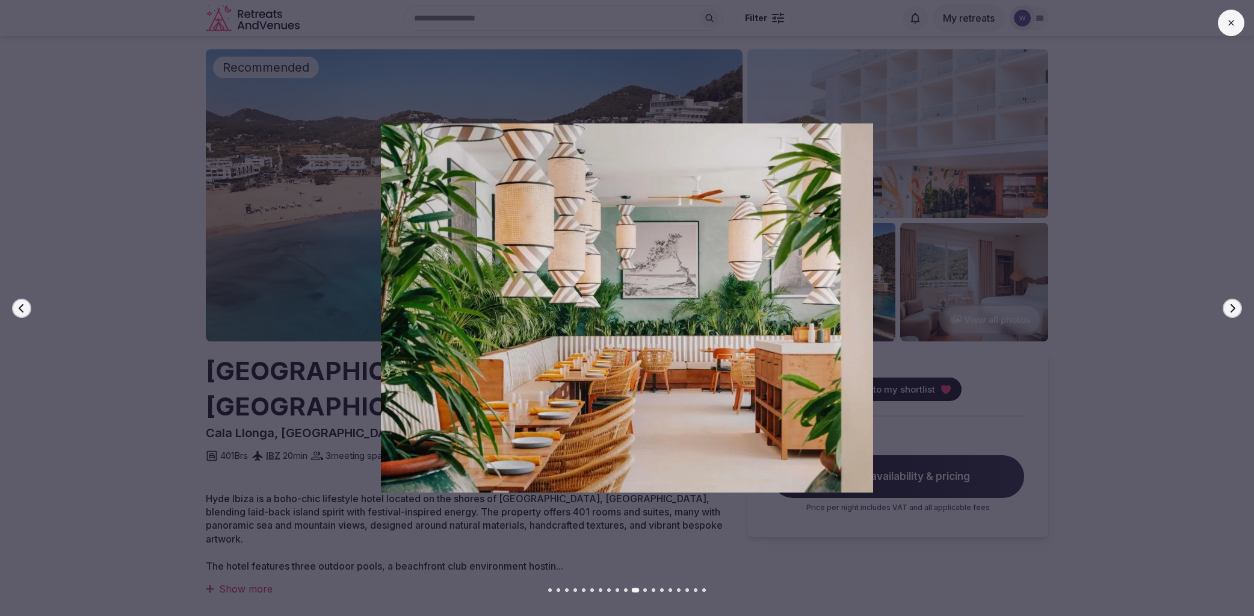
click at [1231, 309] on icon "button" at bounding box center [1233, 308] width 10 height 10
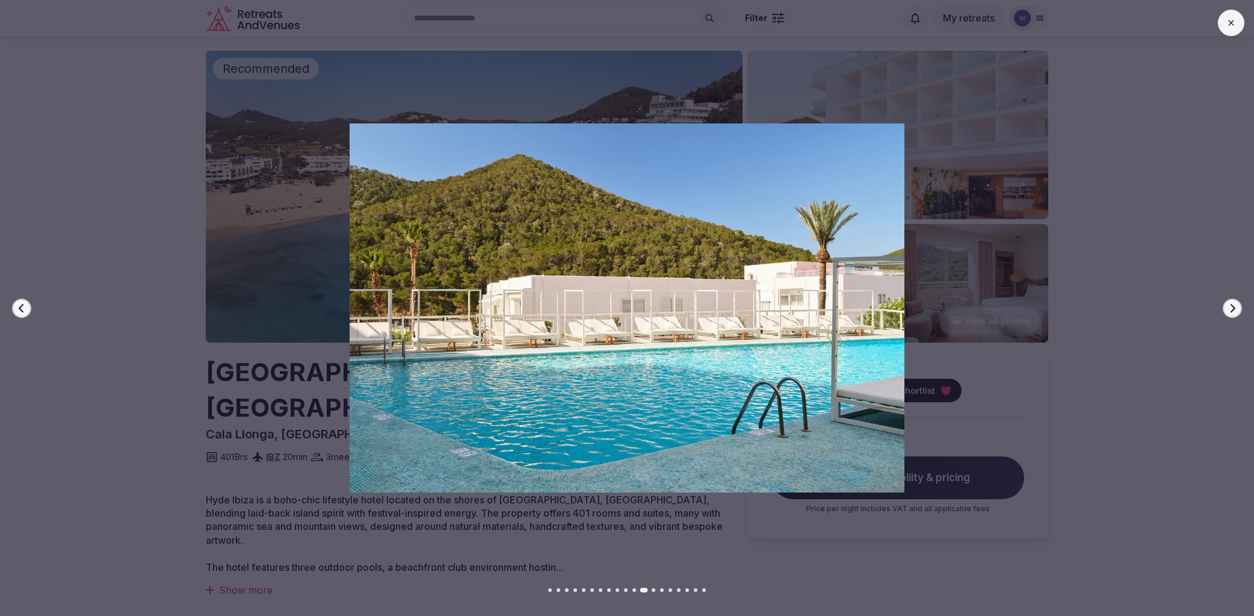
click at [1232, 309] on icon "button" at bounding box center [1233, 307] width 5 height 8
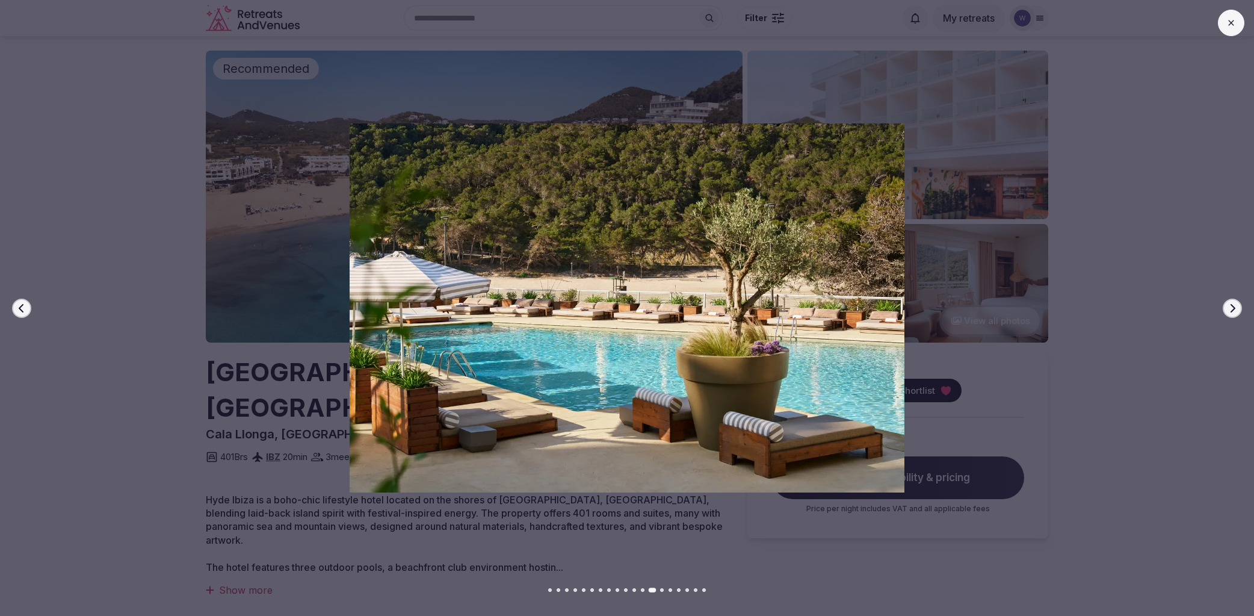
click at [1232, 309] on icon "button" at bounding box center [1233, 307] width 5 height 8
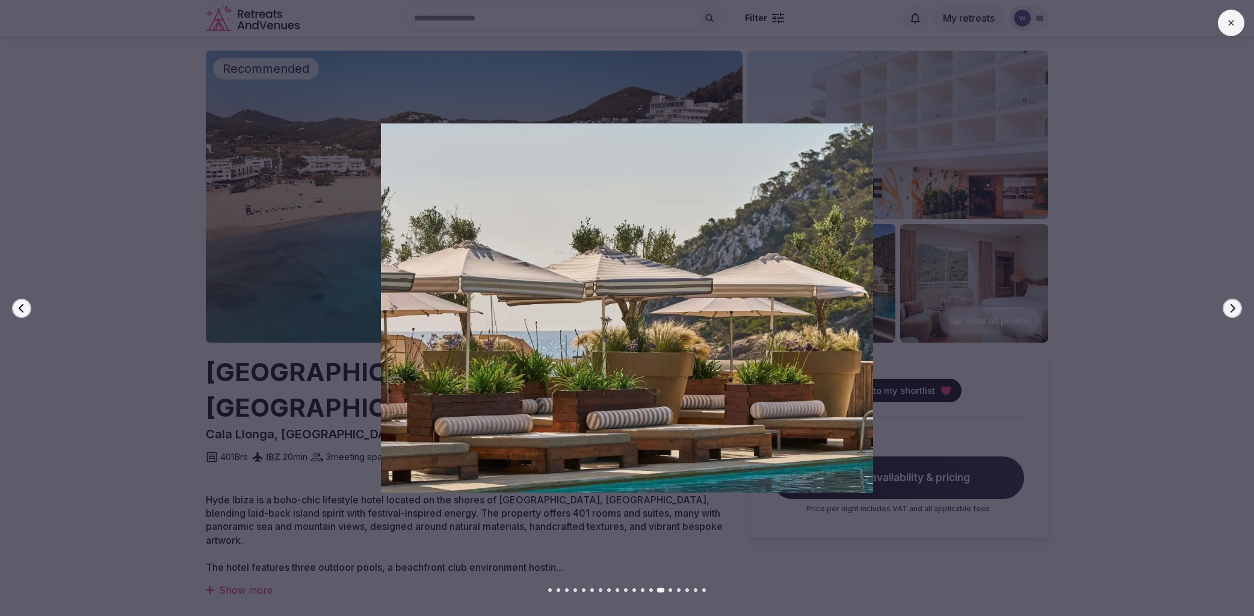
click at [1232, 309] on icon "button" at bounding box center [1233, 307] width 5 height 8
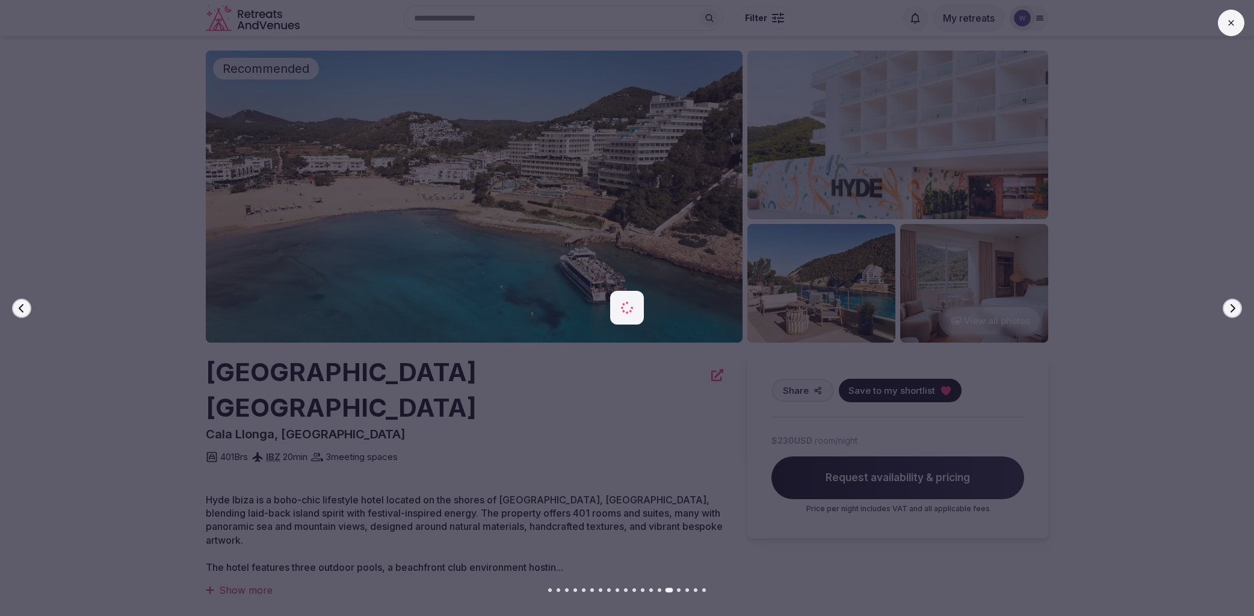
click at [1230, 307] on icon "button" at bounding box center [1233, 308] width 10 height 10
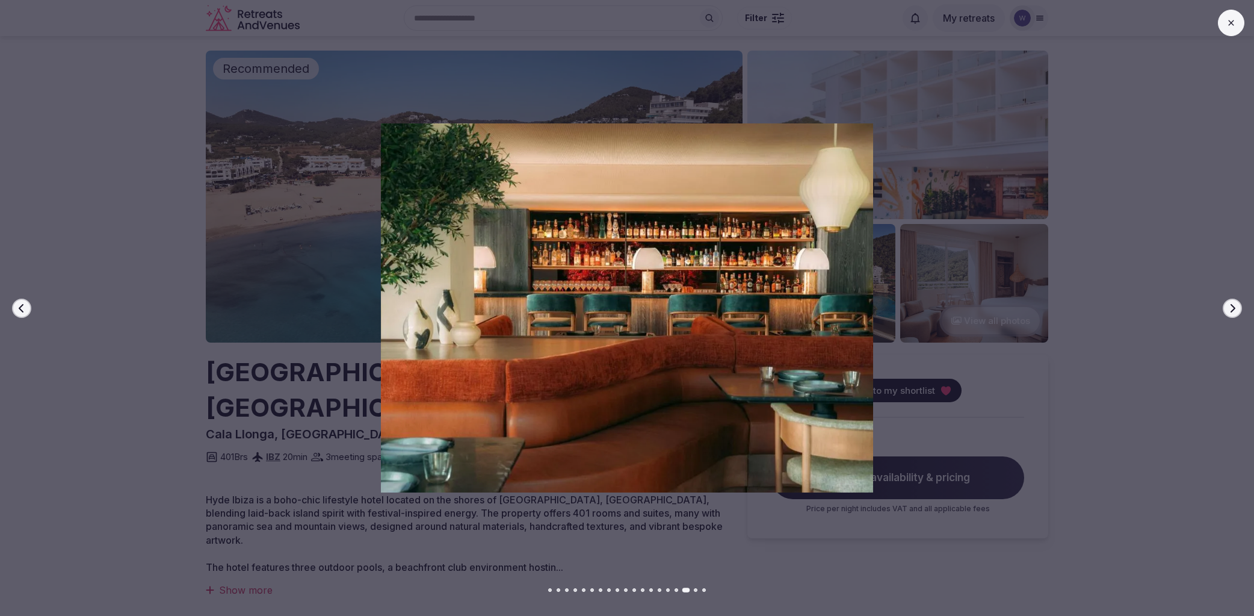
click at [1235, 27] on icon at bounding box center [1231, 23] width 10 height 10
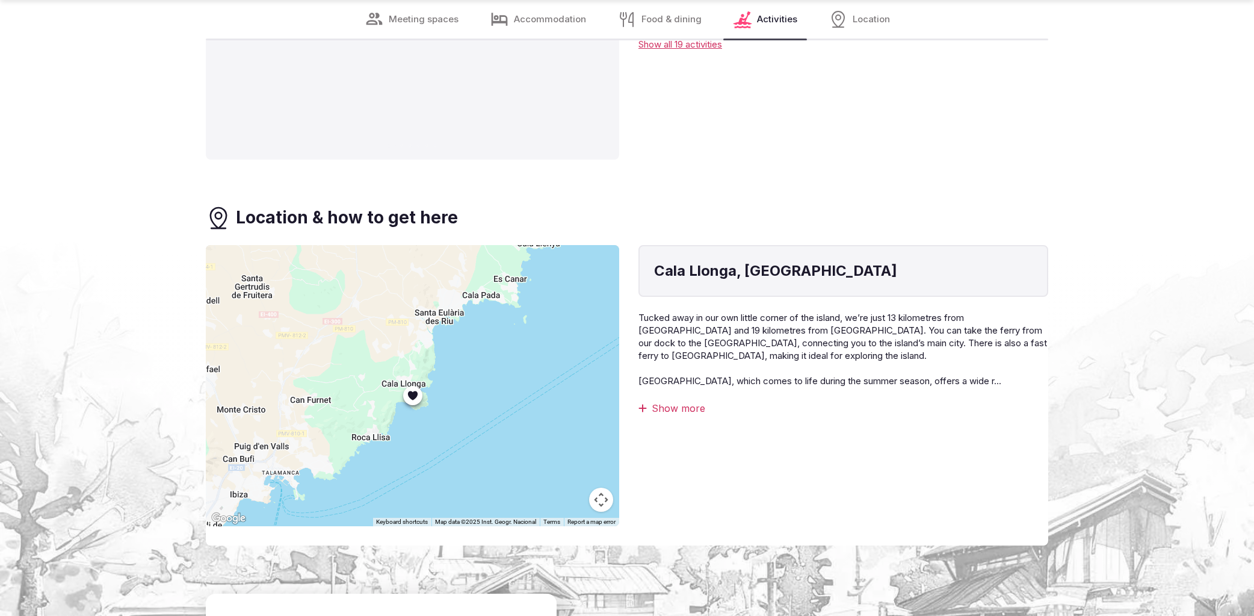
scroll to position [2849, 0]
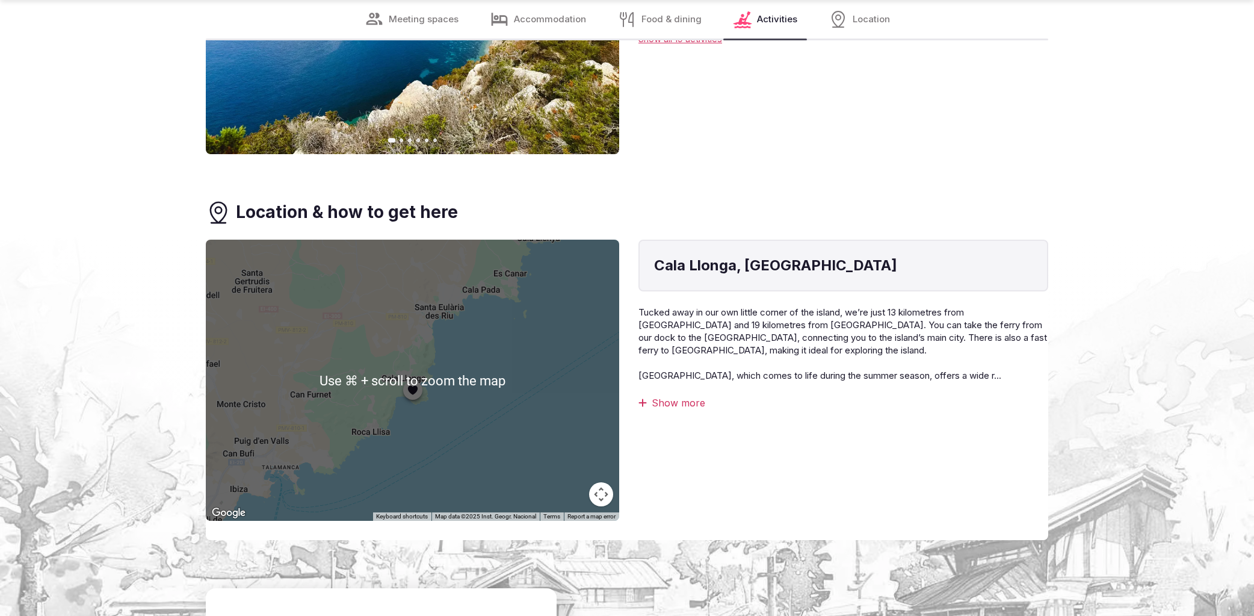
click at [603, 482] on button "Map camera controls" at bounding box center [601, 494] width 24 height 24
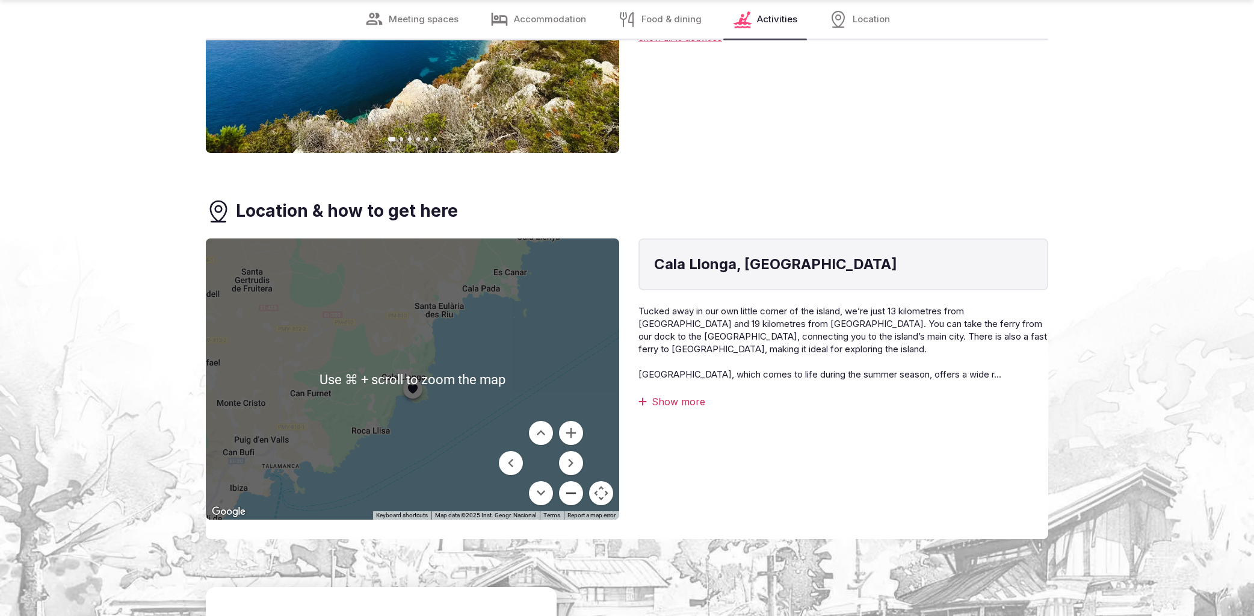
click at [571, 481] on button "Zoom out" at bounding box center [571, 493] width 24 height 24
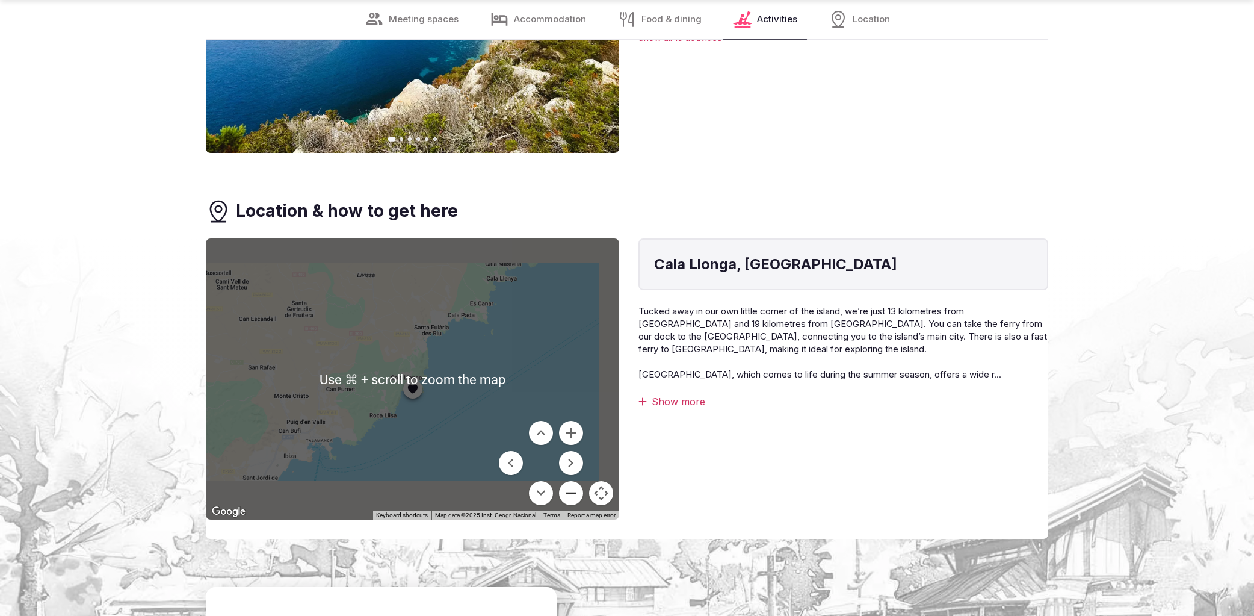
click at [571, 481] on button "Zoom out" at bounding box center [571, 493] width 24 height 24
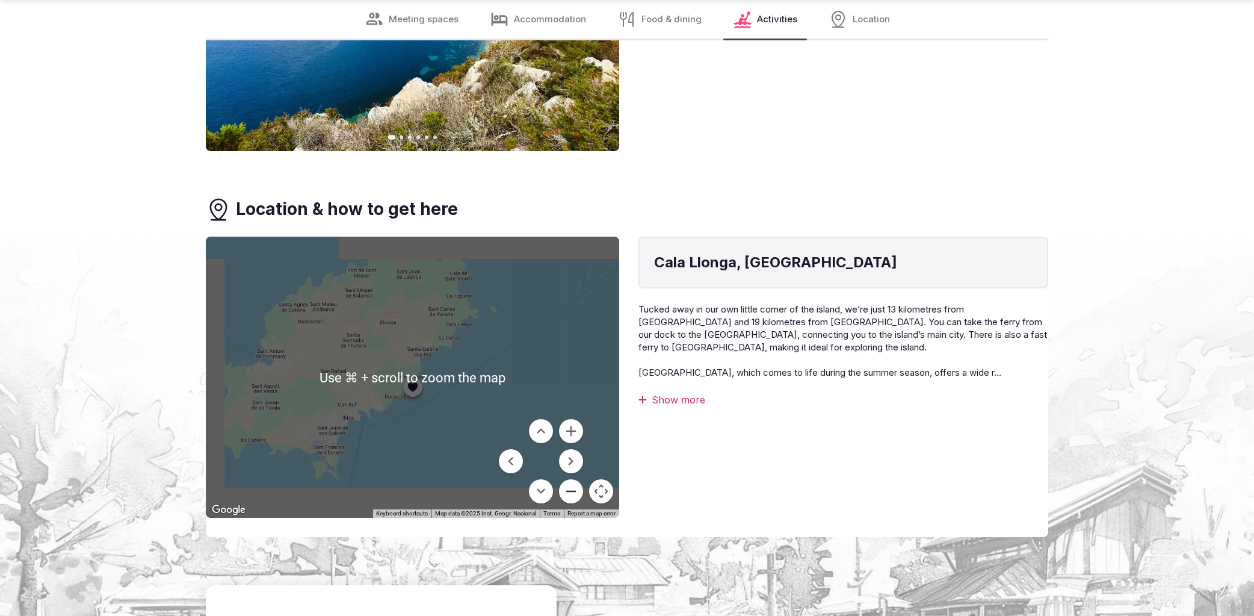
click at [571, 479] on button "Zoom out" at bounding box center [571, 491] width 24 height 24
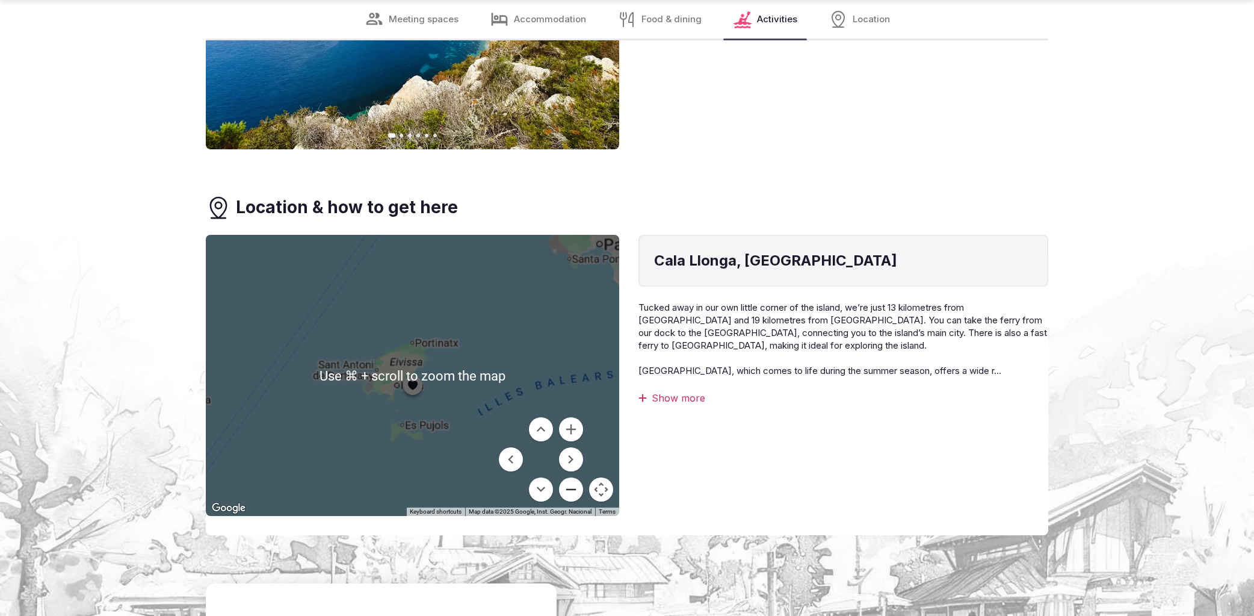
scroll to position [2855, 0]
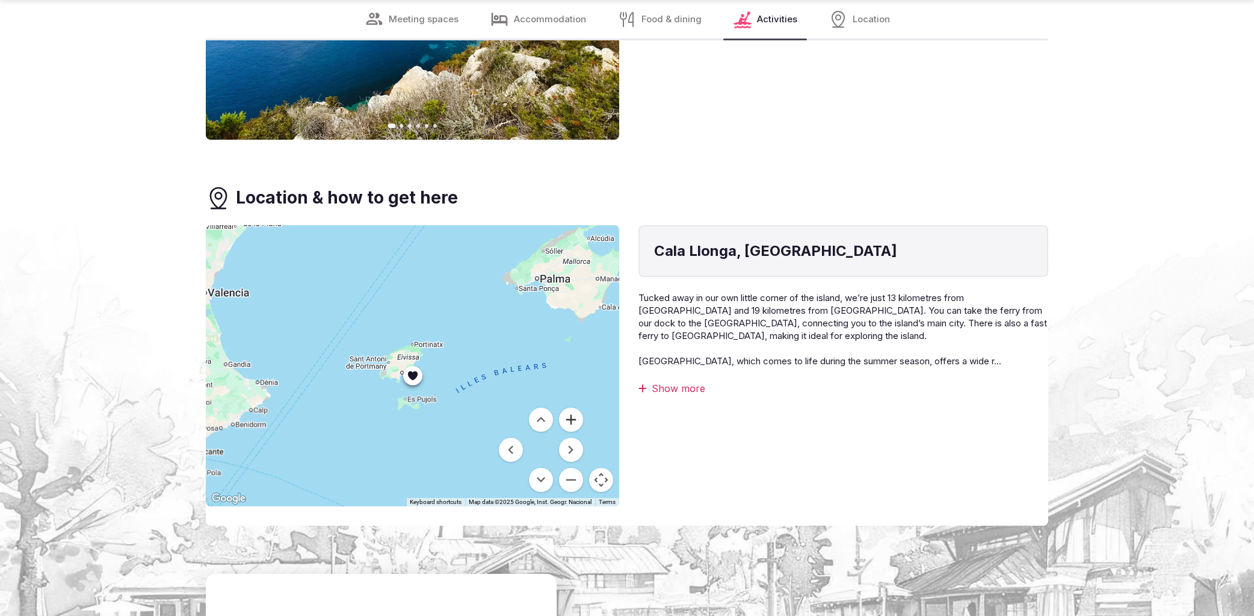
click at [574, 407] on button "Zoom in" at bounding box center [571, 419] width 24 height 24
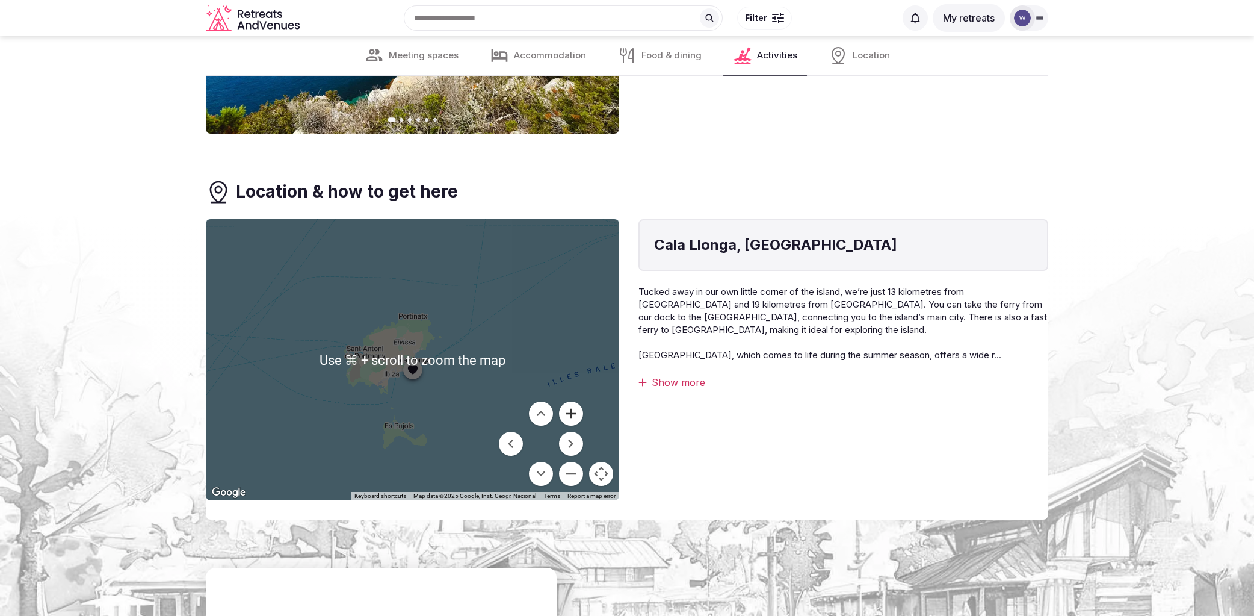
click at [574, 401] on button "Zoom in" at bounding box center [571, 413] width 24 height 24
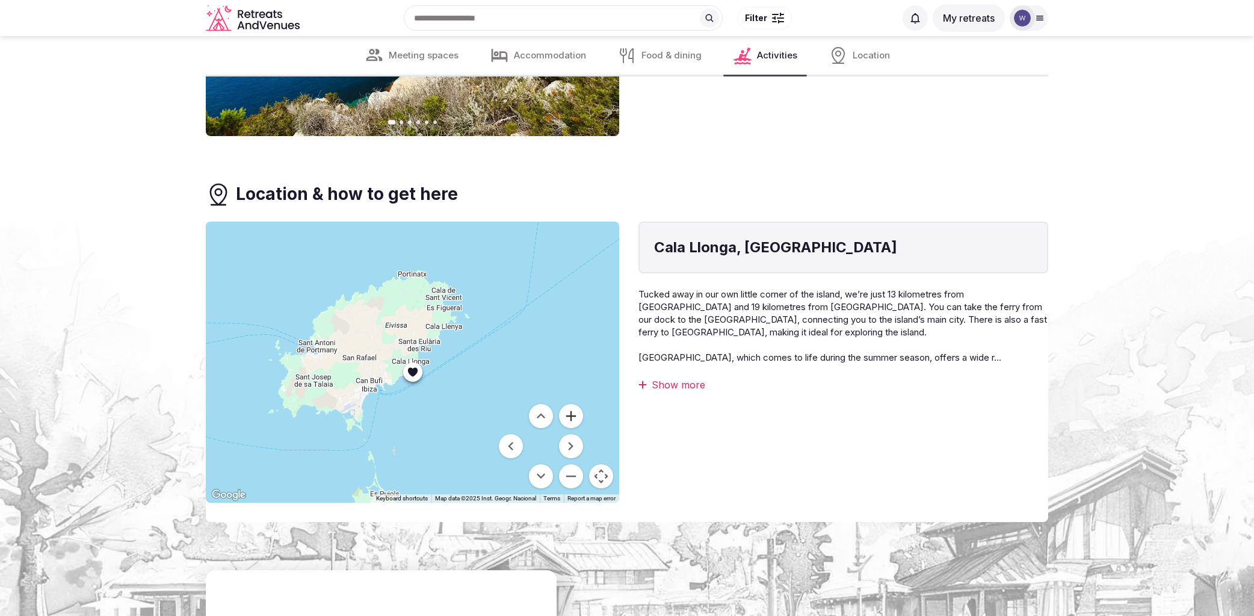
scroll to position [2865, 0]
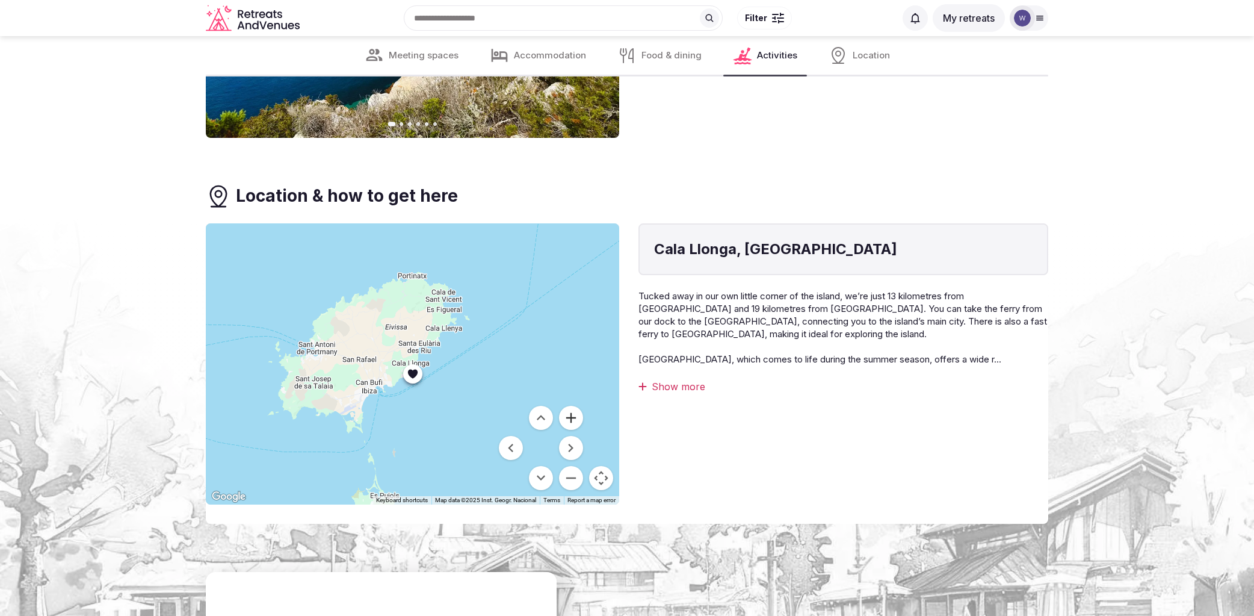
click at [574, 406] on button "Zoom in" at bounding box center [571, 418] width 24 height 24
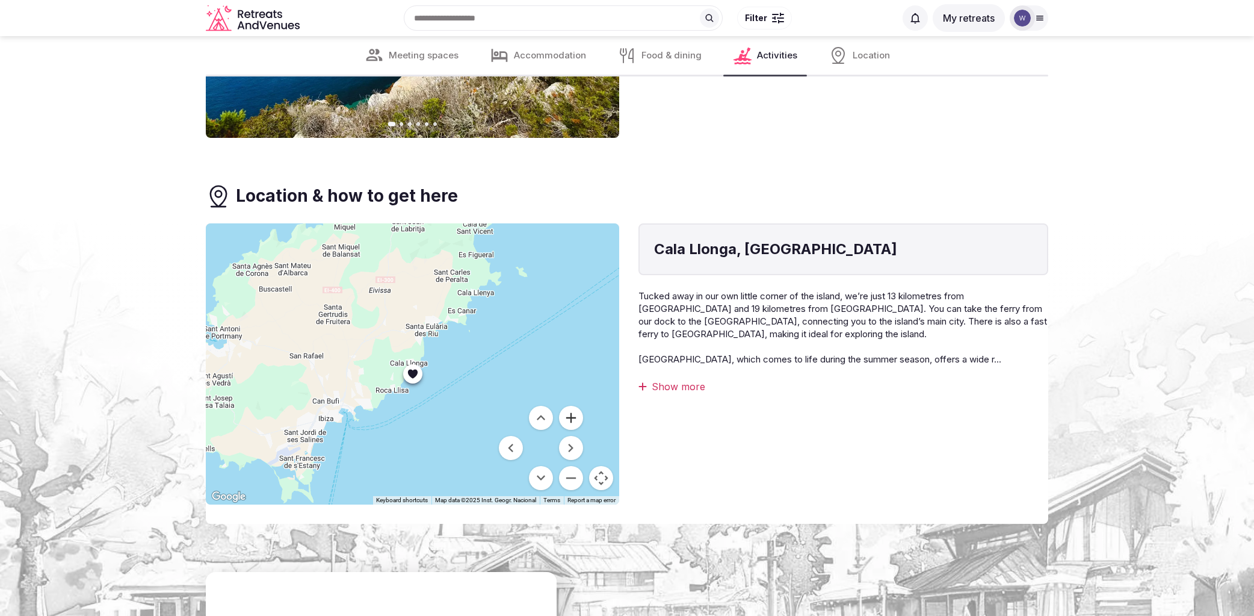
click at [574, 406] on button "Zoom in" at bounding box center [571, 418] width 24 height 24
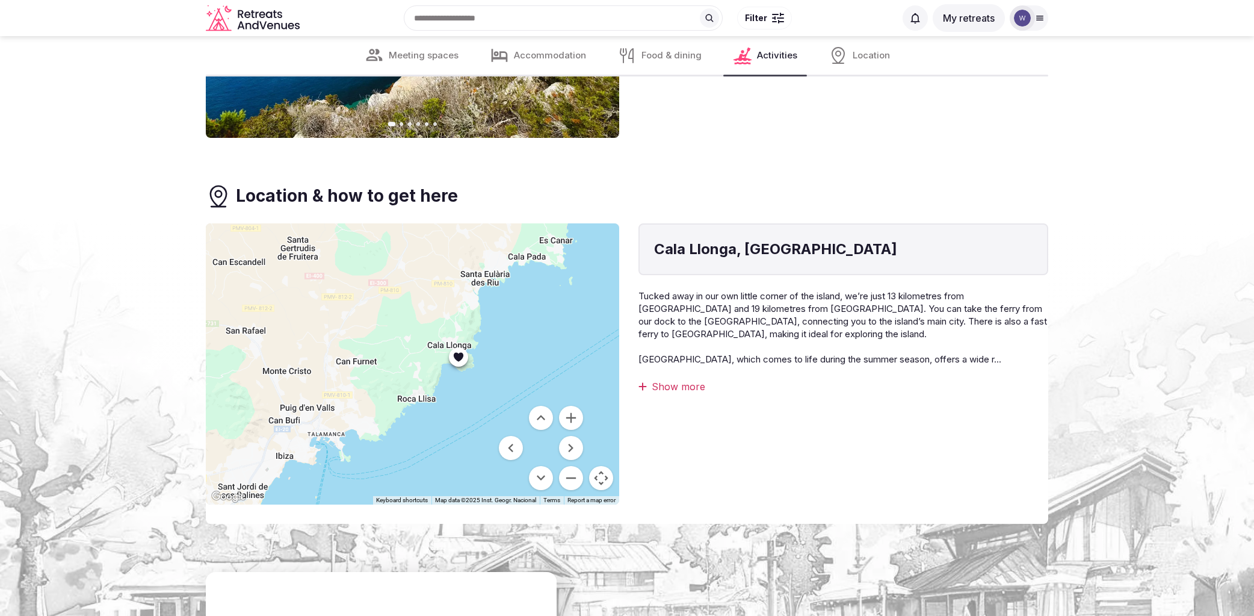
drag, startPoint x: 375, startPoint y: 313, endPoint x: 427, endPoint y: 294, distance: 54.7
click at [427, 294] on div at bounding box center [412, 363] width 413 height 281
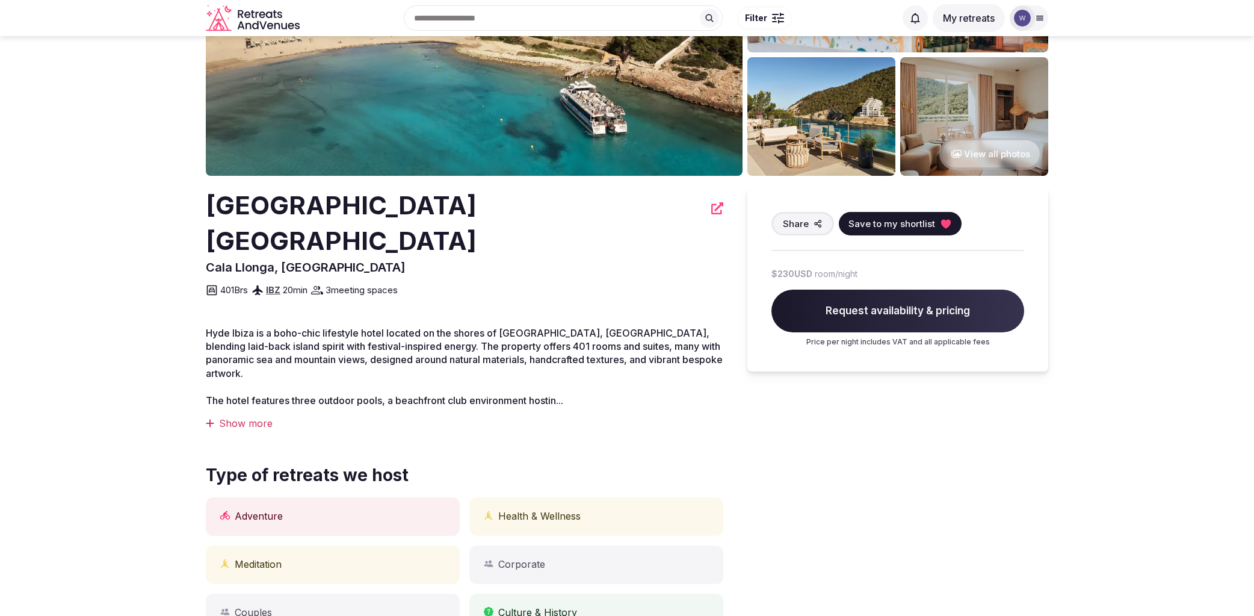
scroll to position [0, 0]
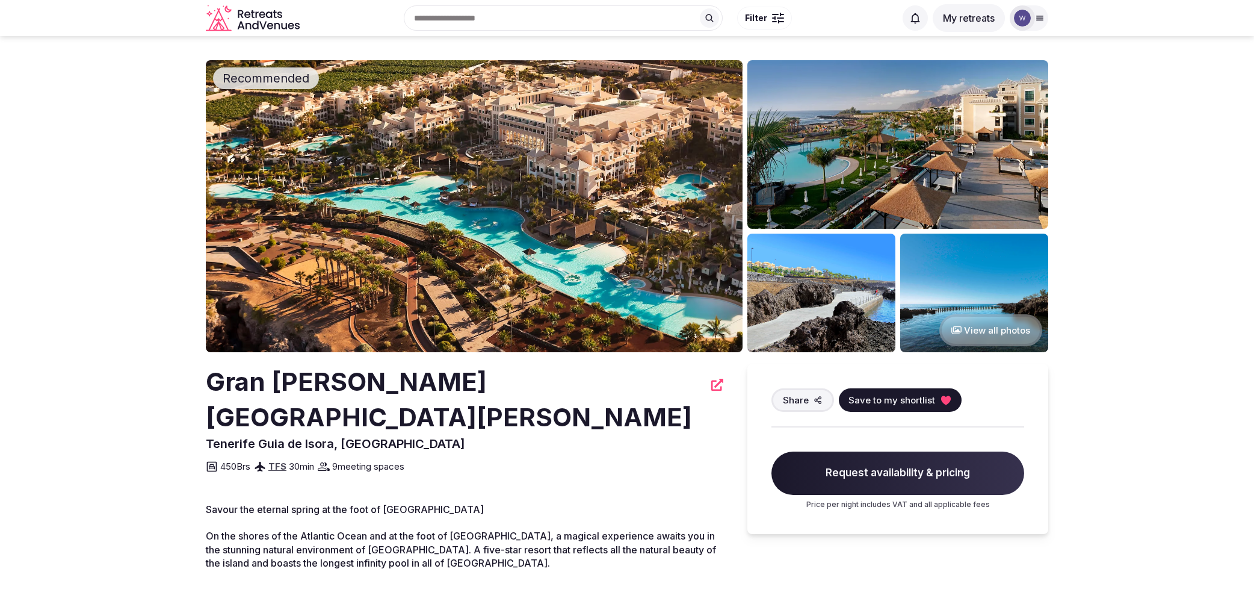
click at [989, 327] on button "View all photos" at bounding box center [990, 330] width 103 height 32
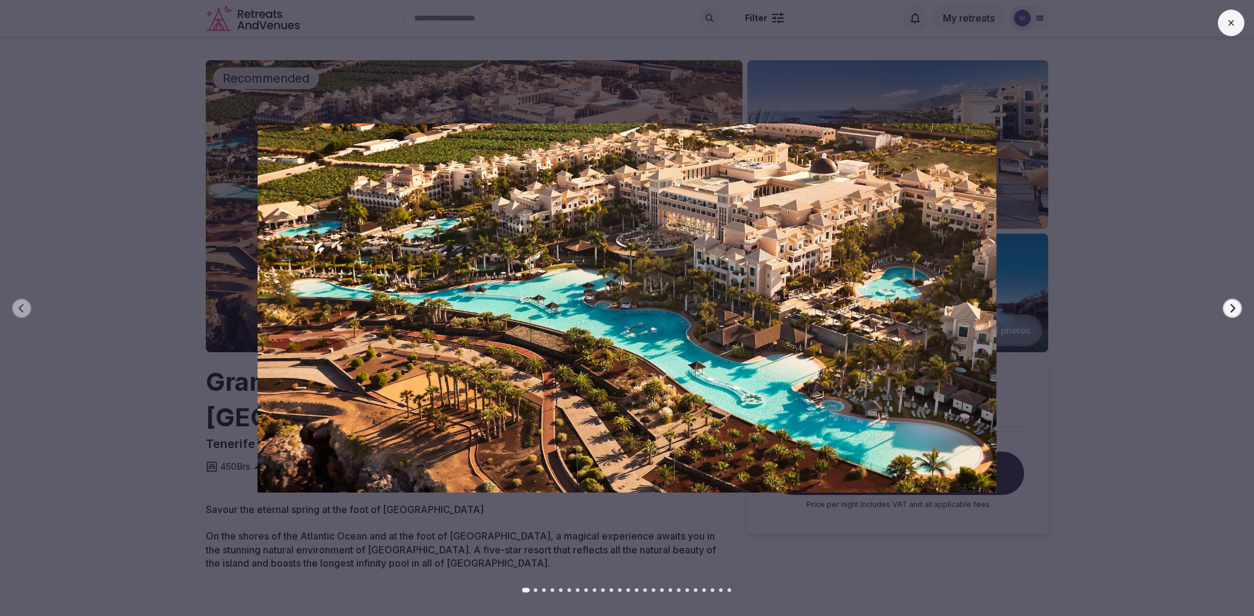
click at [1228, 306] on icon "button" at bounding box center [1233, 308] width 10 height 10
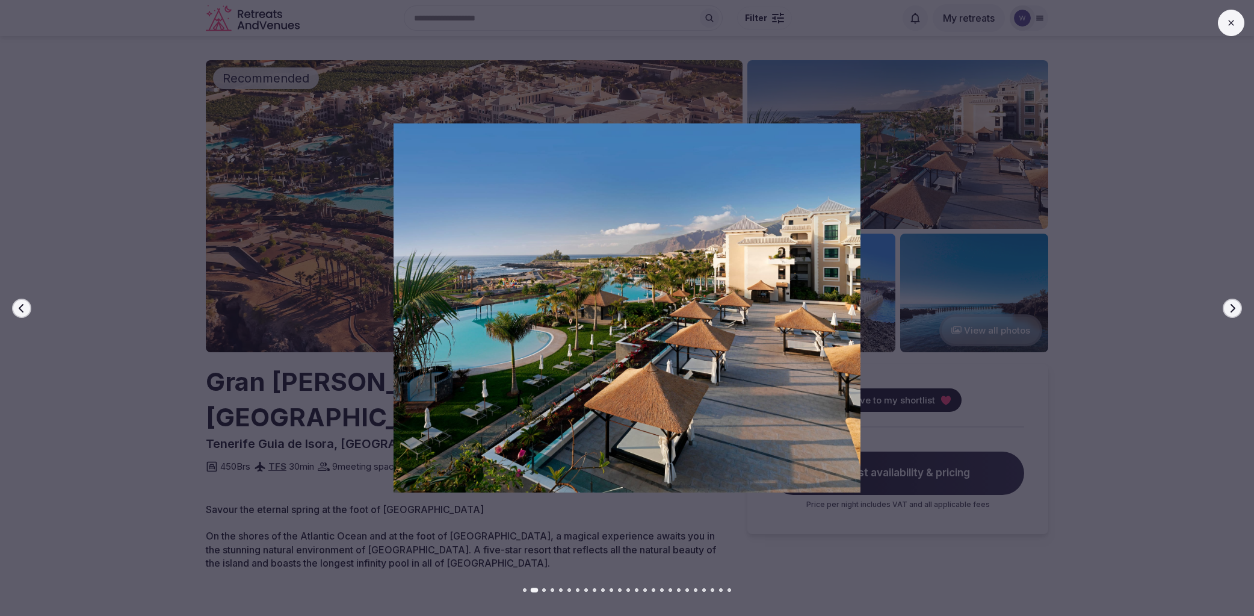
click at [1228, 306] on icon "button" at bounding box center [1233, 308] width 10 height 10
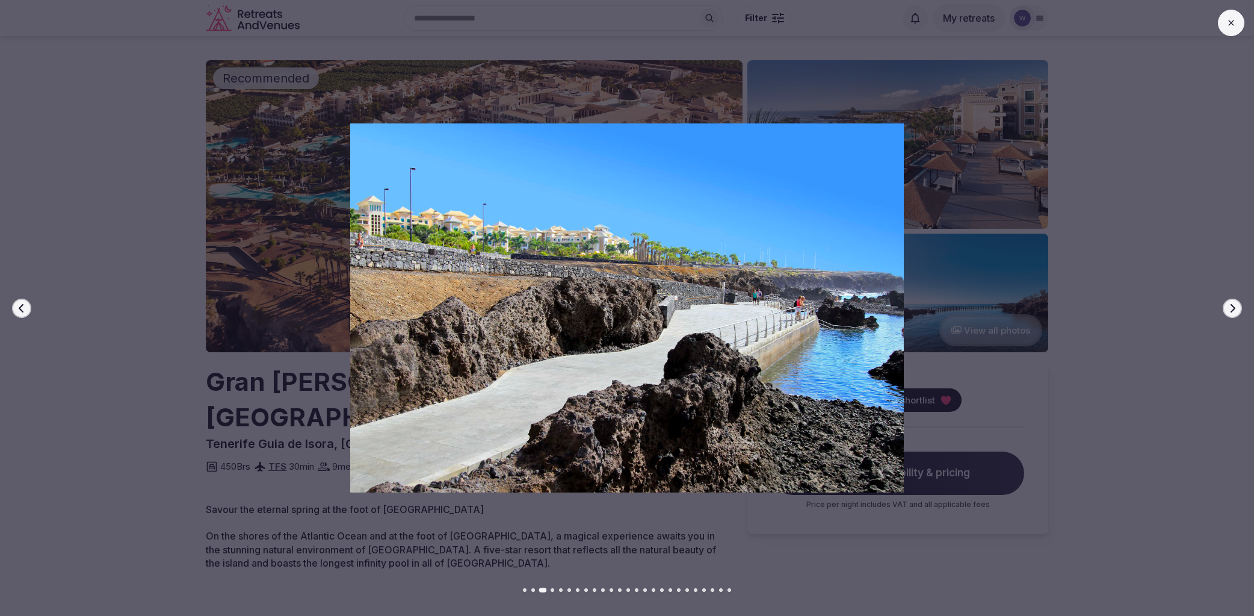
click at [1228, 306] on icon "button" at bounding box center [1233, 308] width 10 height 10
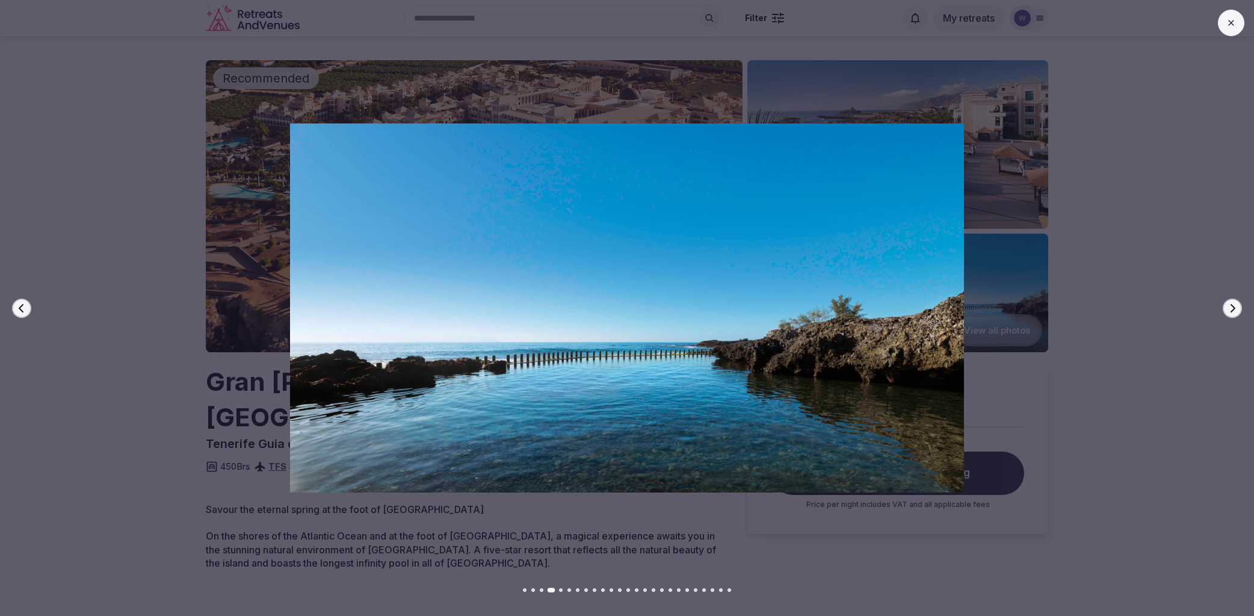
click at [1228, 306] on icon "button" at bounding box center [1233, 308] width 10 height 10
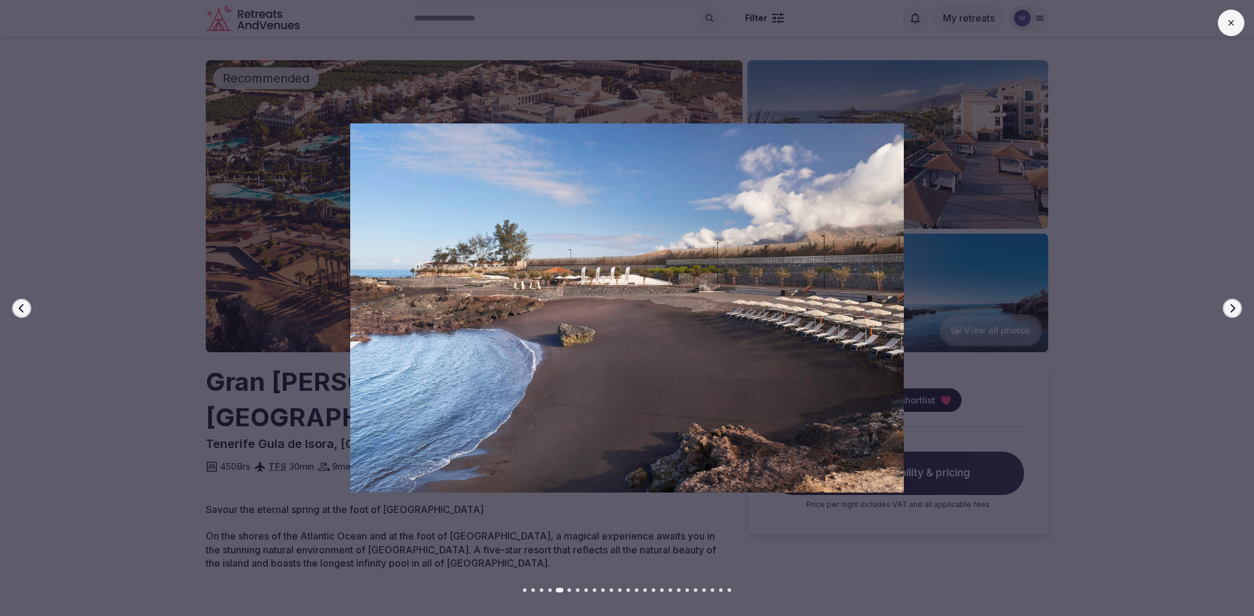
click at [1228, 306] on icon "button" at bounding box center [1233, 308] width 10 height 10
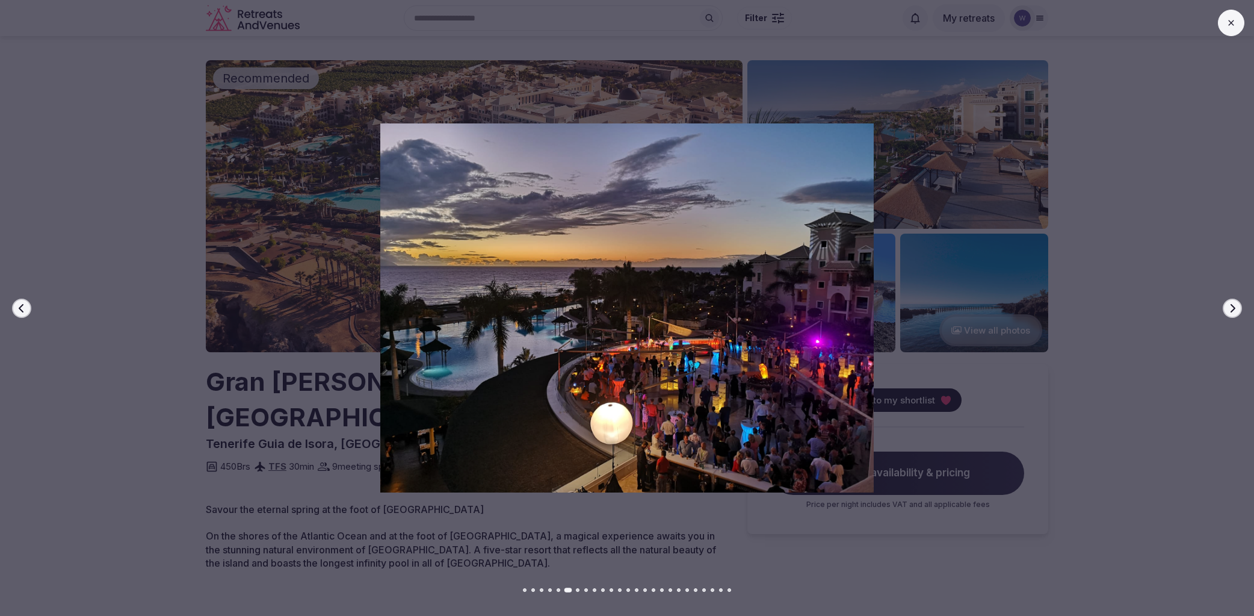
click at [1228, 306] on icon "button" at bounding box center [1233, 308] width 10 height 10
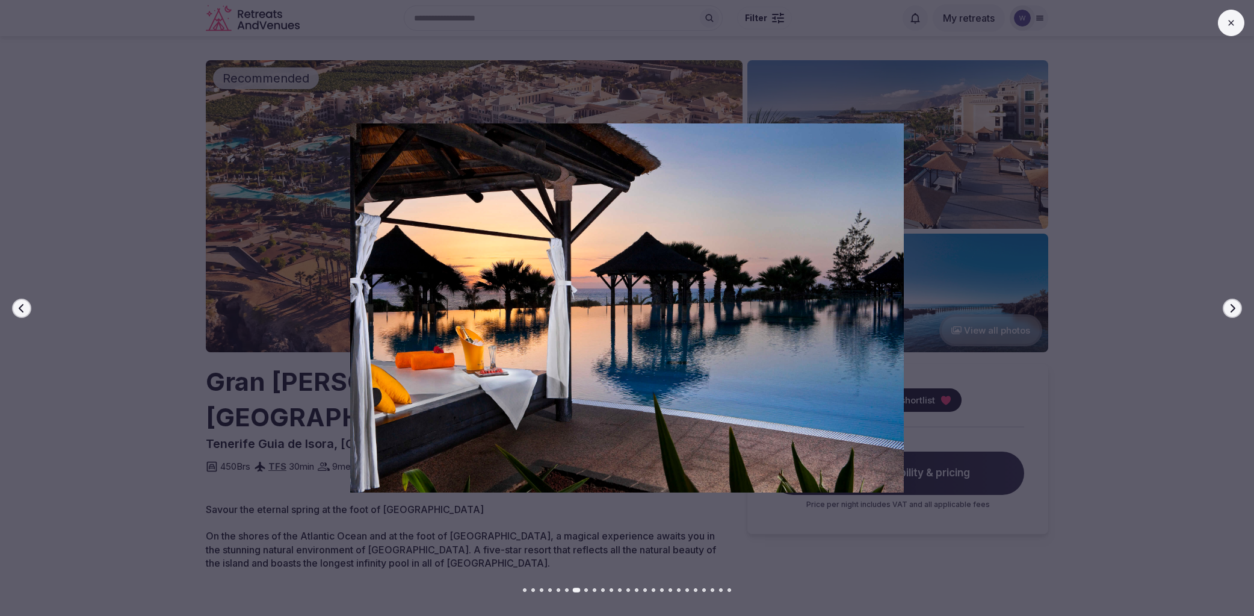
click at [1228, 306] on icon "button" at bounding box center [1233, 308] width 10 height 10
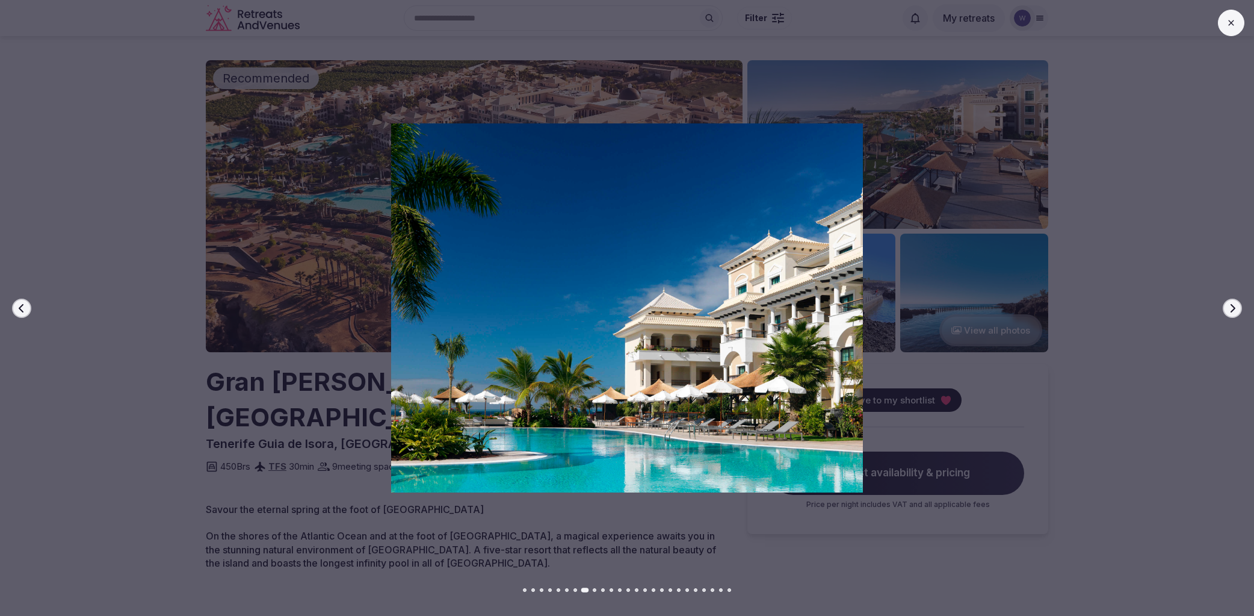
click at [1228, 306] on icon "button" at bounding box center [1233, 308] width 10 height 10
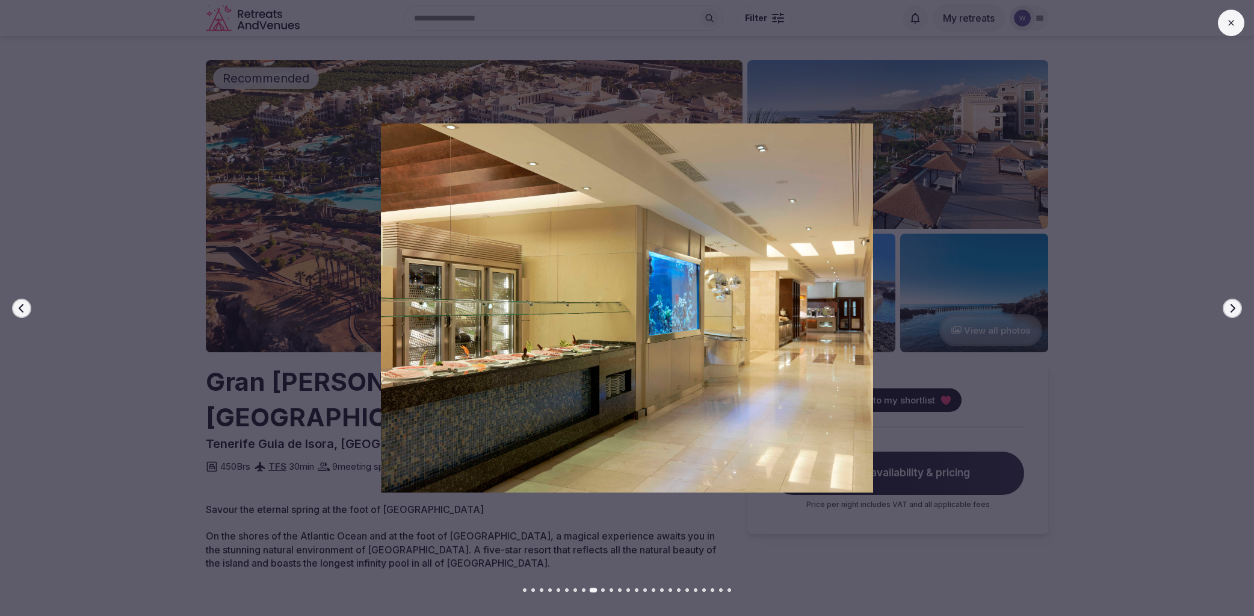
click at [1228, 306] on icon "button" at bounding box center [1233, 308] width 10 height 10
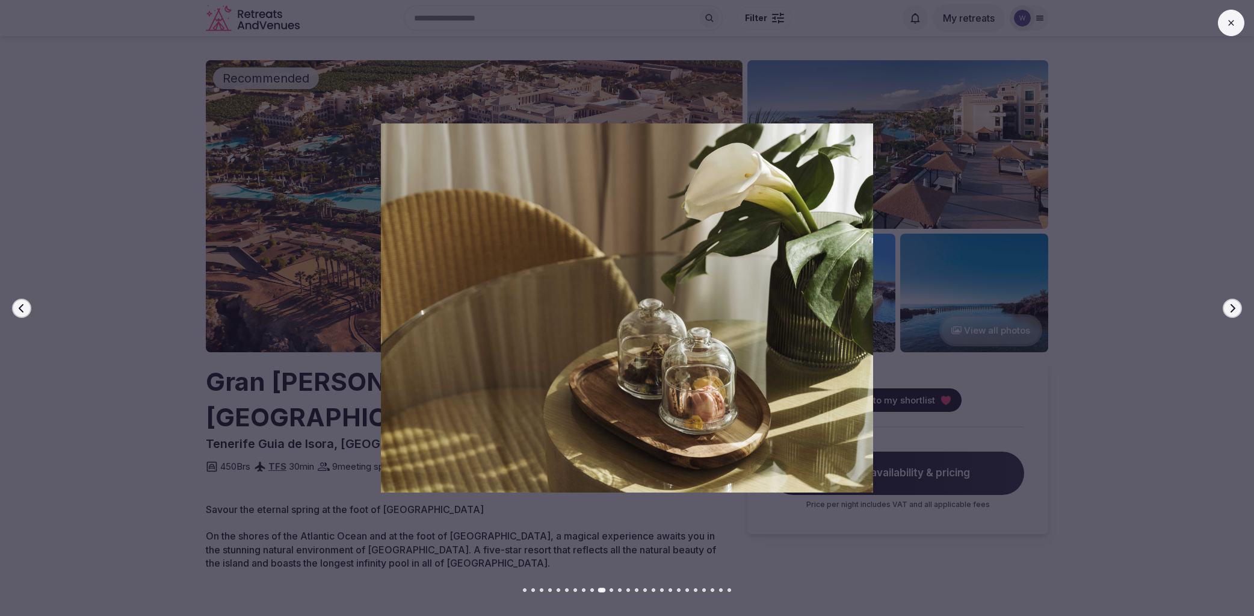
click at [1228, 306] on icon "button" at bounding box center [1233, 308] width 10 height 10
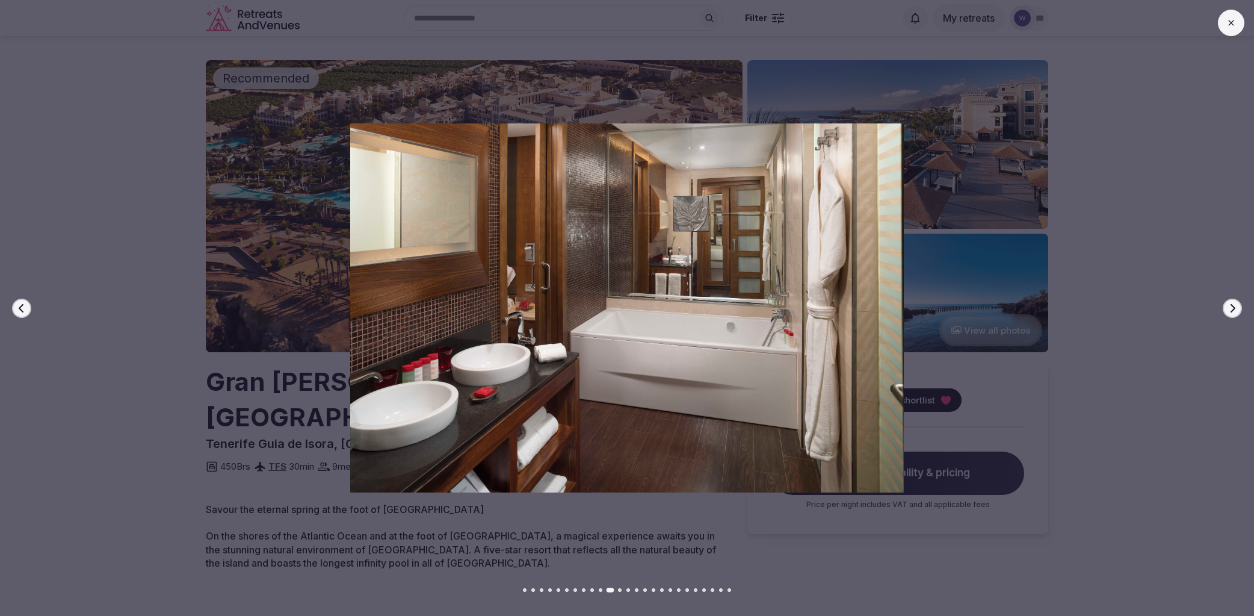
click at [1228, 306] on icon "button" at bounding box center [1233, 308] width 10 height 10
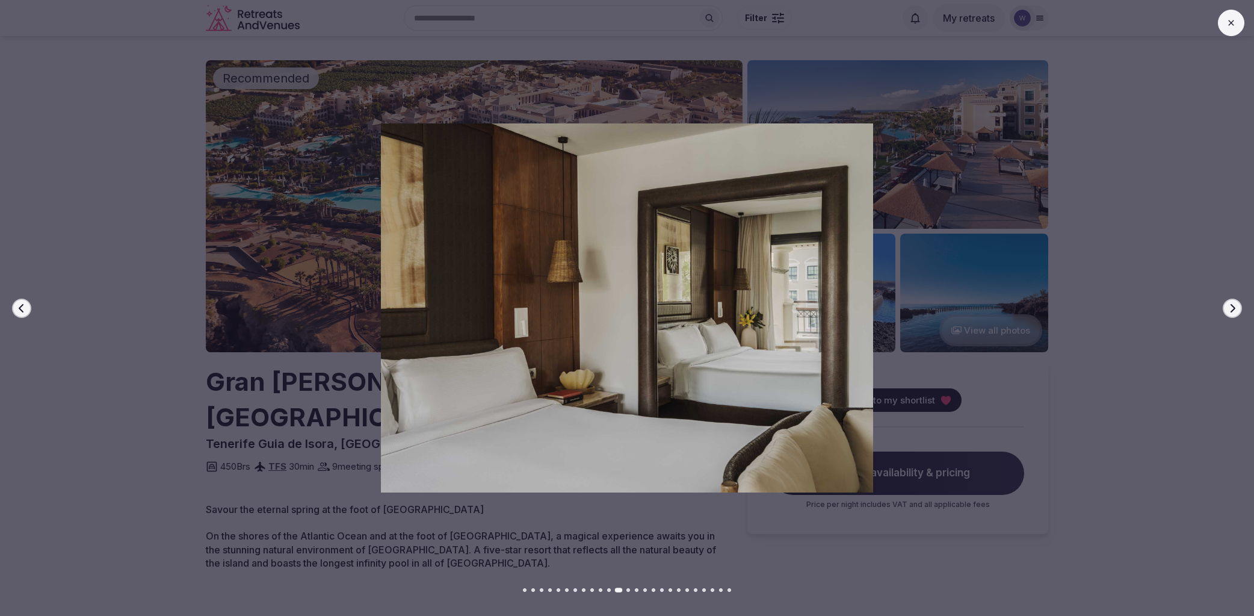
click at [1228, 306] on icon "button" at bounding box center [1233, 308] width 10 height 10
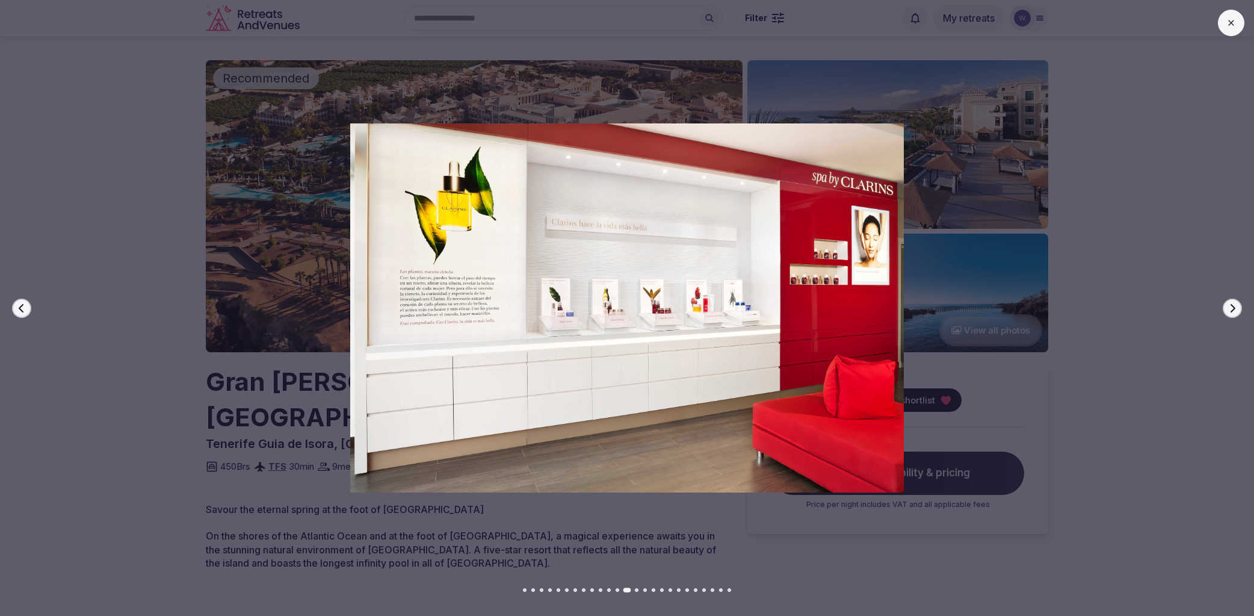
click at [1228, 306] on icon "button" at bounding box center [1233, 308] width 10 height 10
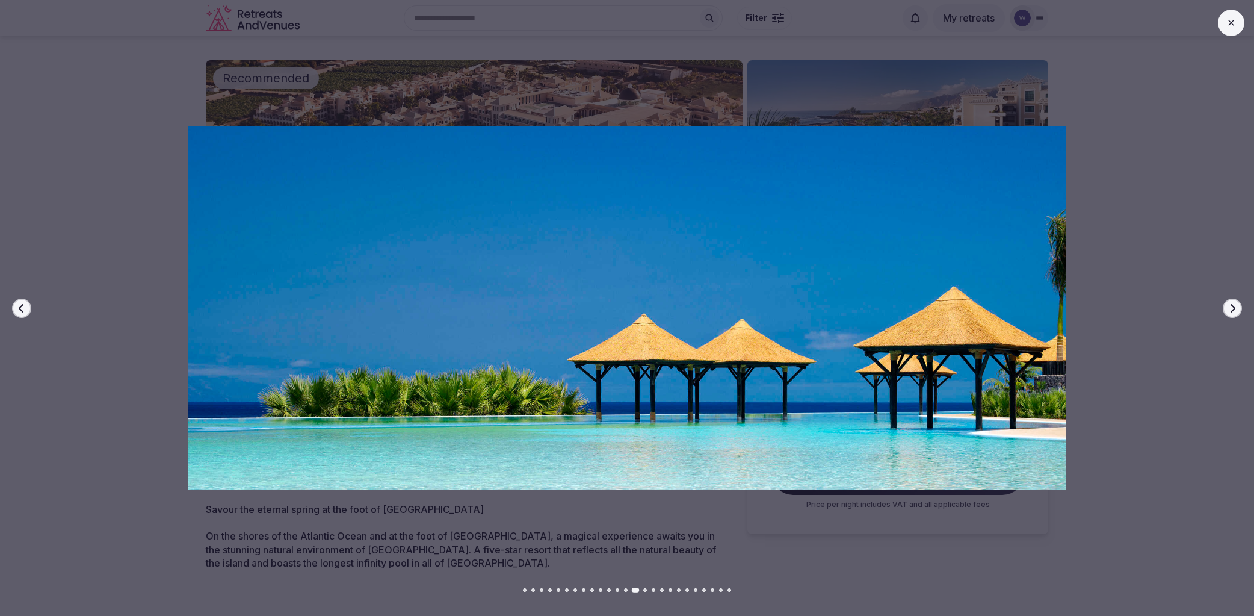
click at [1228, 306] on icon "button" at bounding box center [1233, 308] width 10 height 10
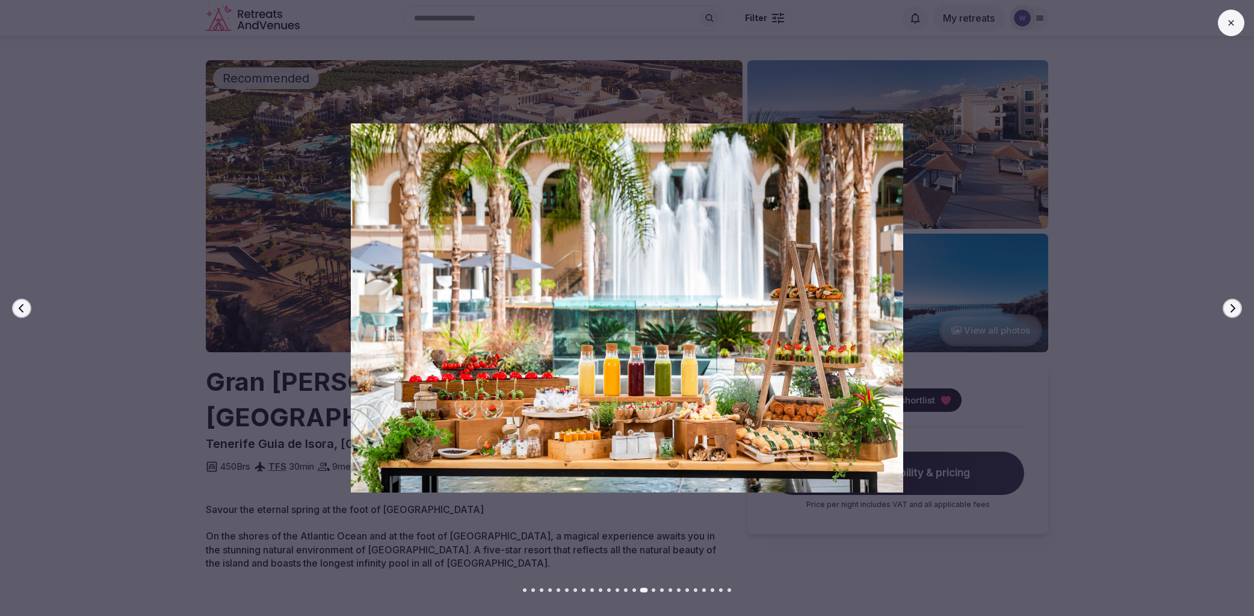
click at [1228, 306] on icon "button" at bounding box center [1233, 308] width 10 height 10
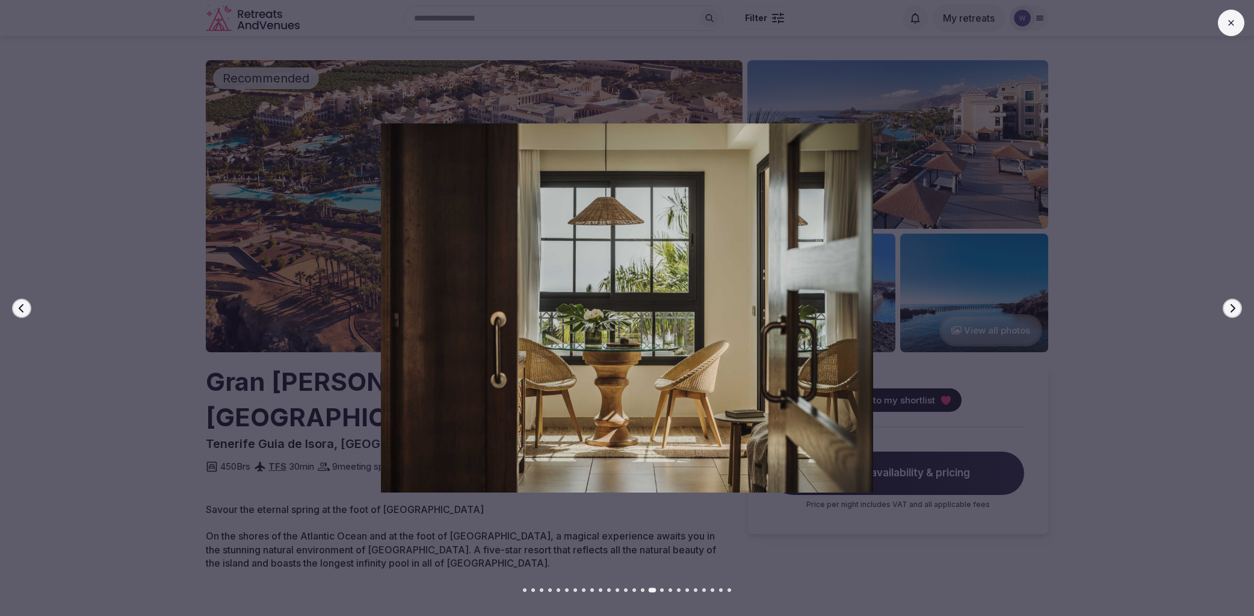
click at [1228, 306] on icon "button" at bounding box center [1233, 308] width 10 height 10
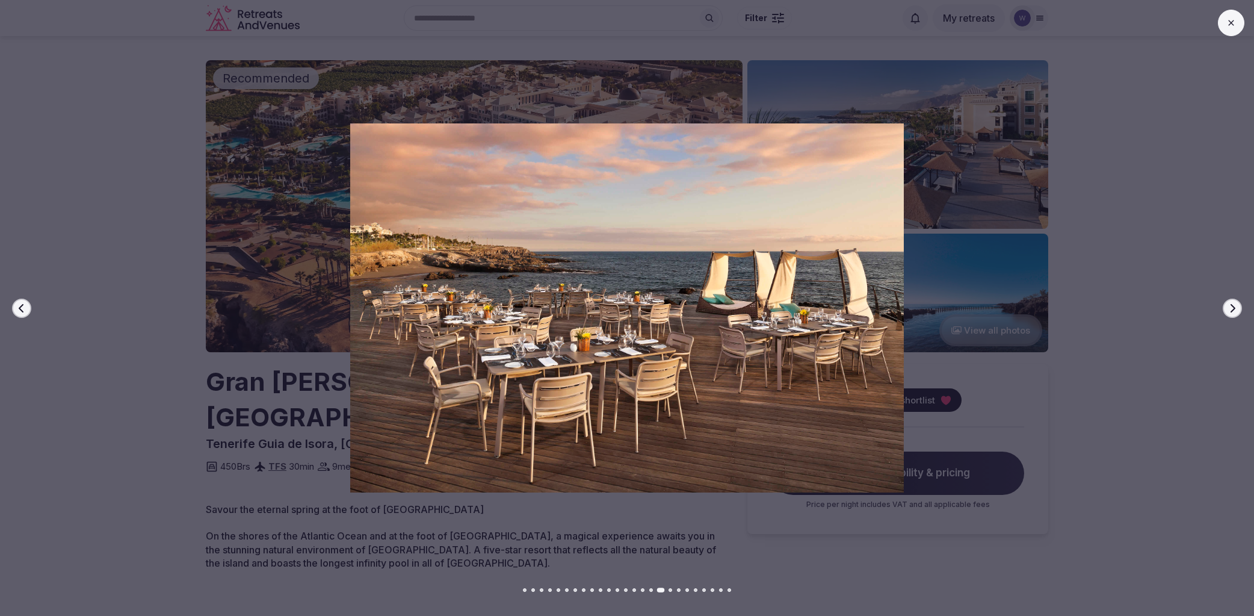
click at [1228, 306] on icon "button" at bounding box center [1233, 308] width 10 height 10
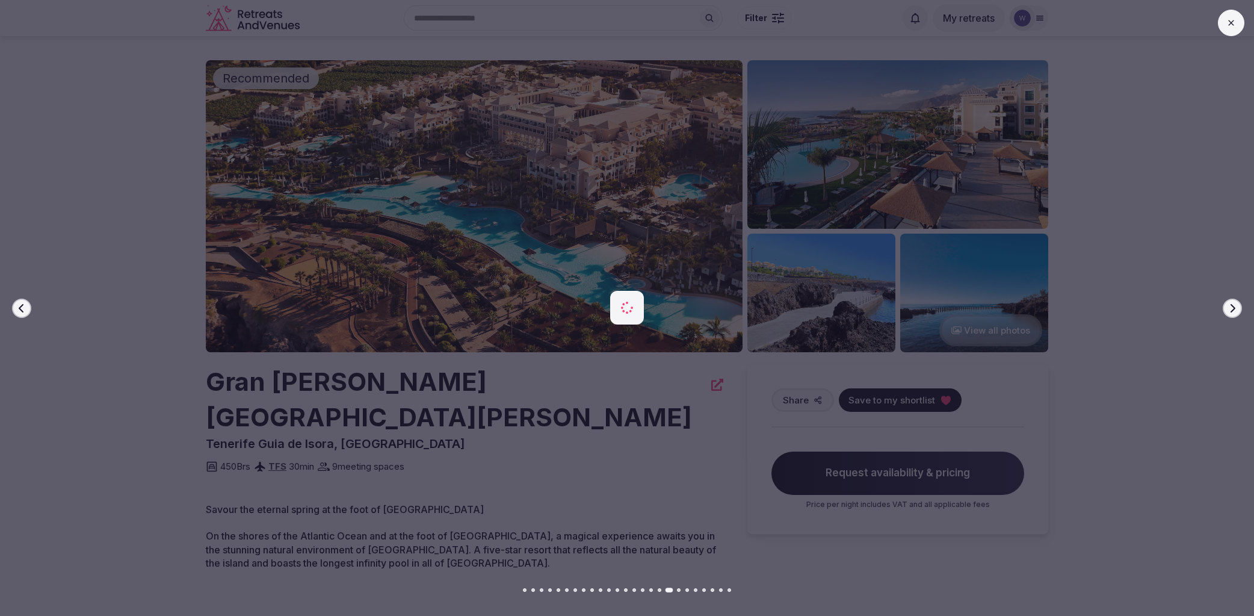
click at [1228, 306] on icon "button" at bounding box center [1233, 308] width 10 height 10
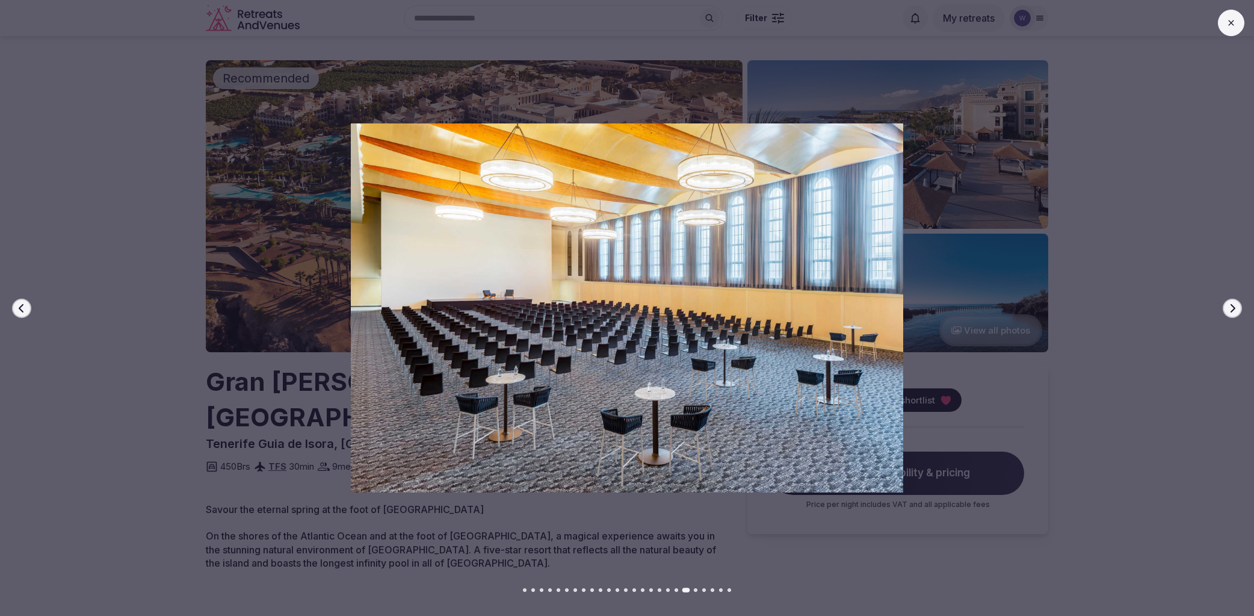
click at [1228, 306] on icon "button" at bounding box center [1233, 308] width 10 height 10
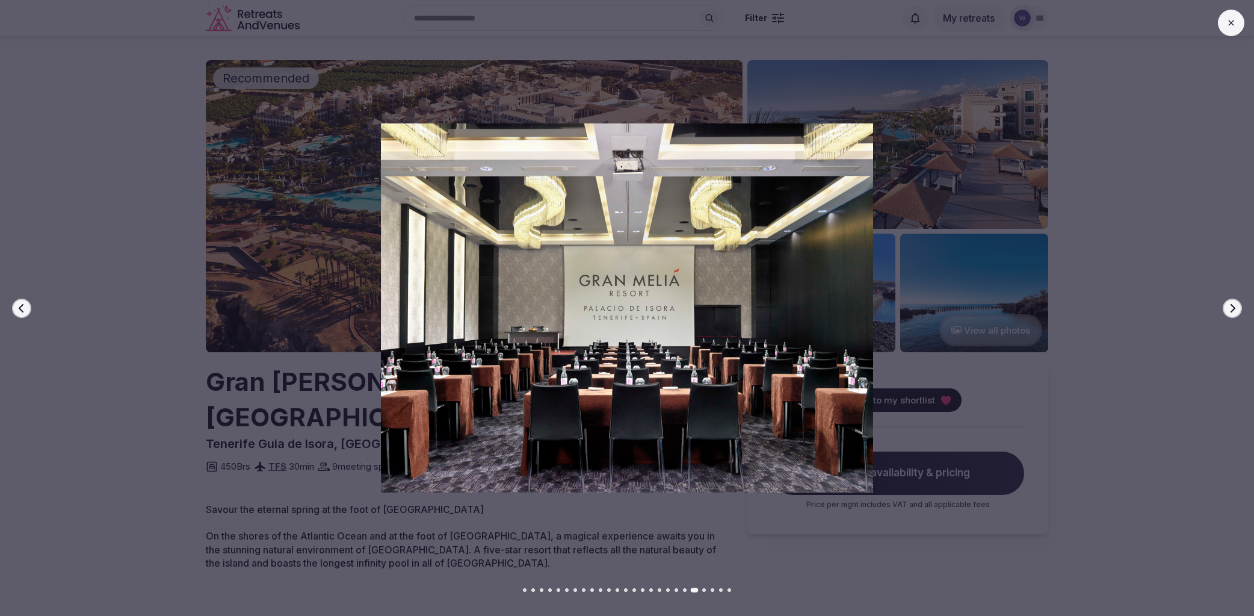
click at [1228, 306] on icon "button" at bounding box center [1233, 308] width 10 height 10
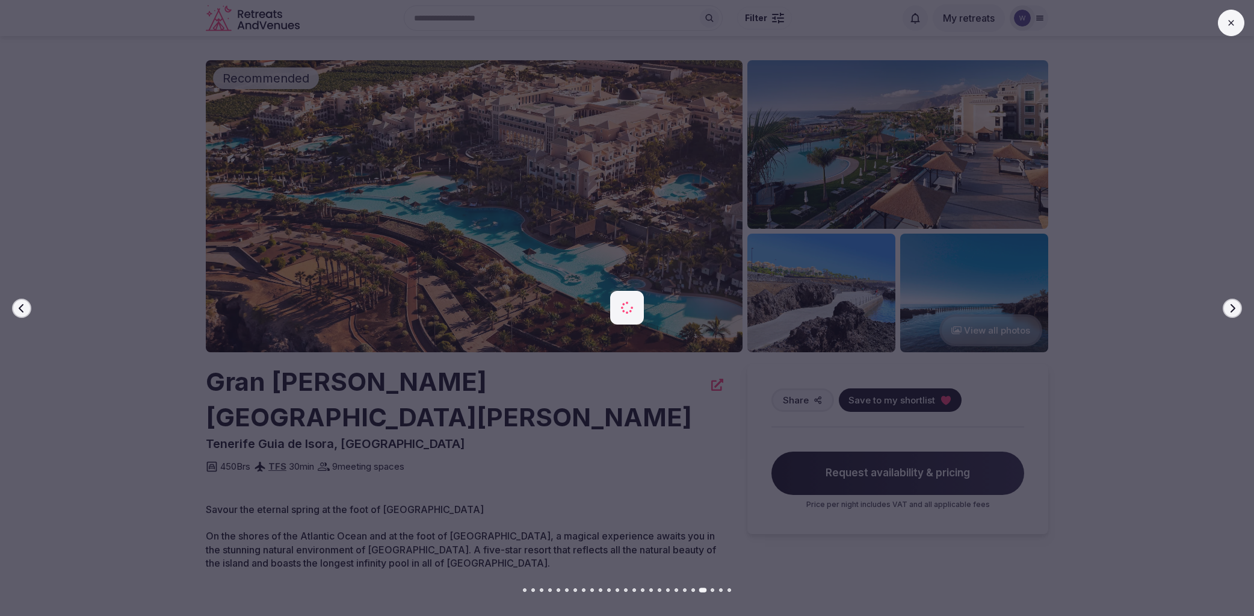
click at [1228, 306] on icon "button" at bounding box center [1233, 308] width 10 height 10
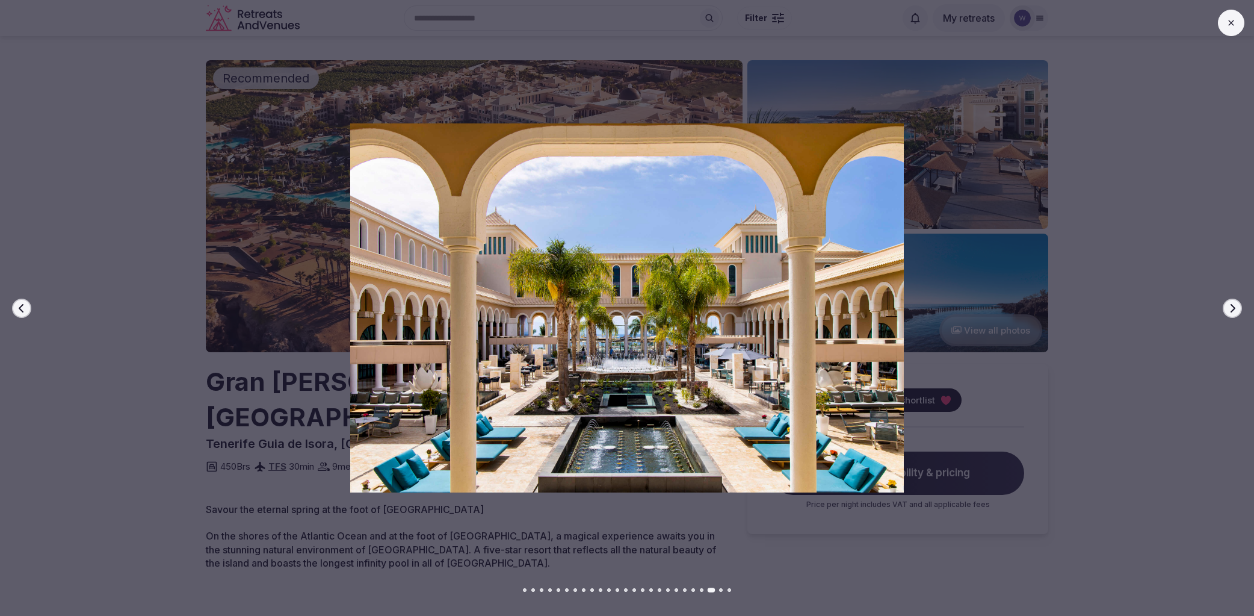
click at [1228, 306] on icon "button" at bounding box center [1233, 308] width 10 height 10
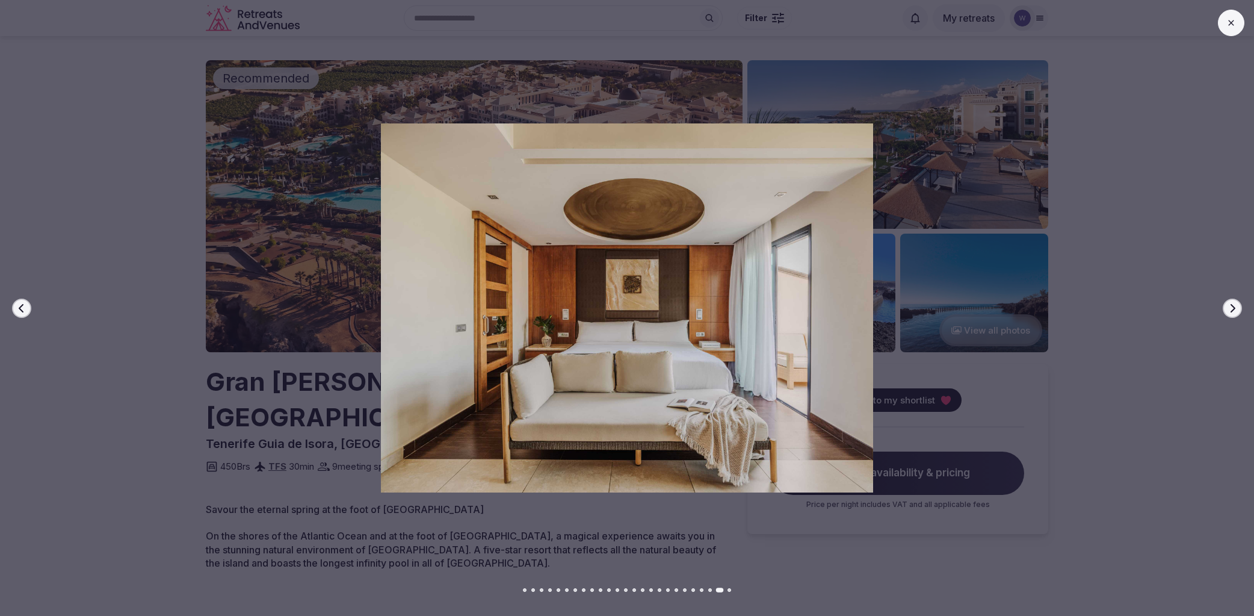
click at [1228, 306] on icon "button" at bounding box center [1233, 308] width 10 height 10
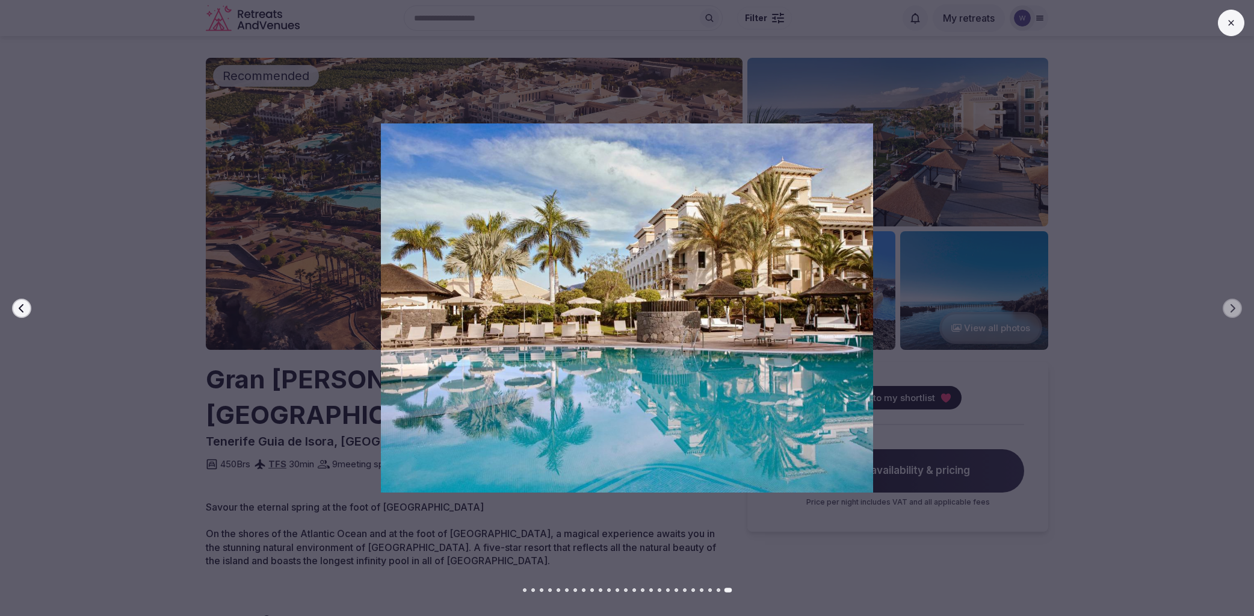
scroll to position [6, 0]
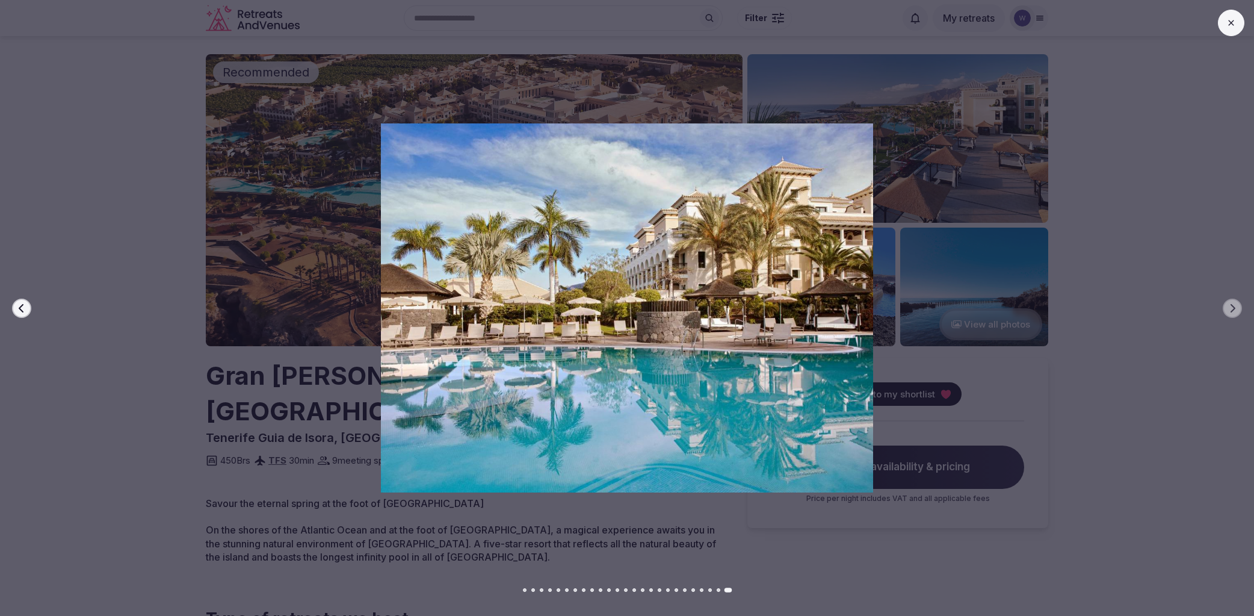
click at [1229, 30] on button at bounding box center [1231, 23] width 26 height 26
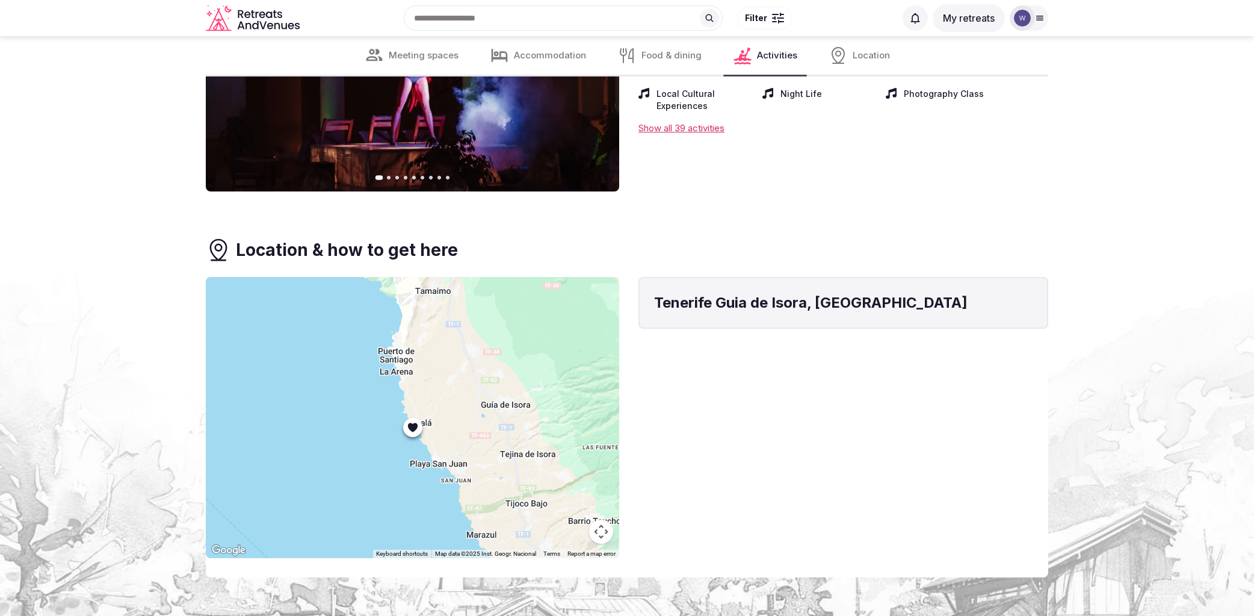
scroll to position [6026, 0]
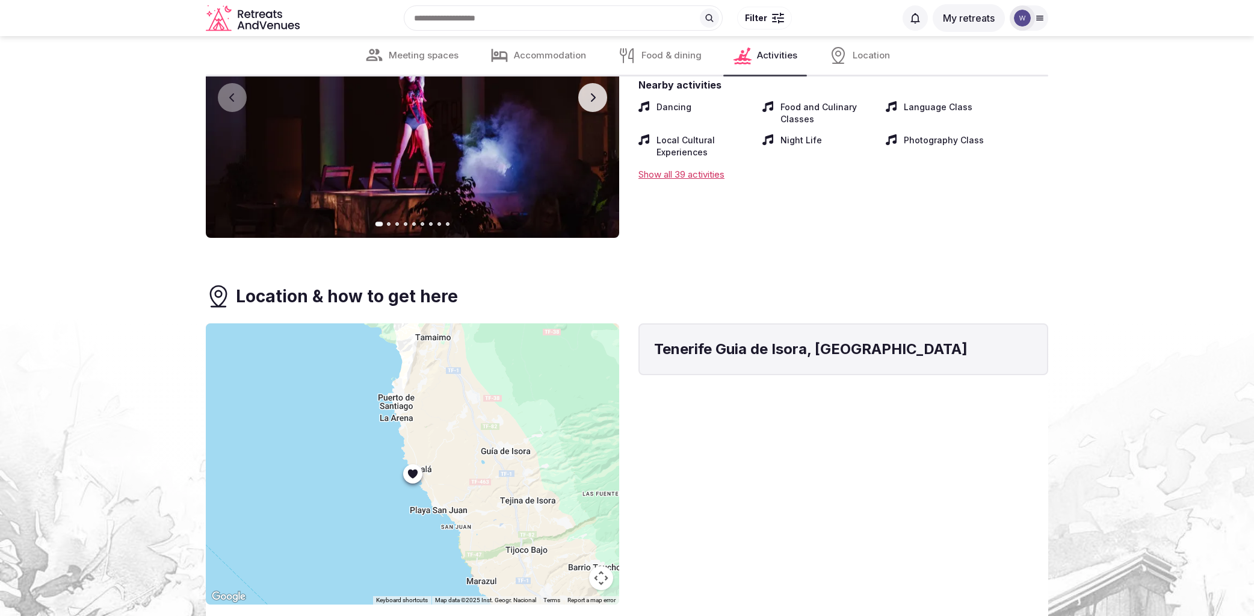
click at [603, 566] on button "Map camera controls" at bounding box center [601, 578] width 24 height 24
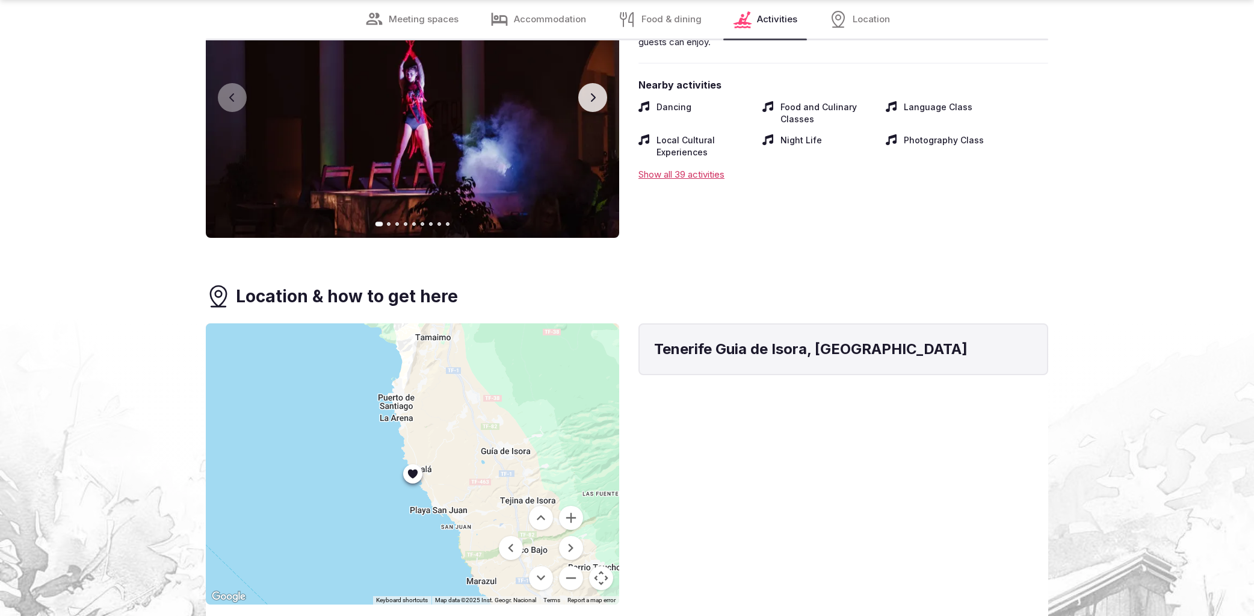
scroll to position [6029, 0]
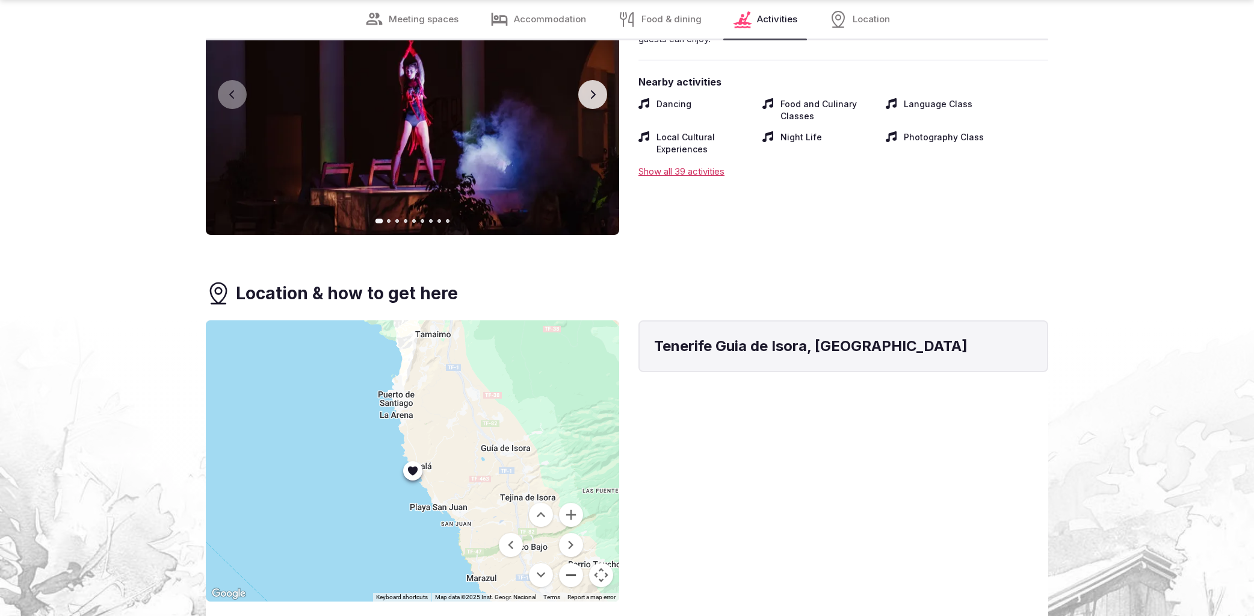
click at [568, 563] on button "Zoom out" at bounding box center [571, 575] width 24 height 24
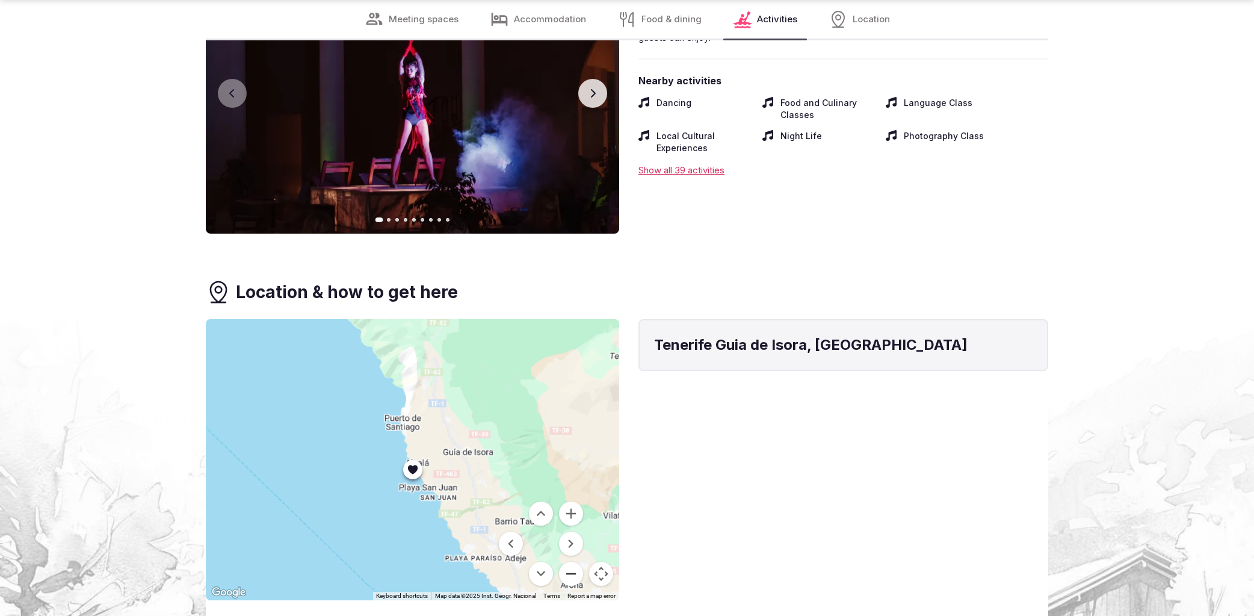
click at [568, 561] on button "Zoom out" at bounding box center [571, 573] width 24 height 24
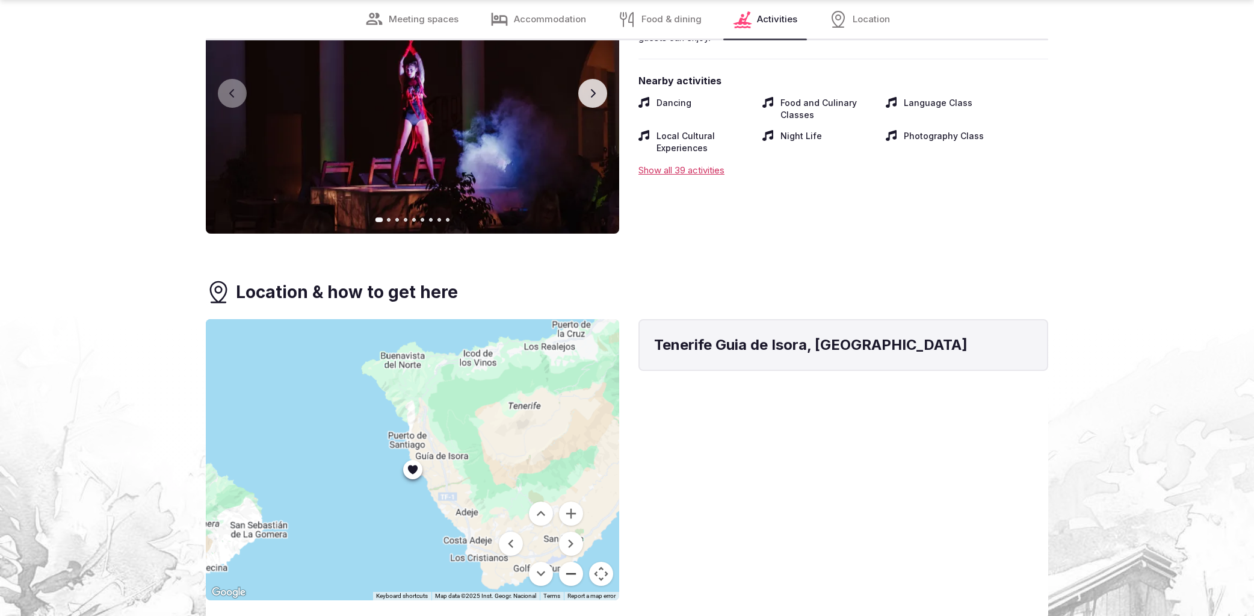
click at [568, 561] on button "Zoom out" at bounding box center [571, 573] width 24 height 24
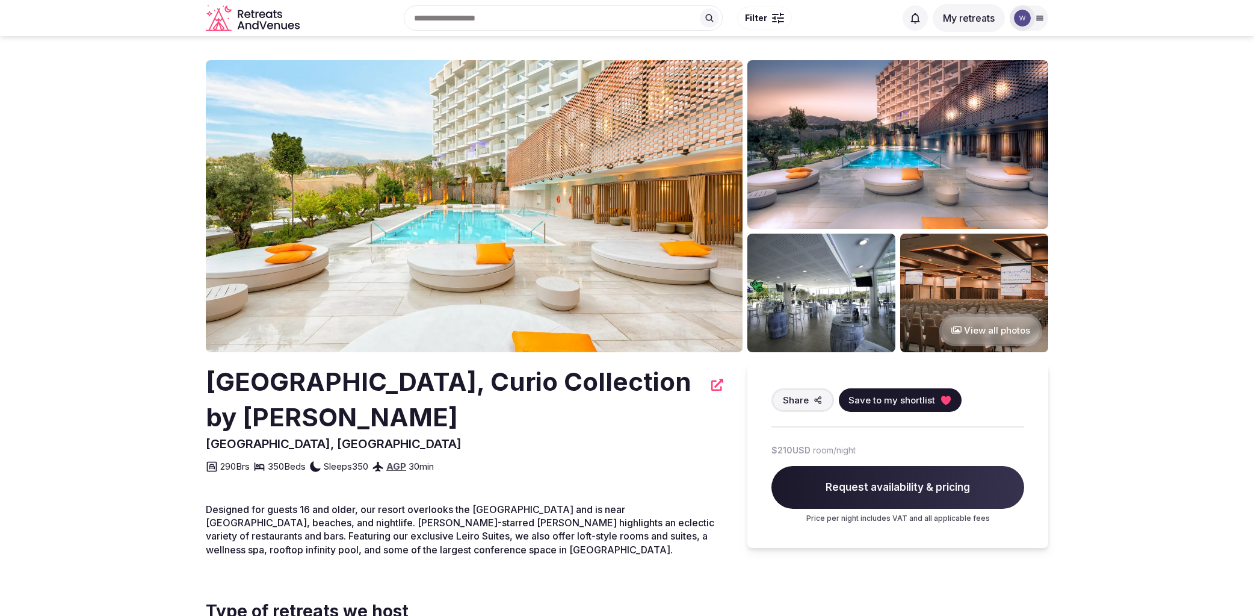
click at [994, 332] on button "View all photos" at bounding box center [990, 330] width 103 height 32
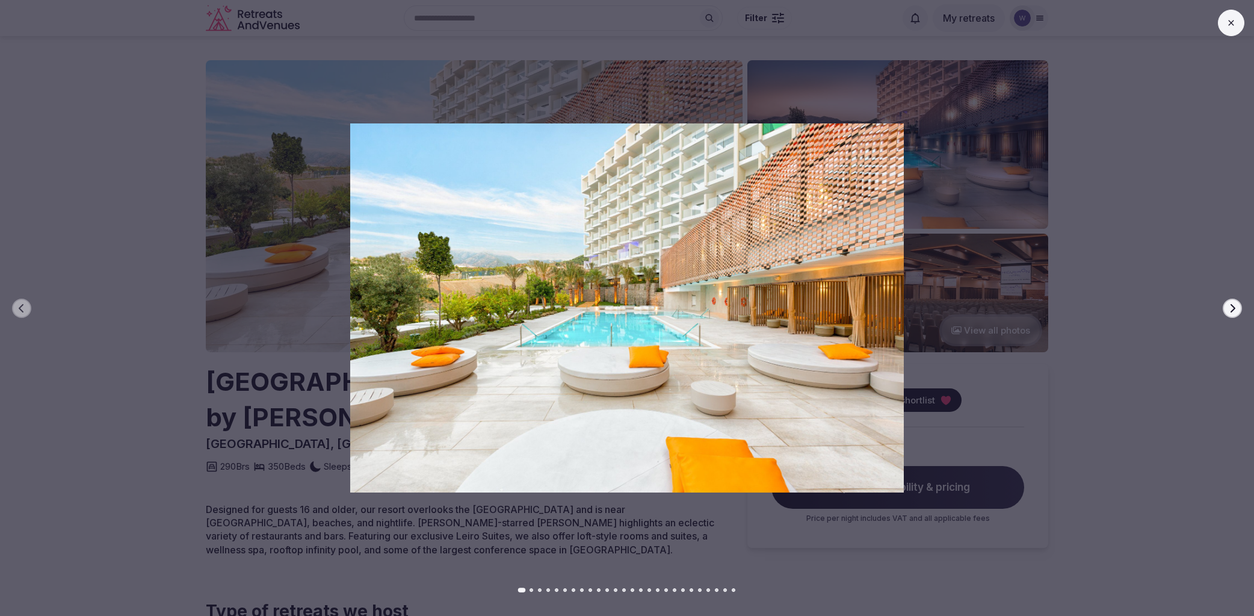
click at [1236, 306] on icon "button" at bounding box center [1233, 308] width 10 height 10
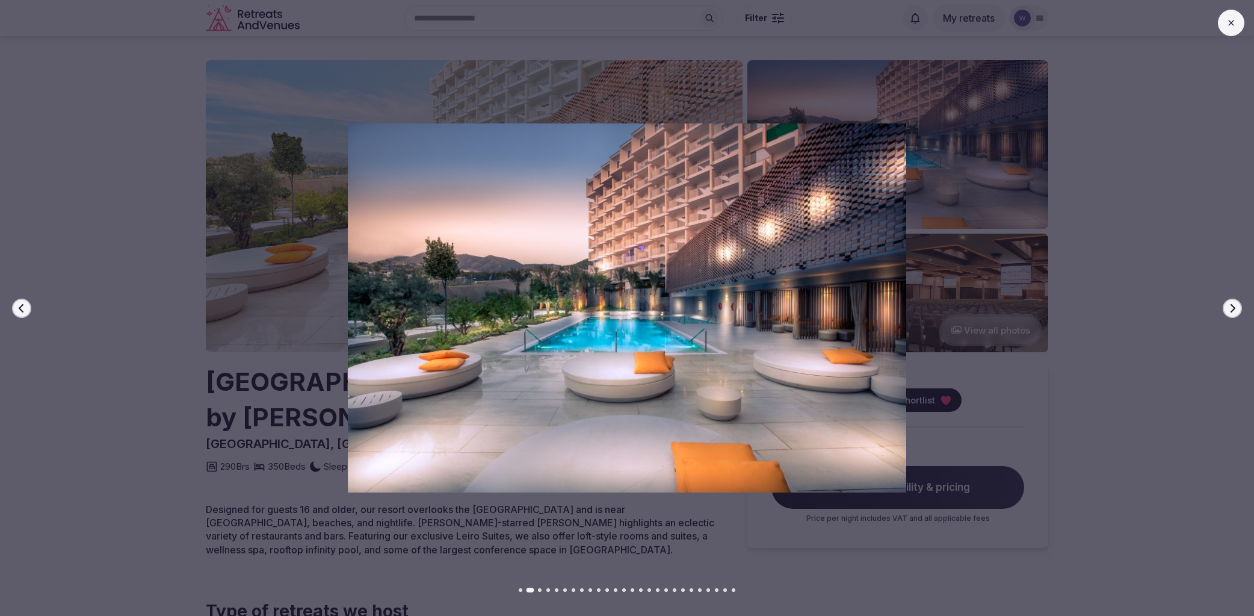
click at [1236, 306] on icon "button" at bounding box center [1233, 308] width 10 height 10
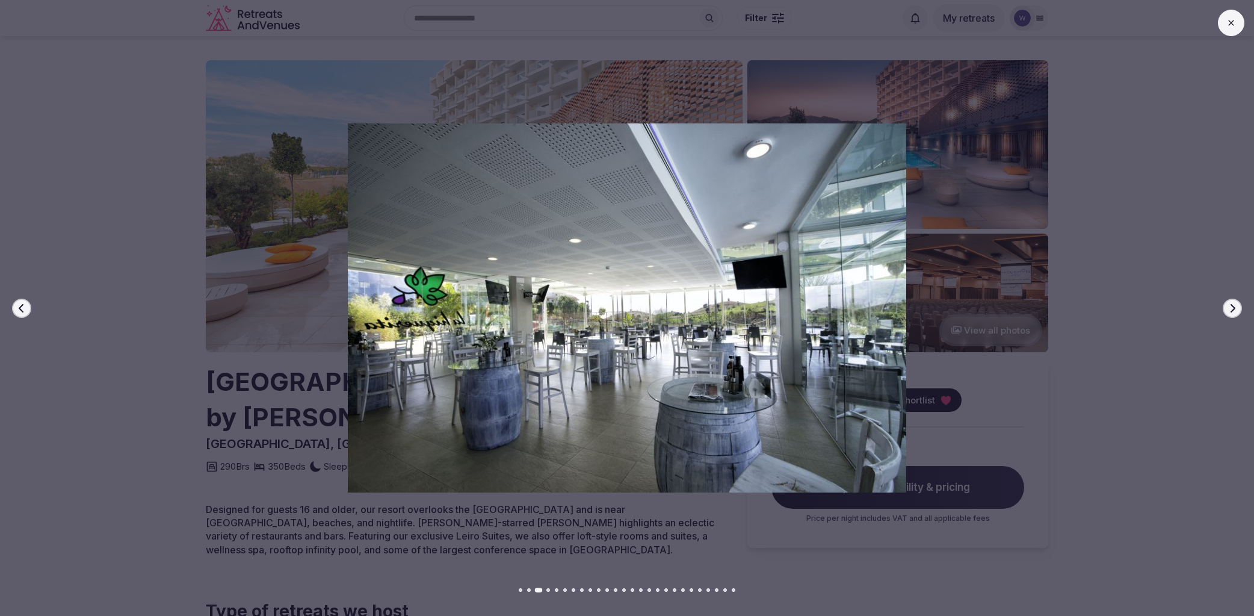
click at [1236, 306] on icon "button" at bounding box center [1233, 308] width 10 height 10
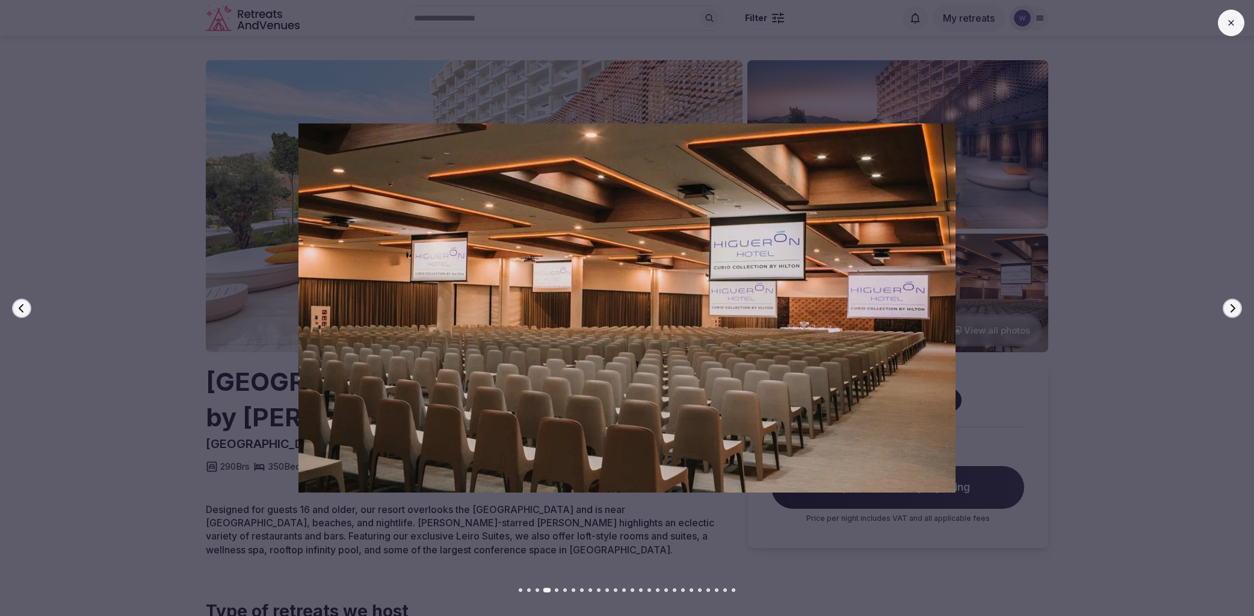
click at [1236, 306] on icon "button" at bounding box center [1233, 308] width 10 height 10
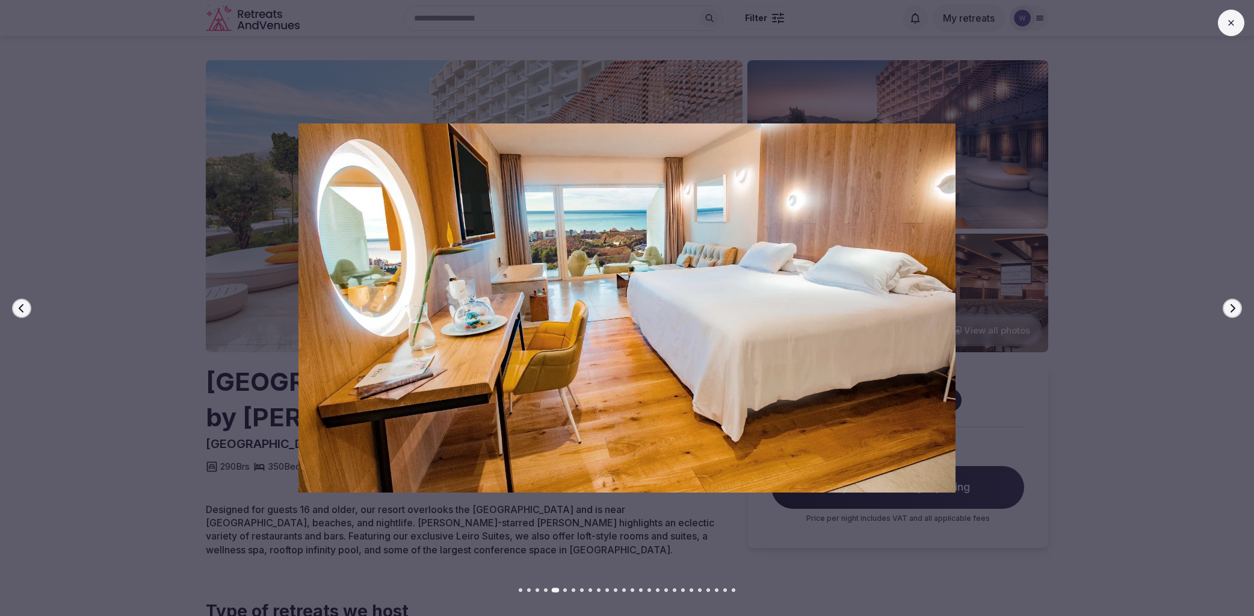
click at [1236, 306] on icon "button" at bounding box center [1233, 308] width 10 height 10
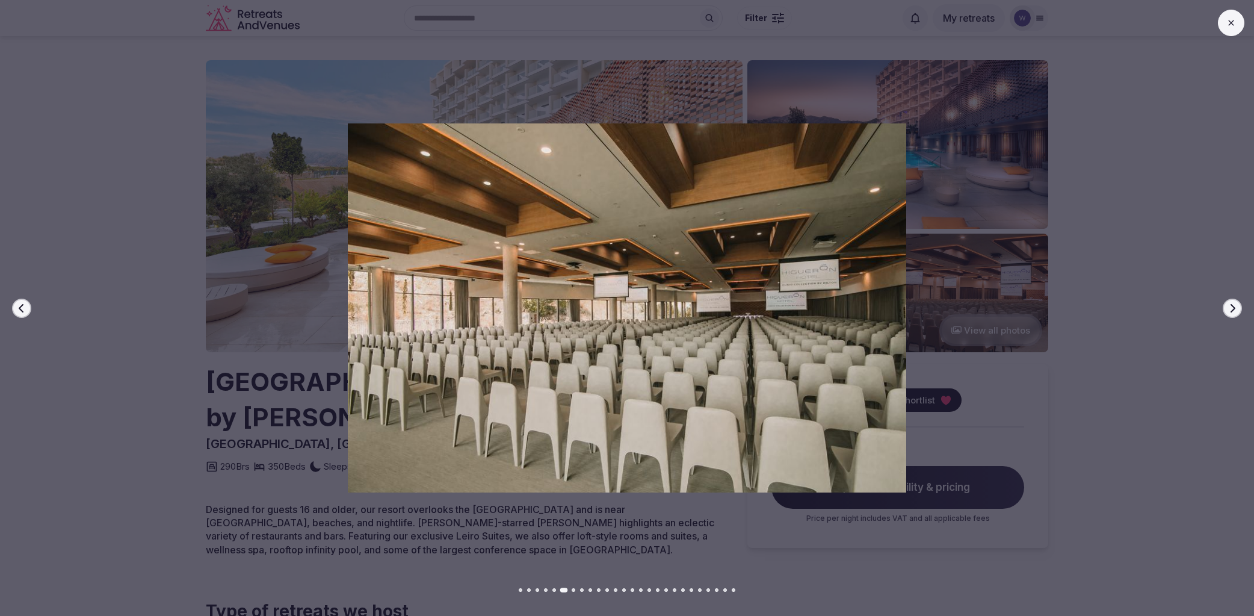
click at [18, 311] on icon "button" at bounding box center [22, 308] width 10 height 10
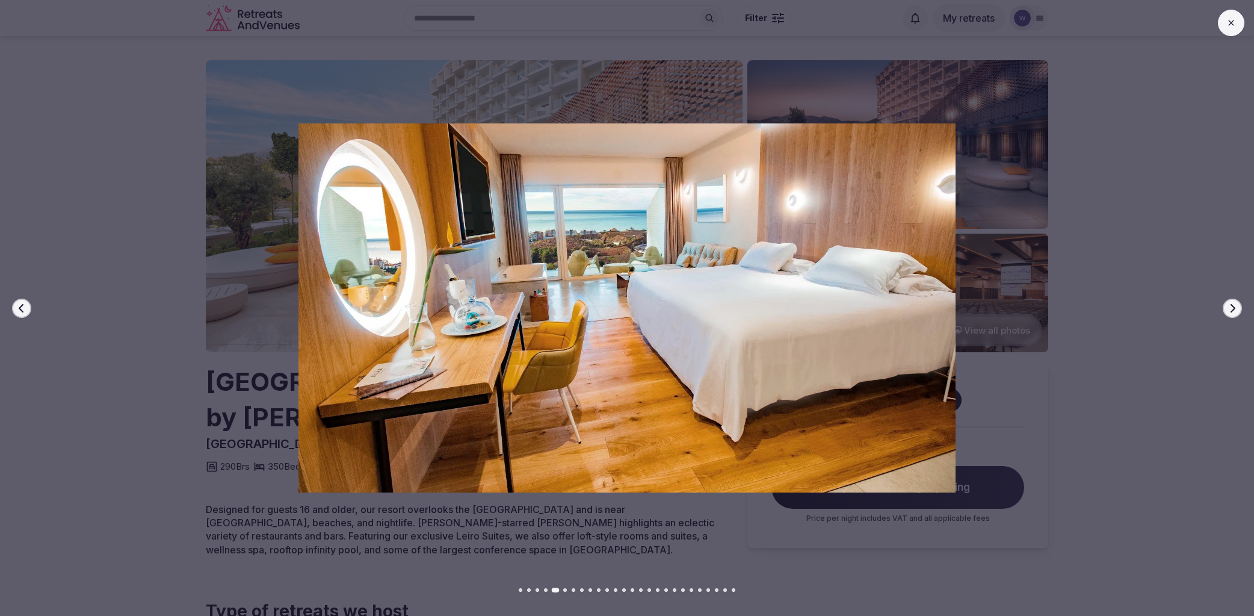
click at [1231, 311] on icon "button" at bounding box center [1233, 307] width 5 height 8
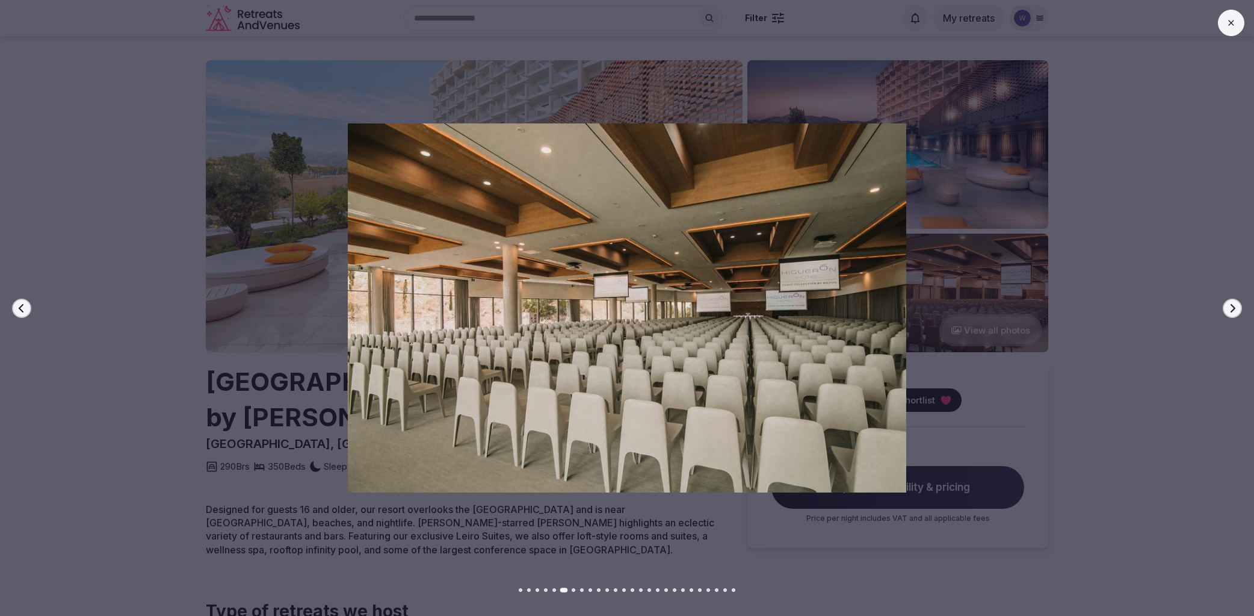
click at [1231, 311] on icon "button" at bounding box center [1233, 307] width 5 height 8
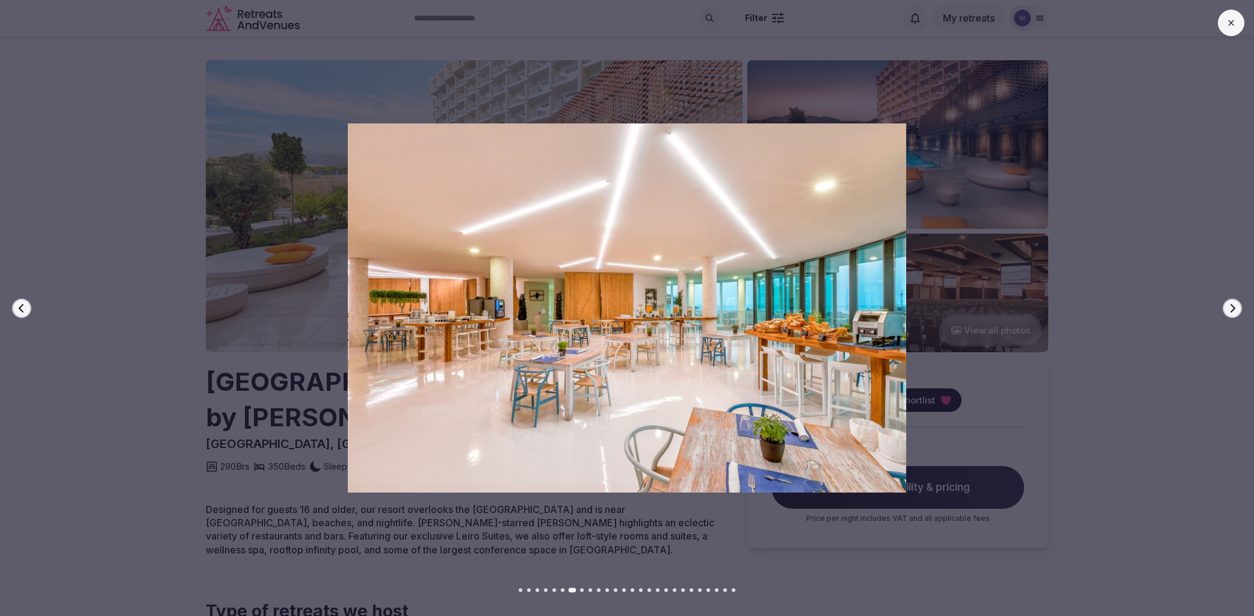
click at [1231, 311] on icon "button" at bounding box center [1233, 307] width 5 height 8
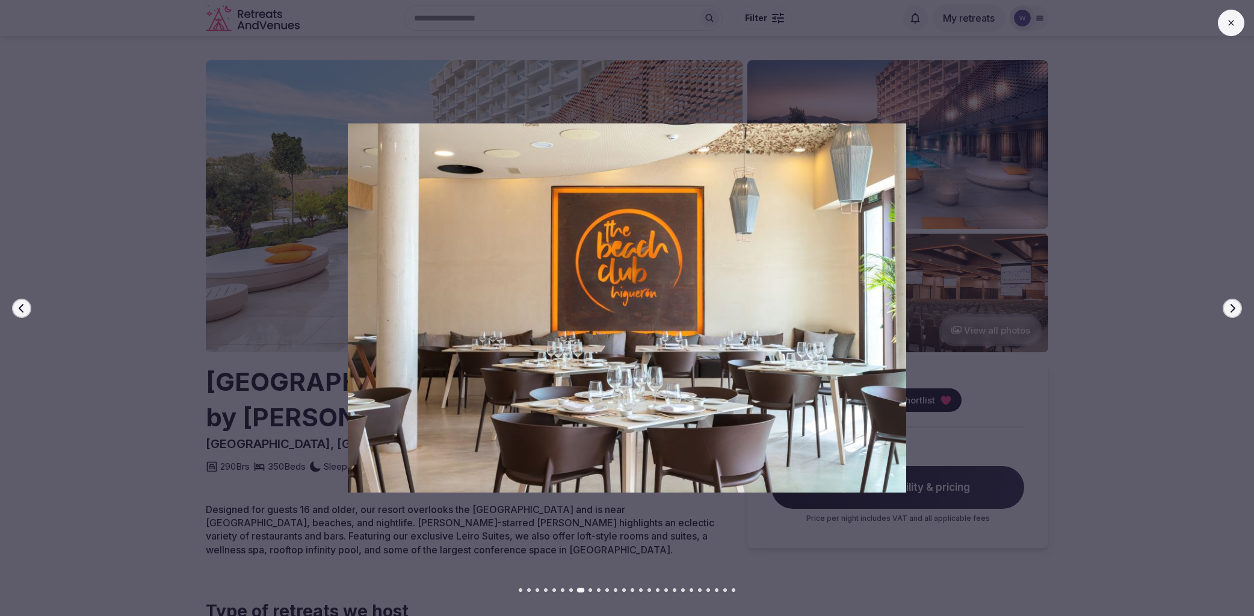
click at [1231, 311] on icon "button" at bounding box center [1233, 307] width 5 height 8
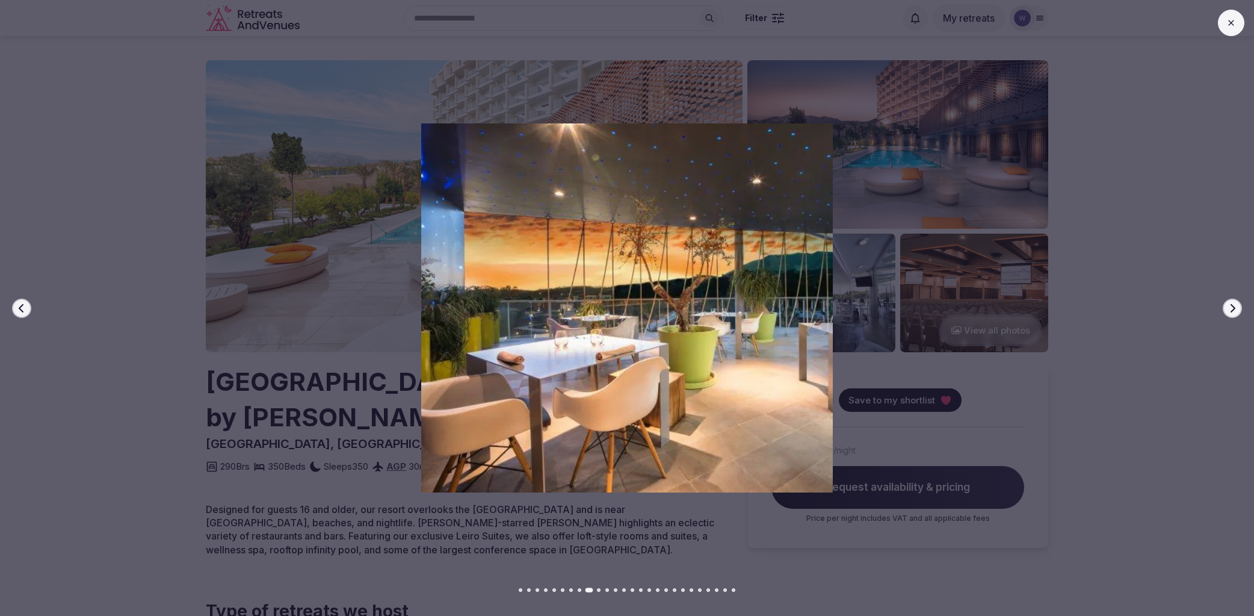
click at [1231, 311] on icon "button" at bounding box center [1233, 307] width 5 height 8
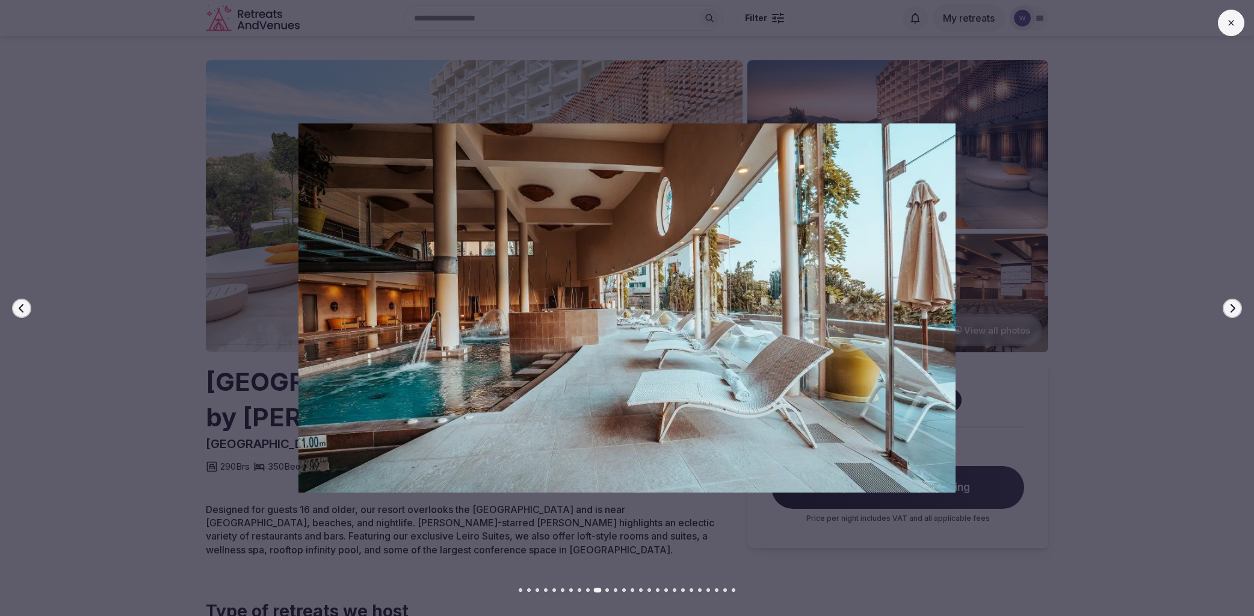
click at [1231, 311] on icon "button" at bounding box center [1233, 307] width 5 height 8
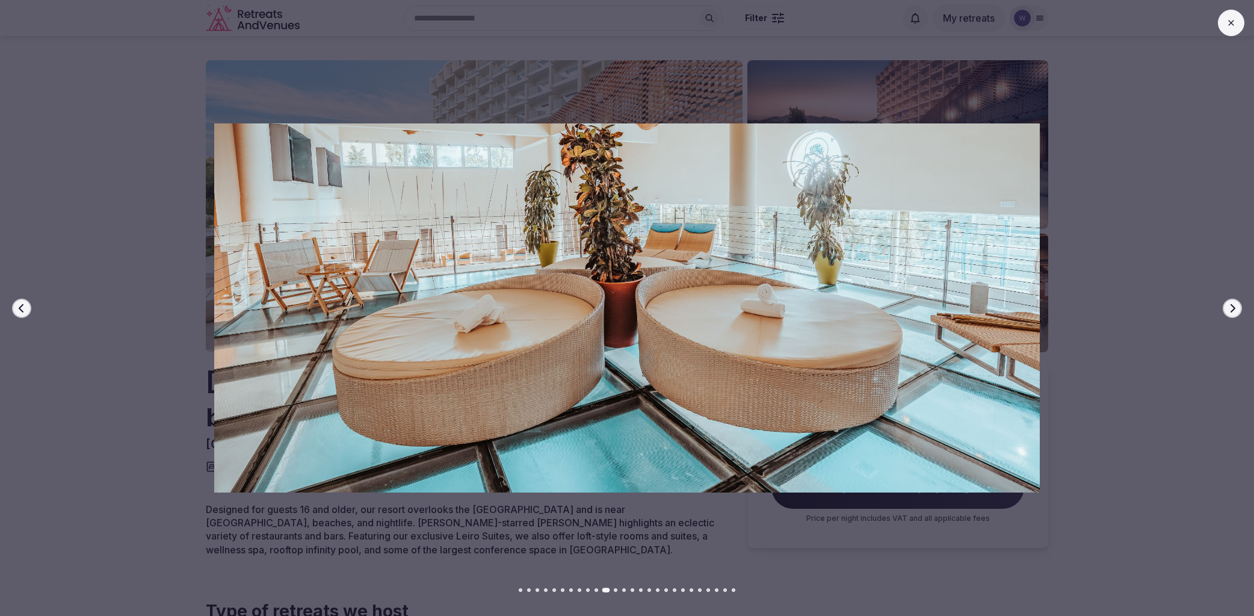
click at [1231, 311] on icon "button" at bounding box center [1233, 307] width 5 height 8
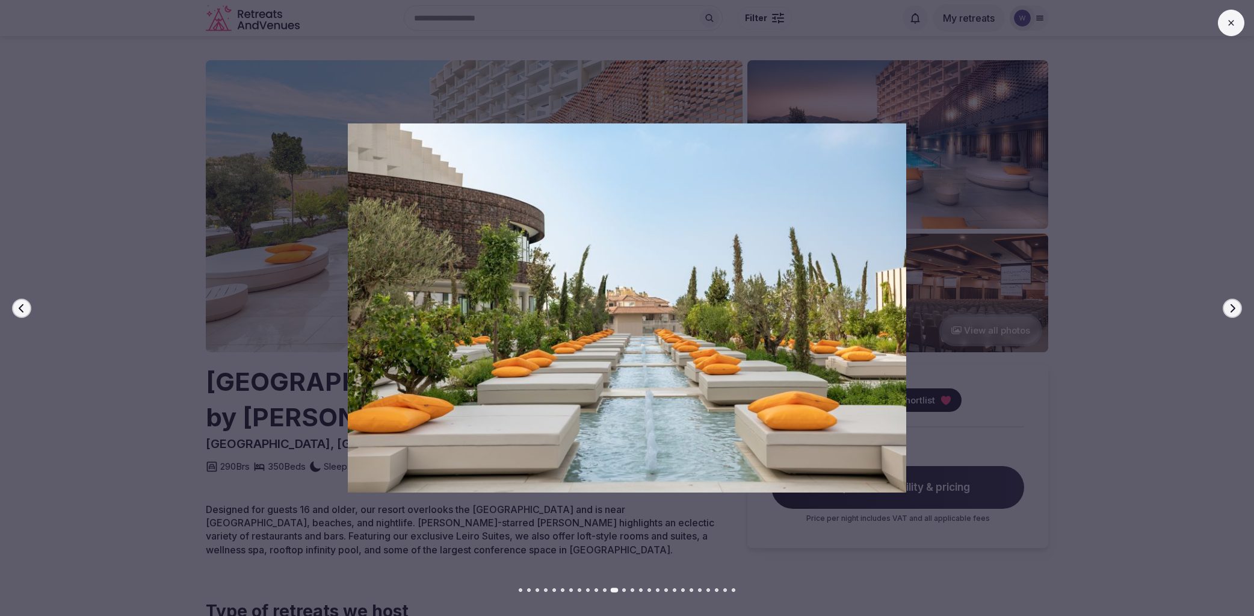
click at [1231, 311] on icon "button" at bounding box center [1233, 307] width 5 height 8
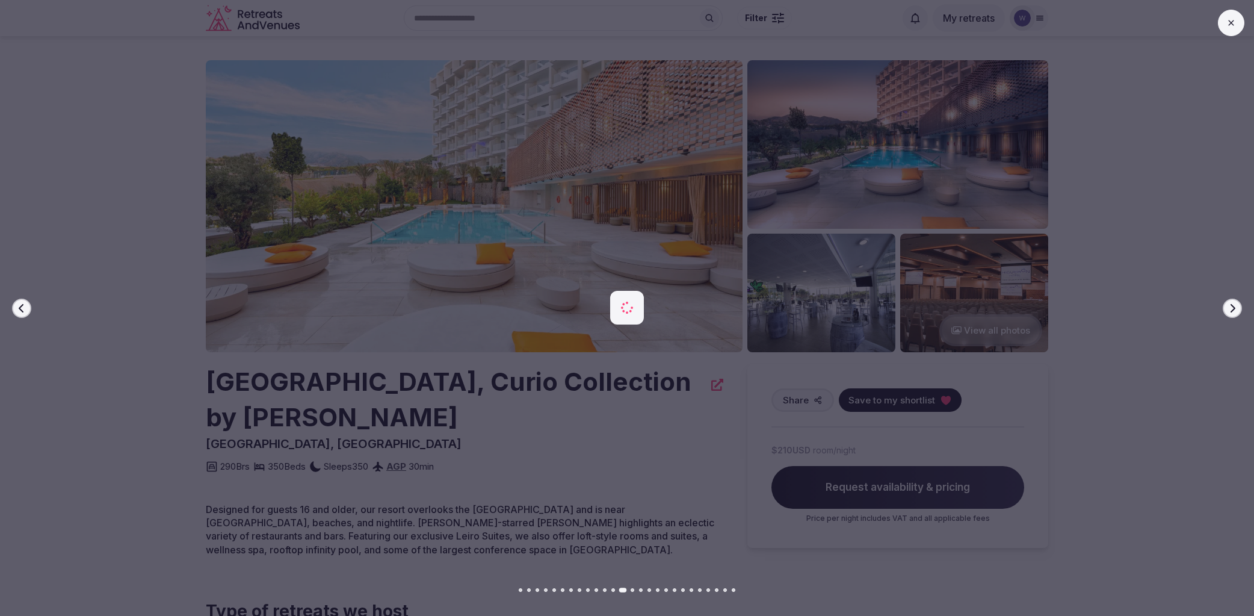
click at [1231, 311] on icon "button" at bounding box center [1233, 307] width 5 height 8
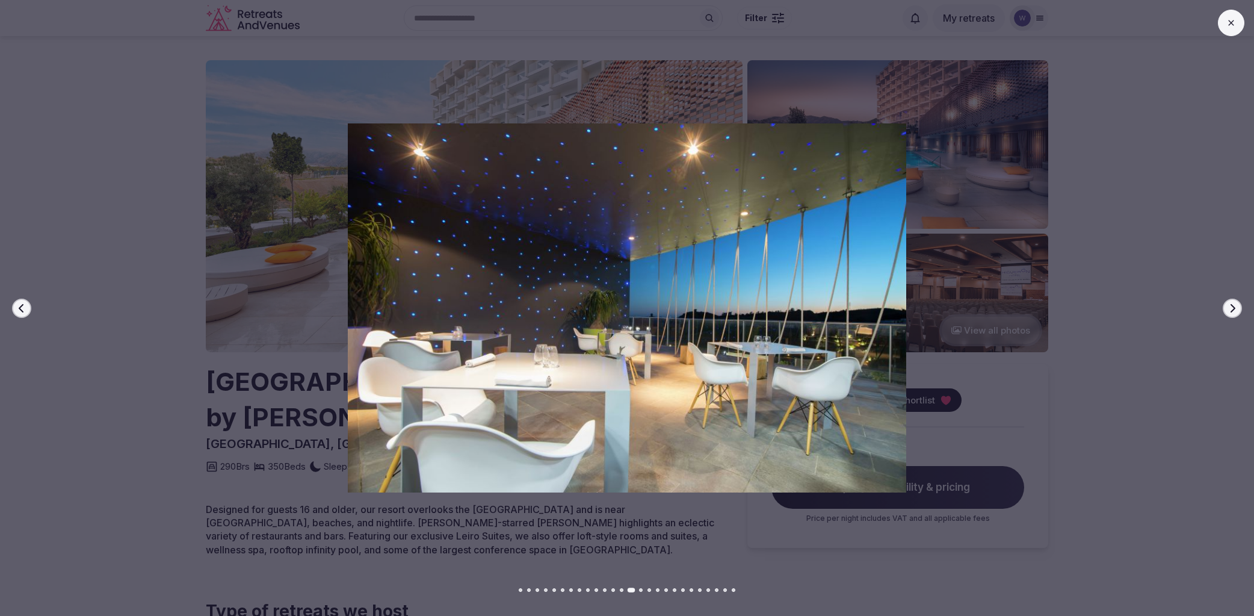
click at [1231, 311] on icon "button" at bounding box center [1233, 307] width 5 height 8
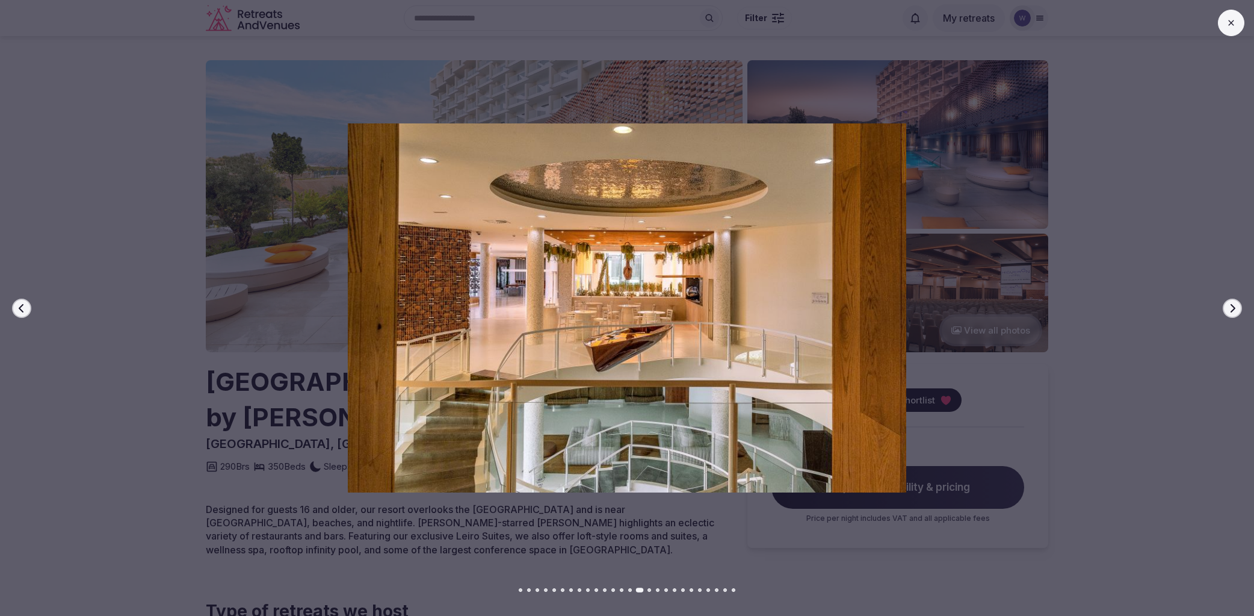
click at [1231, 311] on icon "button" at bounding box center [1233, 307] width 5 height 8
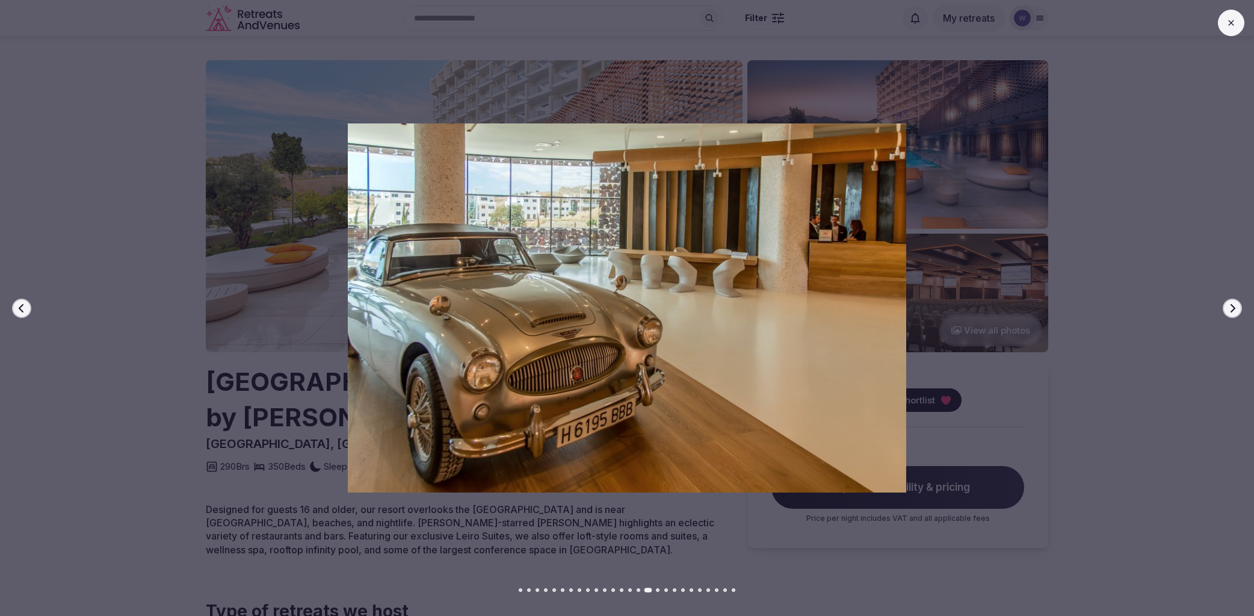
click at [1231, 311] on icon "button" at bounding box center [1233, 307] width 5 height 8
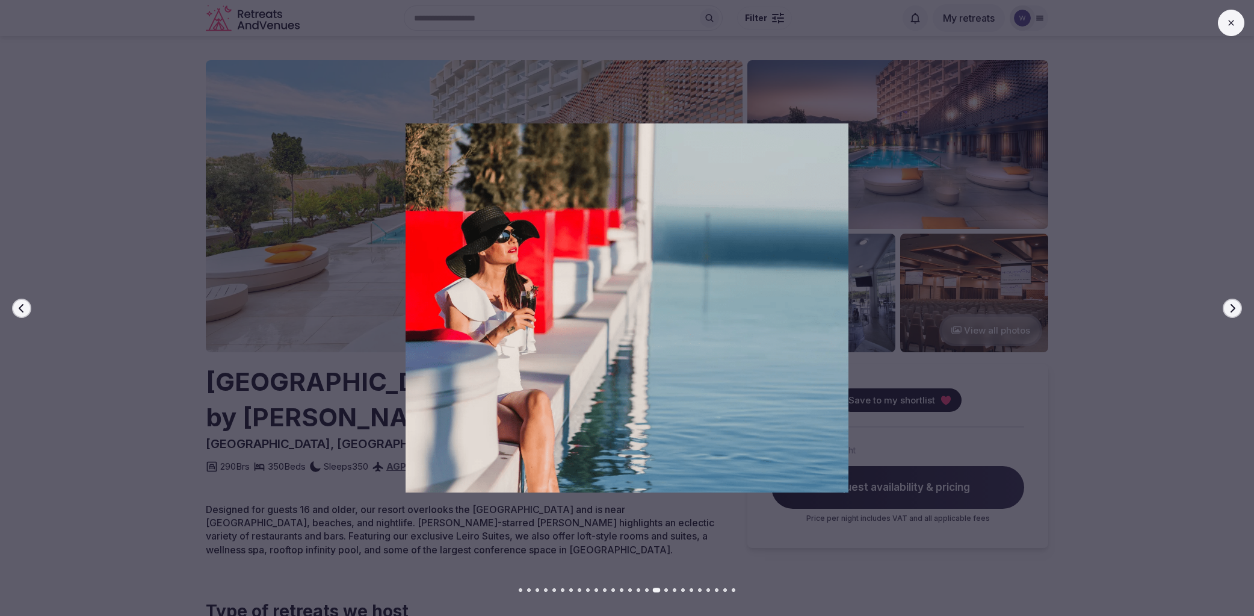
click at [1231, 311] on icon "button" at bounding box center [1233, 307] width 5 height 8
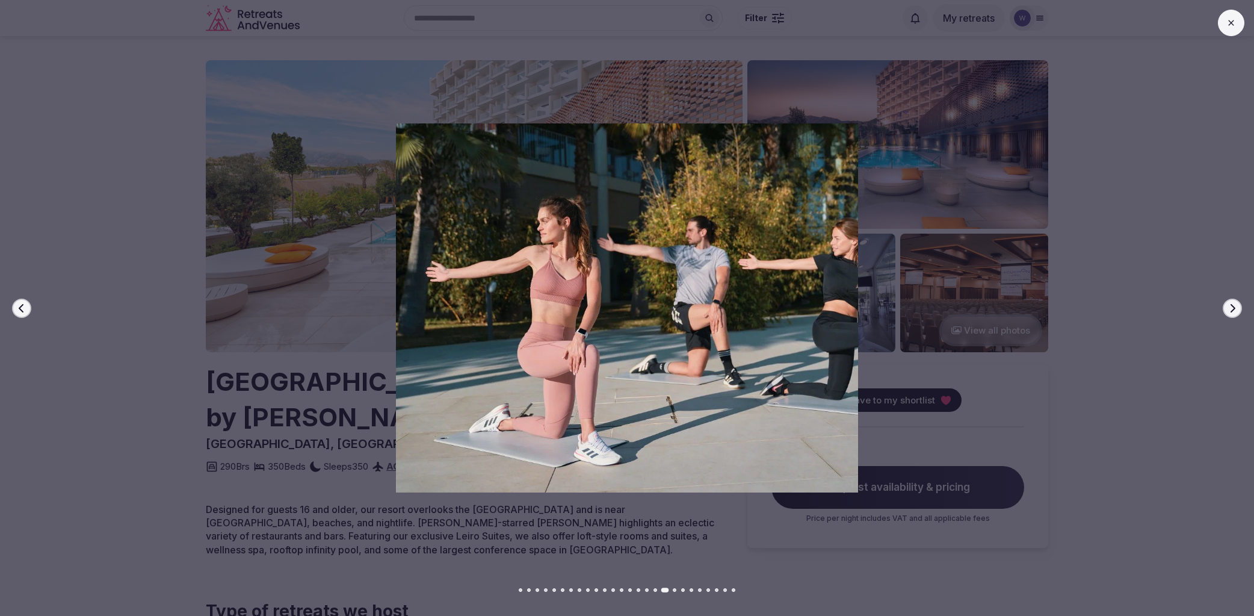
click at [1231, 311] on icon "button" at bounding box center [1233, 307] width 5 height 8
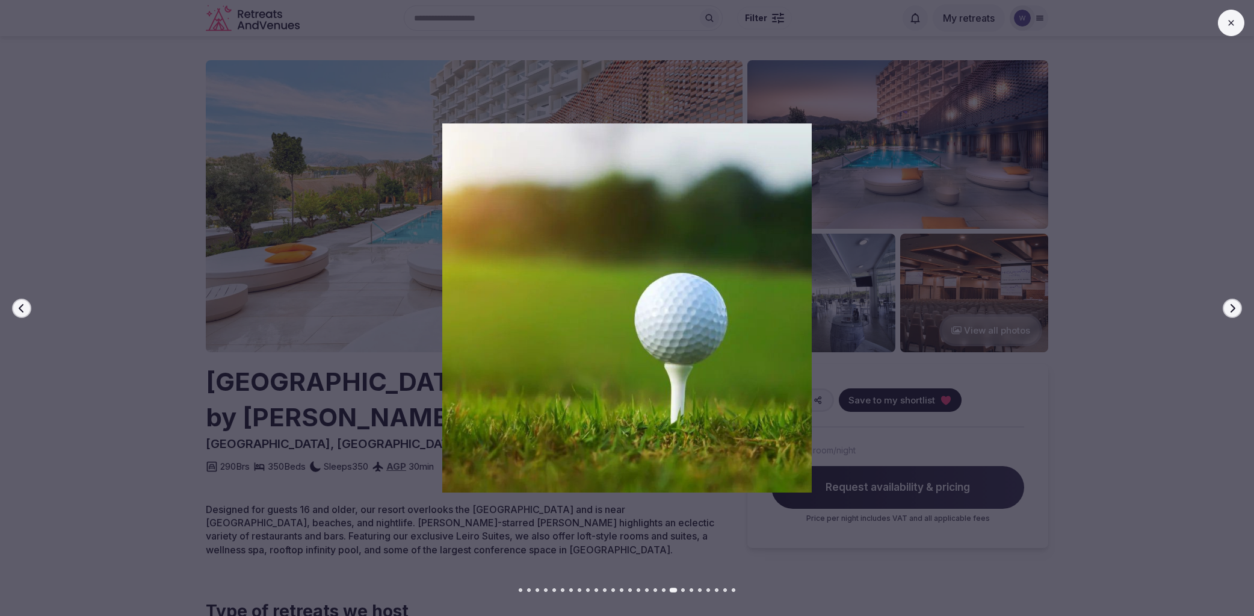
click at [1231, 311] on icon "button" at bounding box center [1233, 307] width 5 height 8
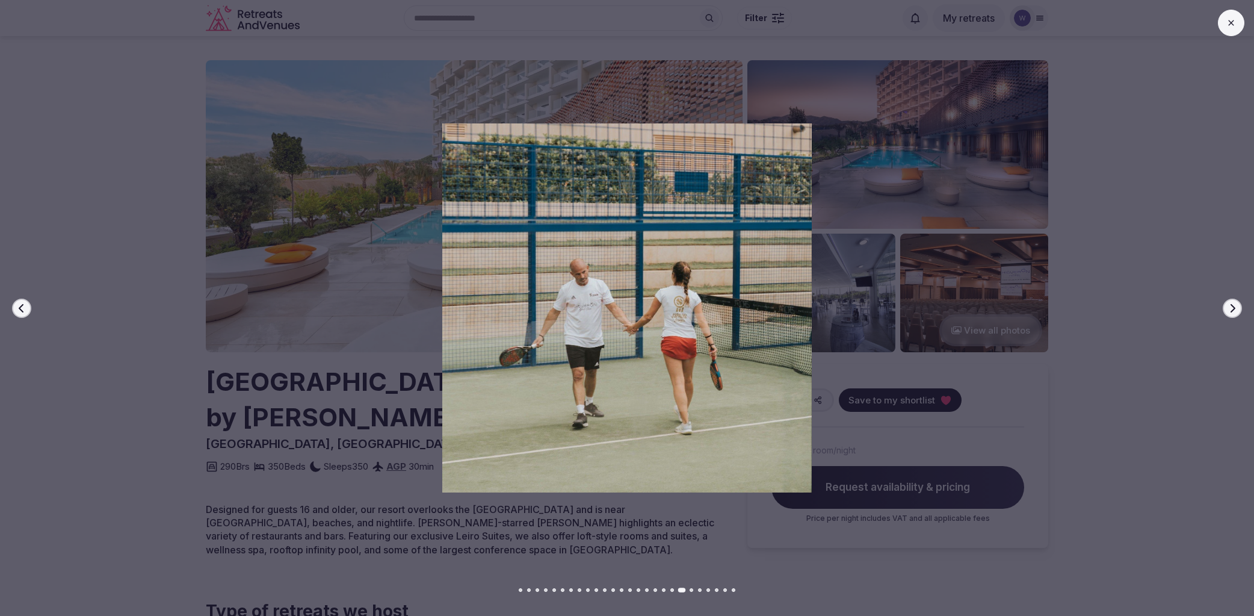
click at [1231, 311] on icon "button" at bounding box center [1233, 307] width 5 height 8
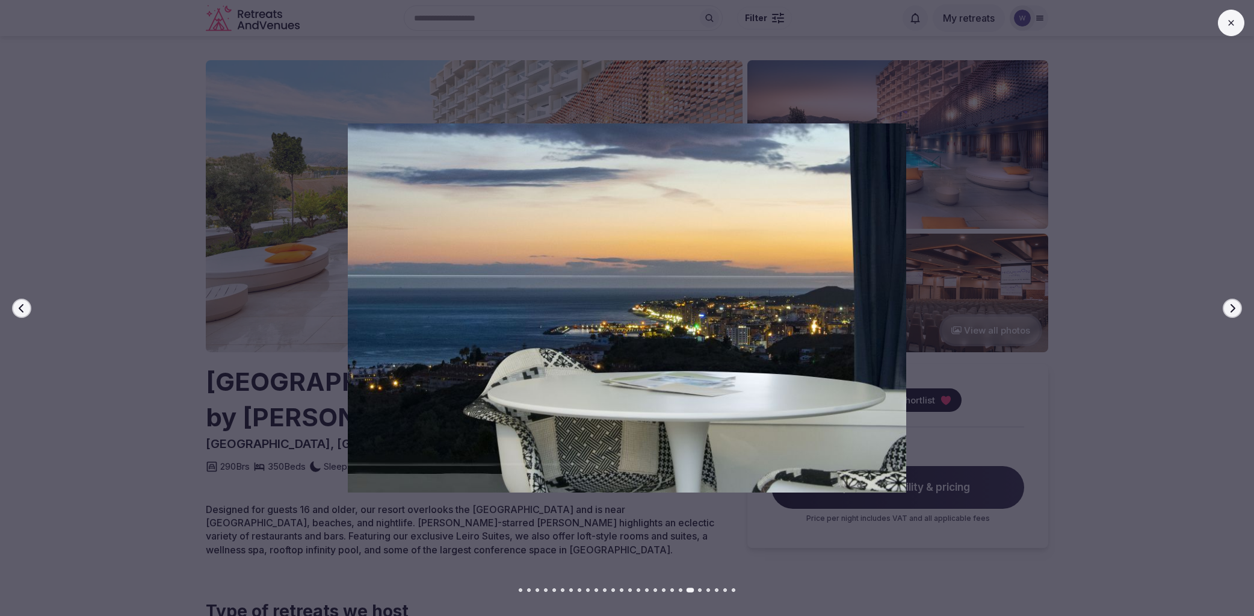
click at [1230, 20] on icon at bounding box center [1231, 23] width 10 height 10
